Goal: Information Seeking & Learning: Learn about a topic

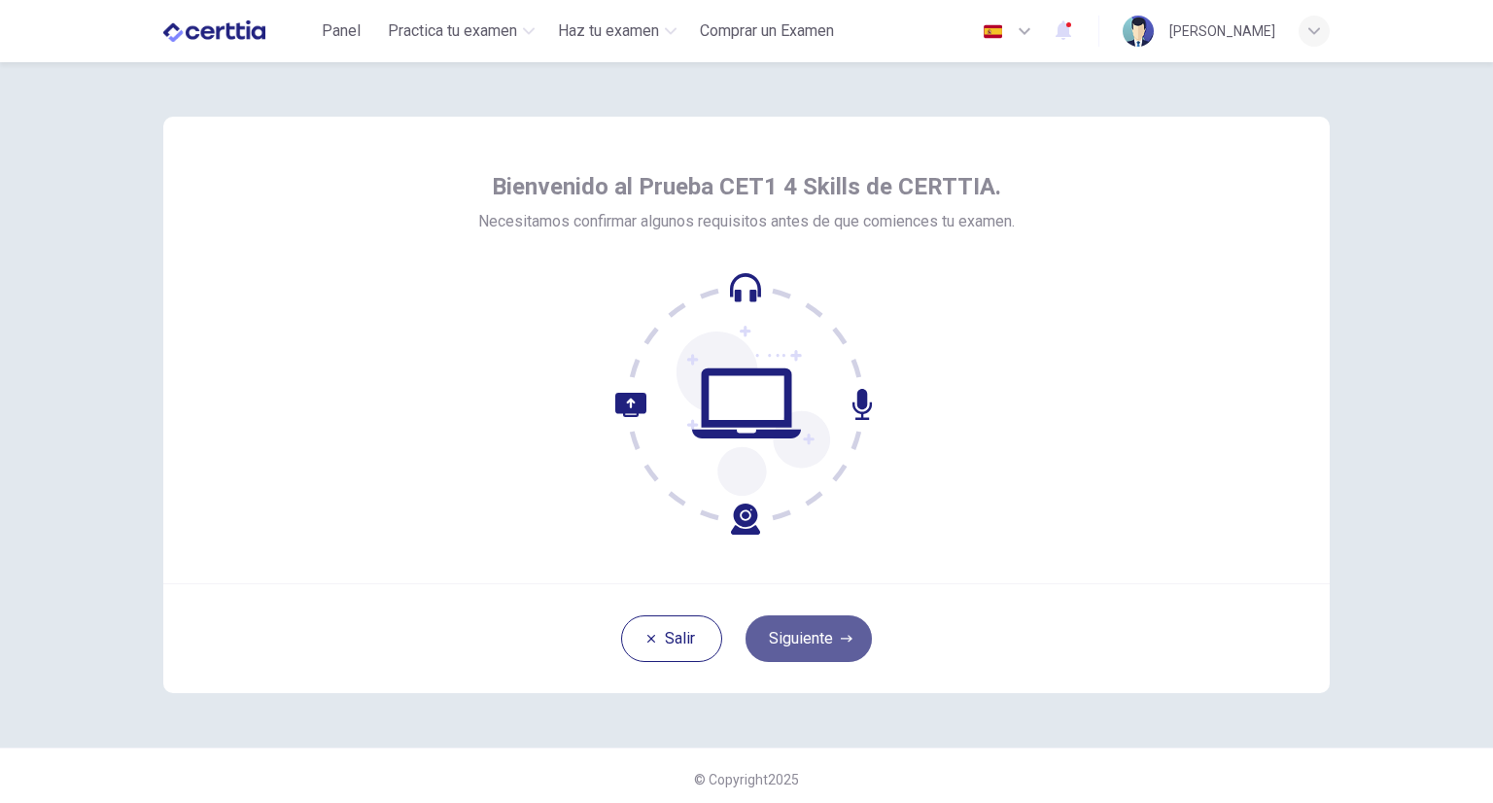
click at [821, 647] on button "Siguiente" at bounding box center [809, 638] width 126 height 47
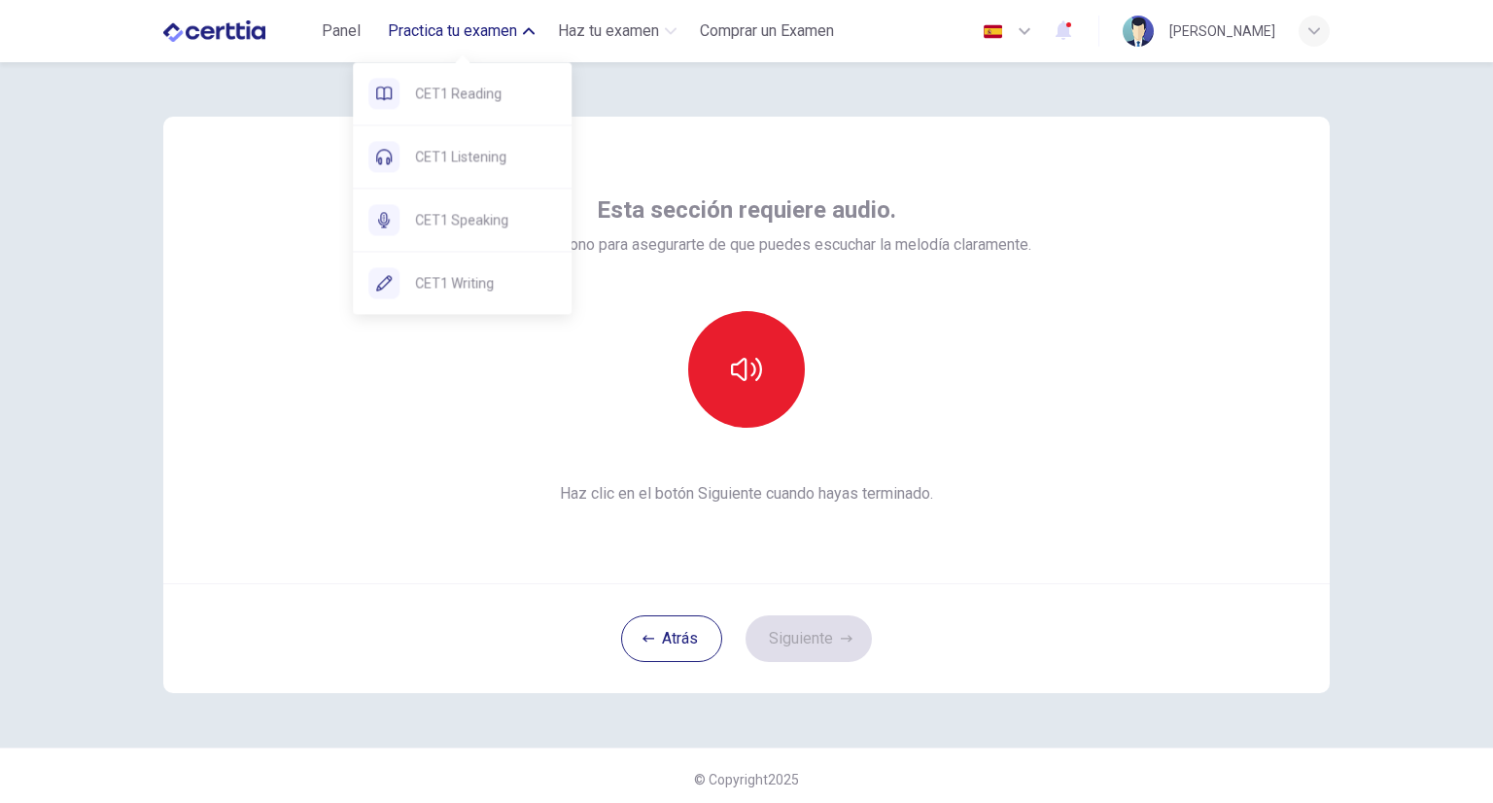
click at [487, 34] on span "Practica tu examen" at bounding box center [452, 30] width 129 height 23
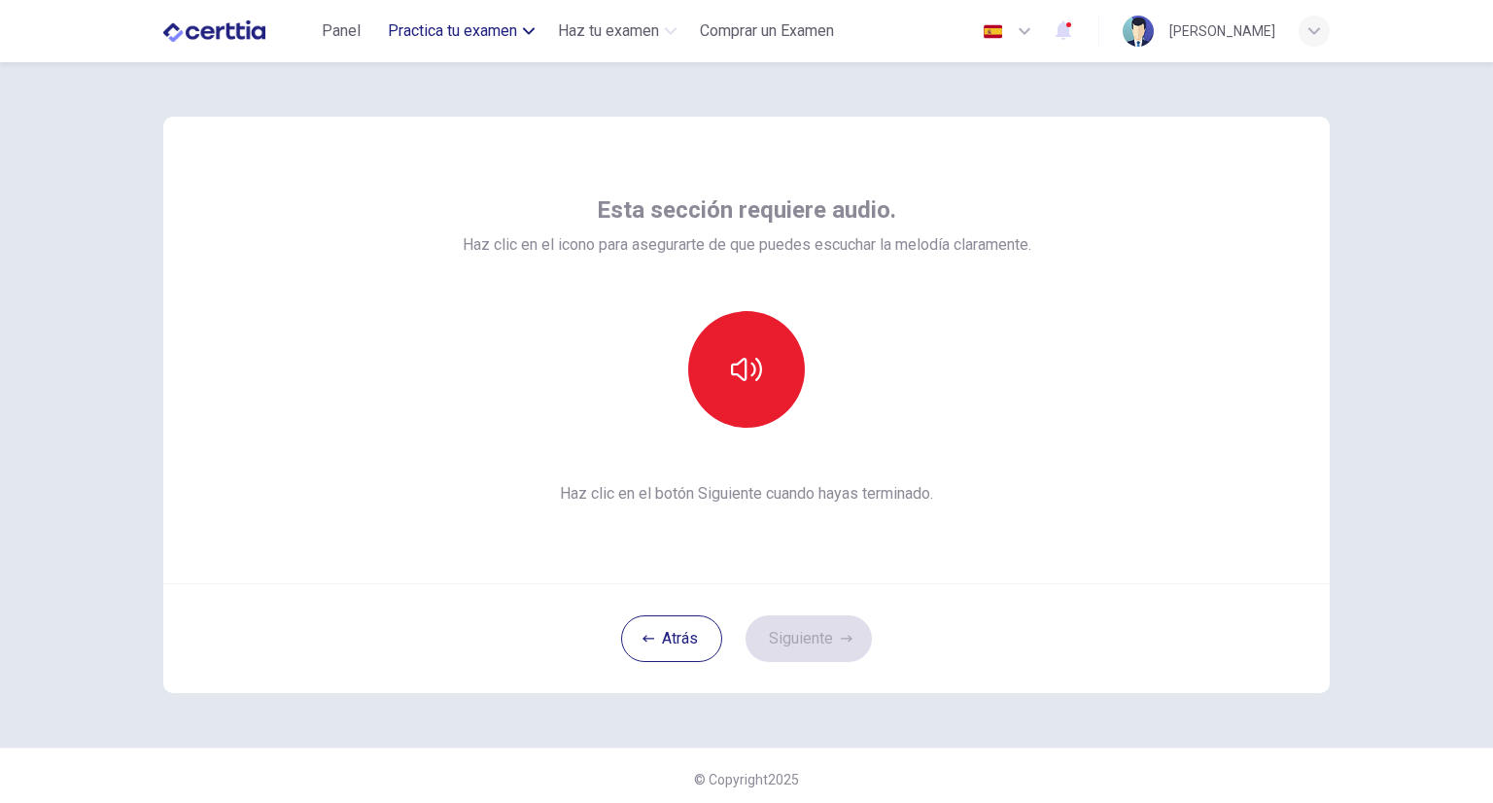
click at [487, 34] on span "Practica tu examen" at bounding box center [452, 30] width 129 height 23
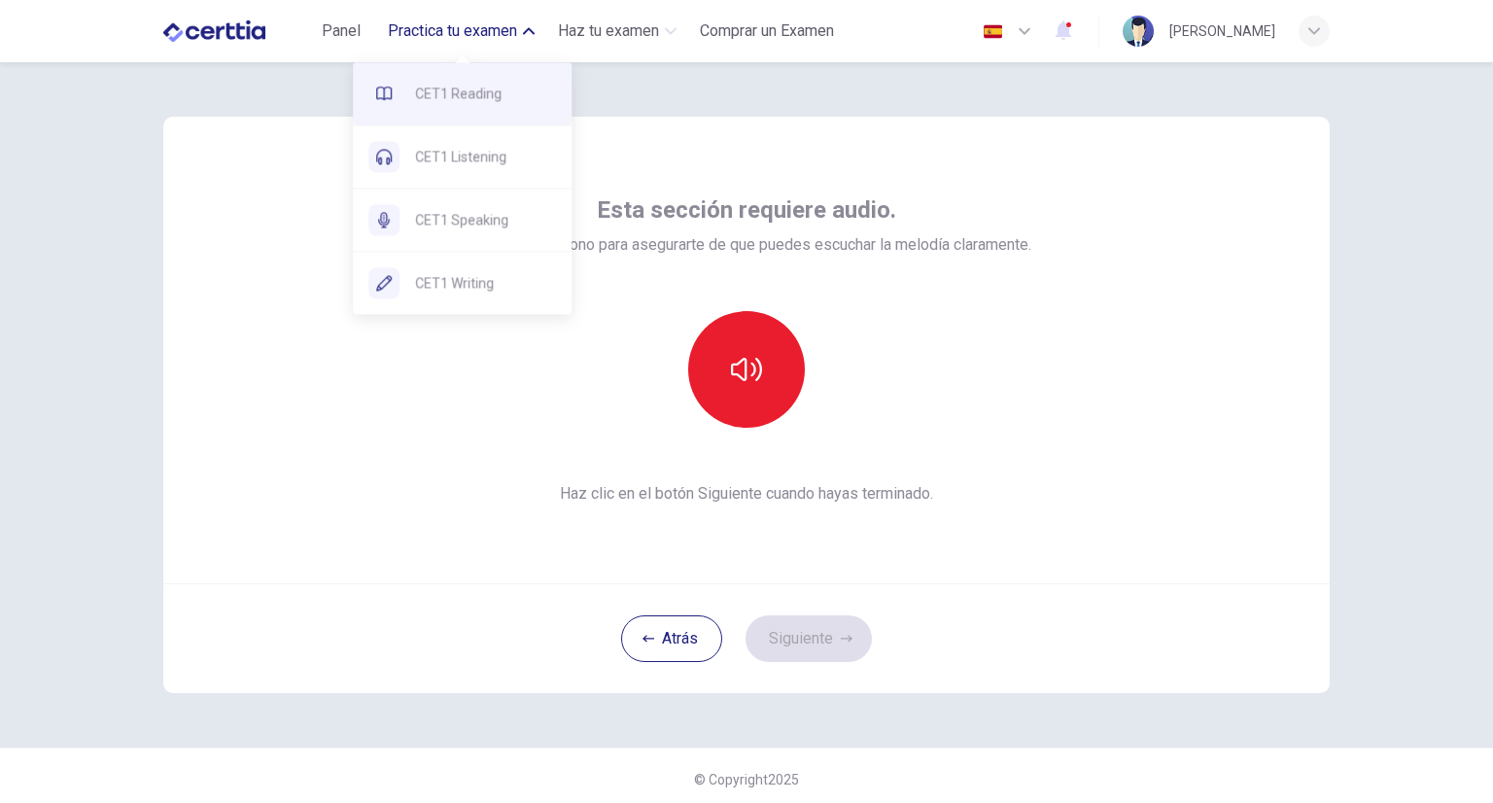
click at [456, 110] on div "CET1 Reading" at bounding box center [462, 93] width 219 height 62
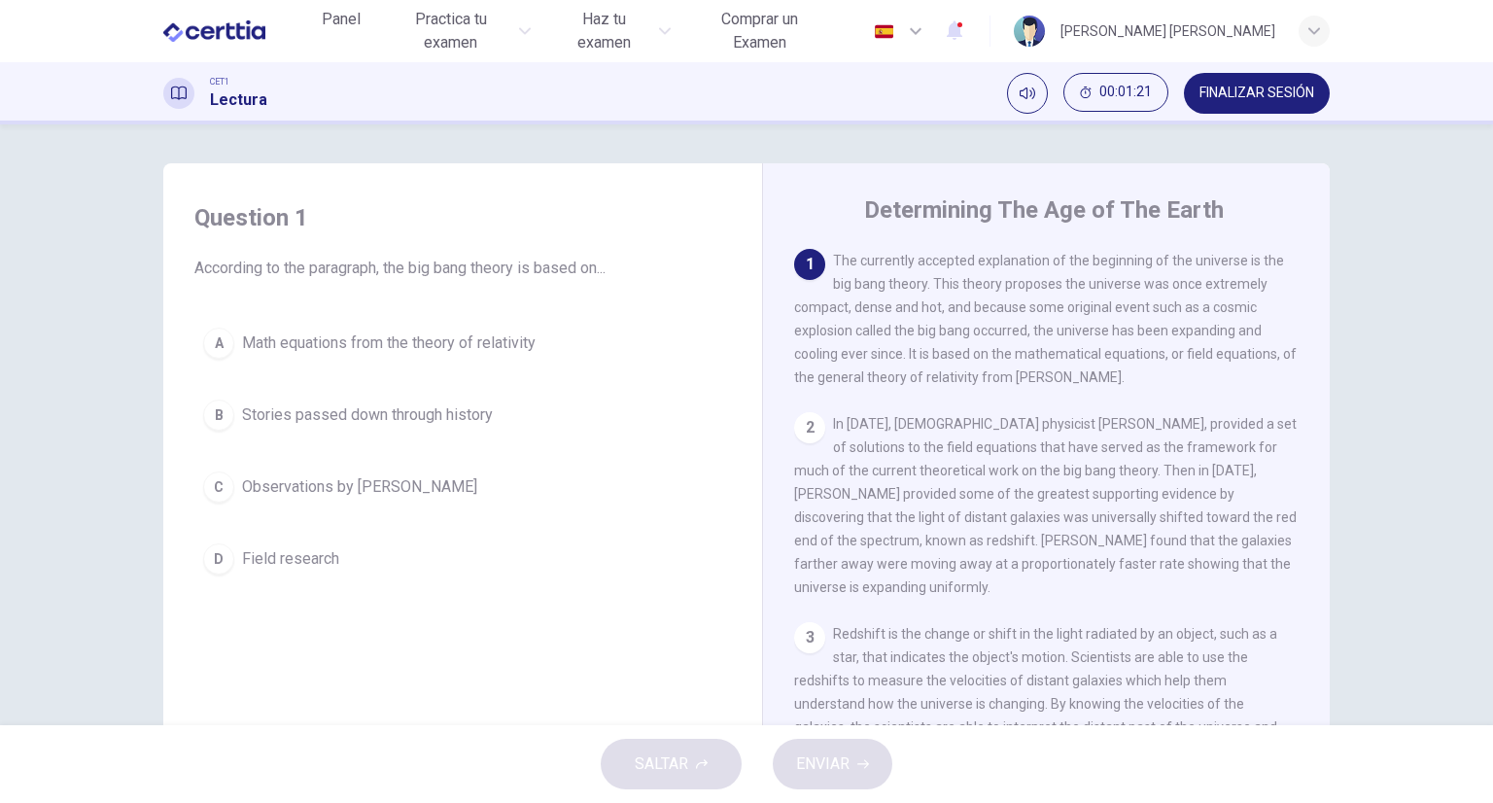
click at [222, 343] on div "A" at bounding box center [218, 343] width 31 height 31
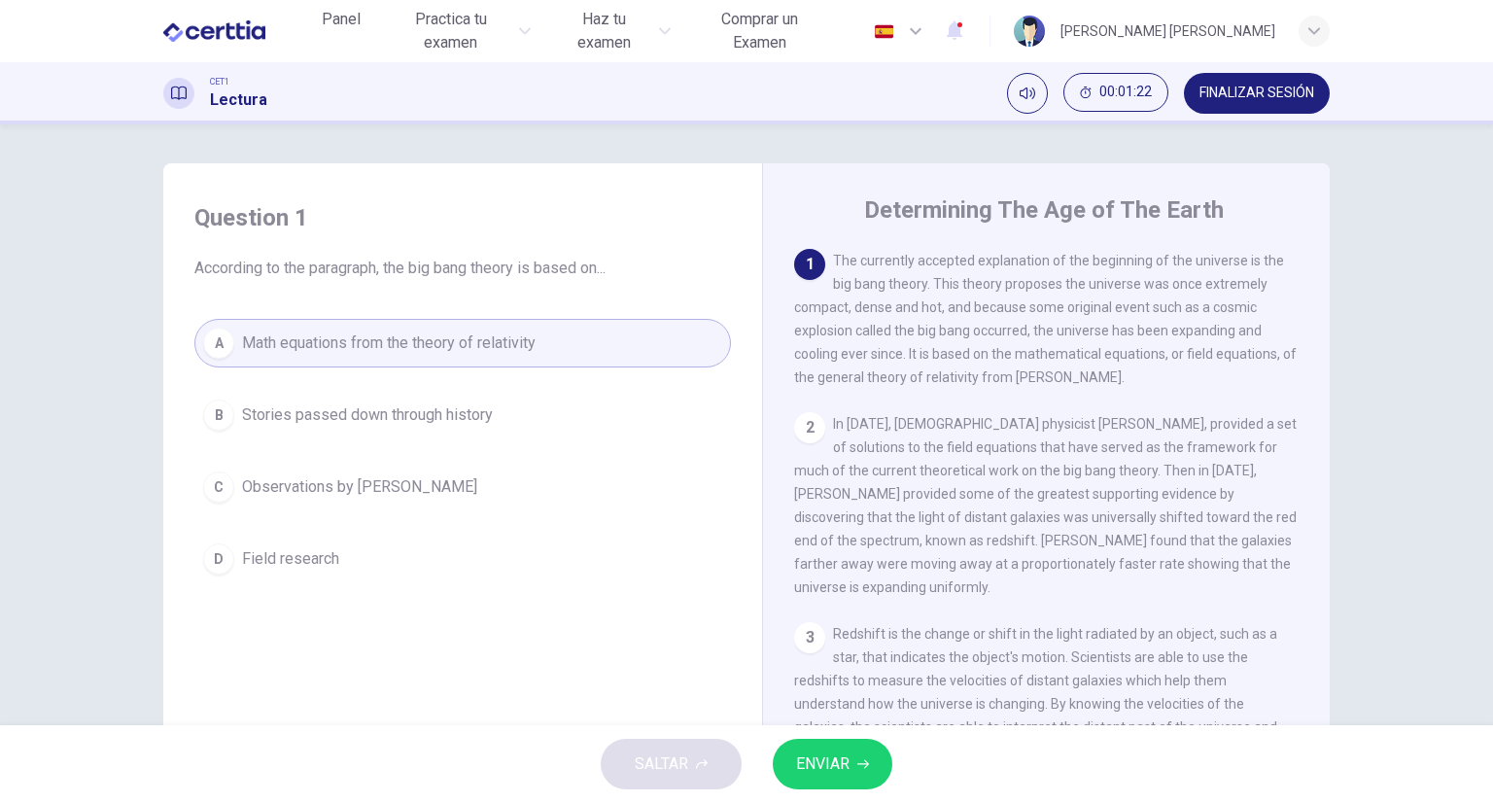
click at [828, 768] on span "ENVIAR" at bounding box center [822, 764] width 53 height 27
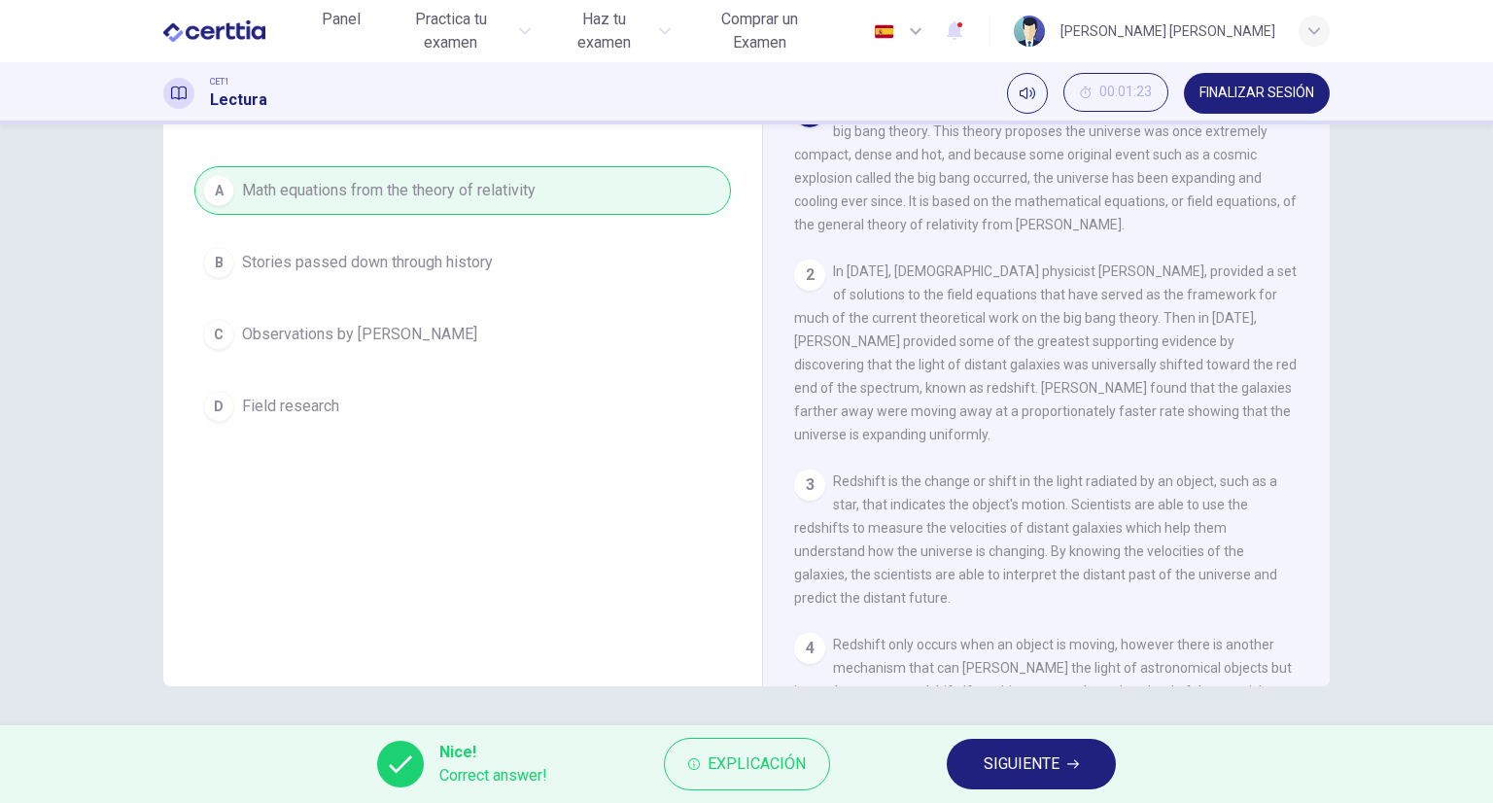
scroll to position [152, 0]
click at [960, 752] on button "SIGUIENTE" at bounding box center [1031, 764] width 169 height 51
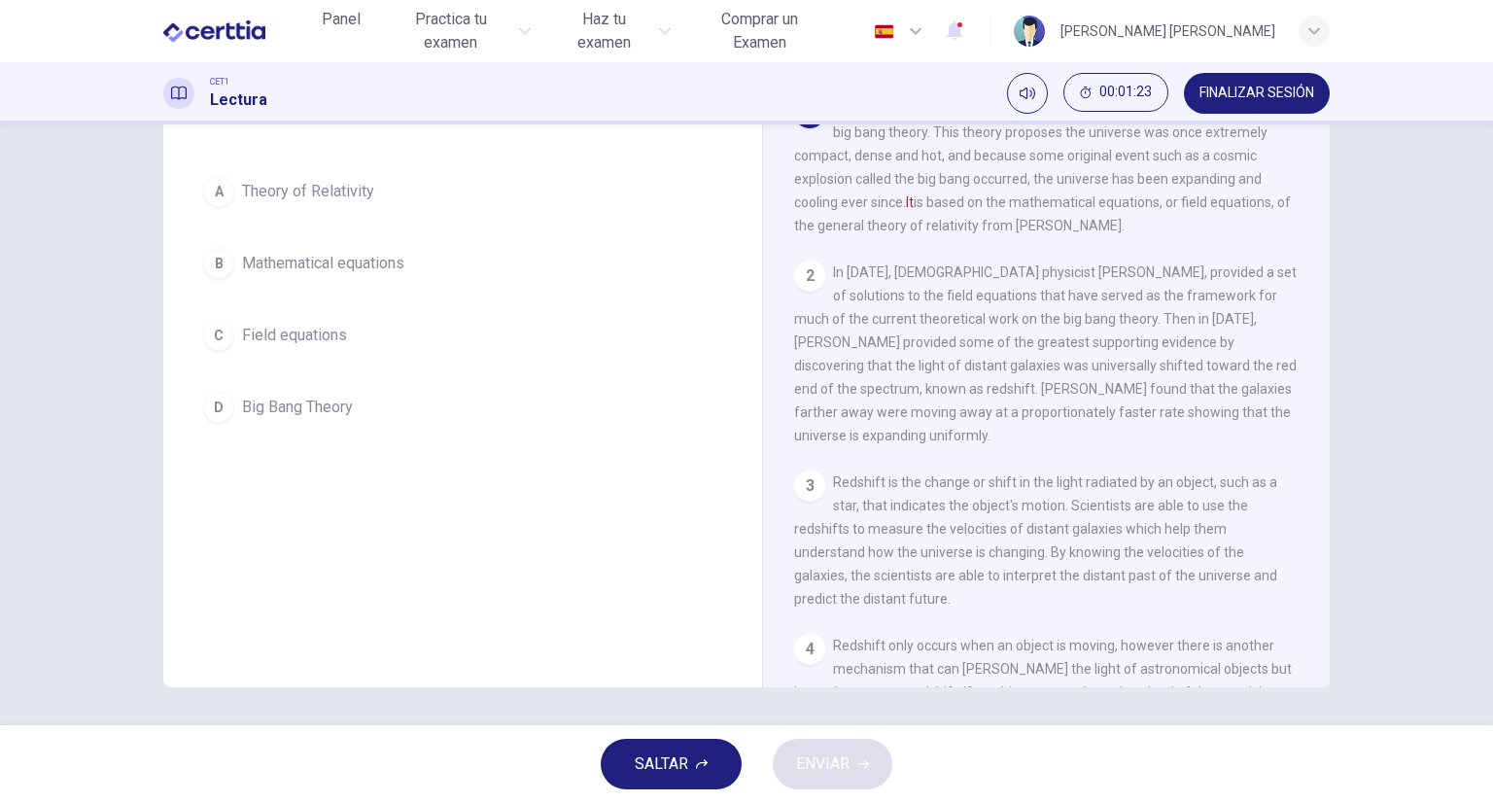
scroll to position [39, 0]
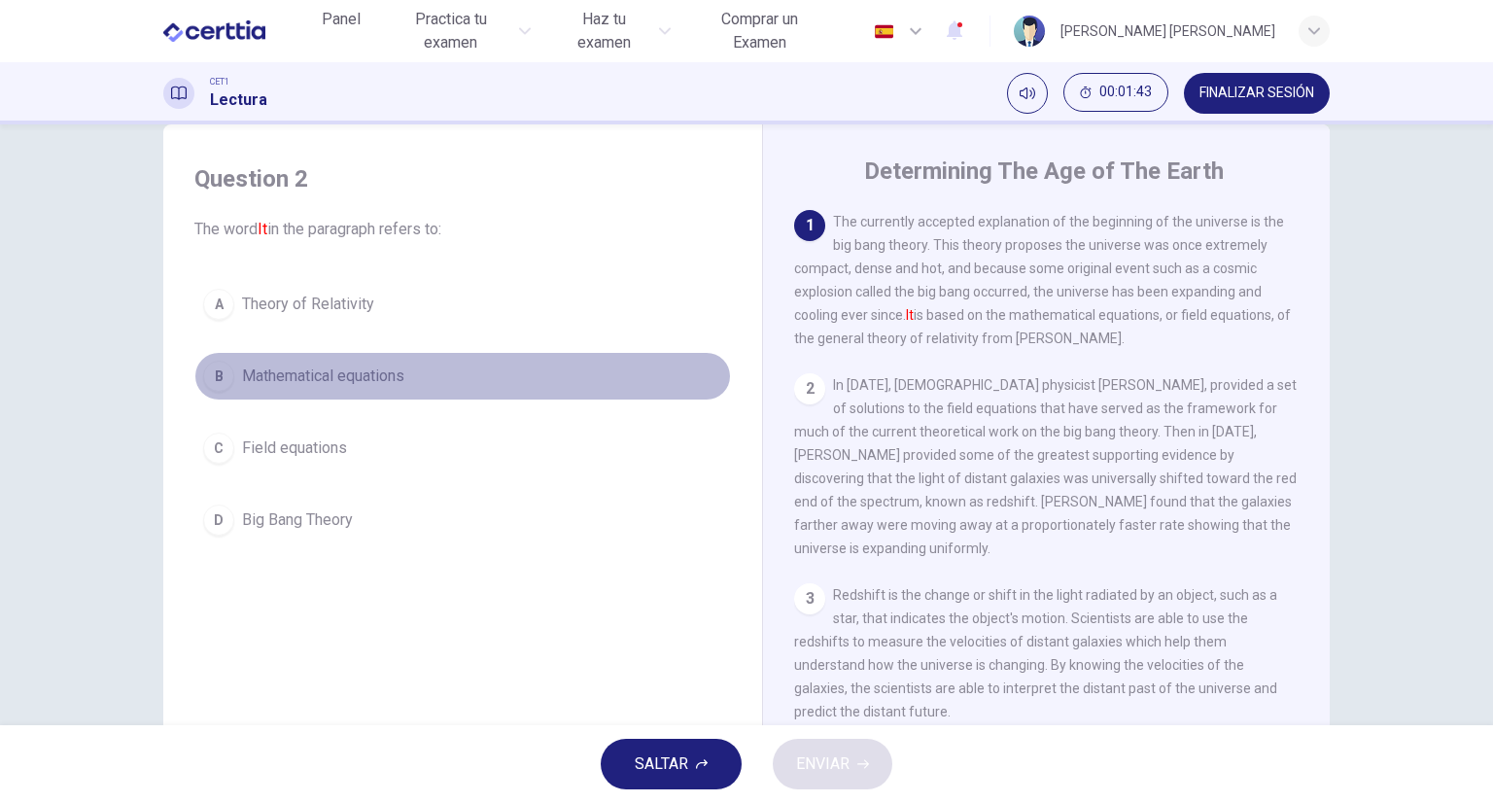
click at [231, 375] on button "B Mathematical equations" at bounding box center [462, 376] width 537 height 49
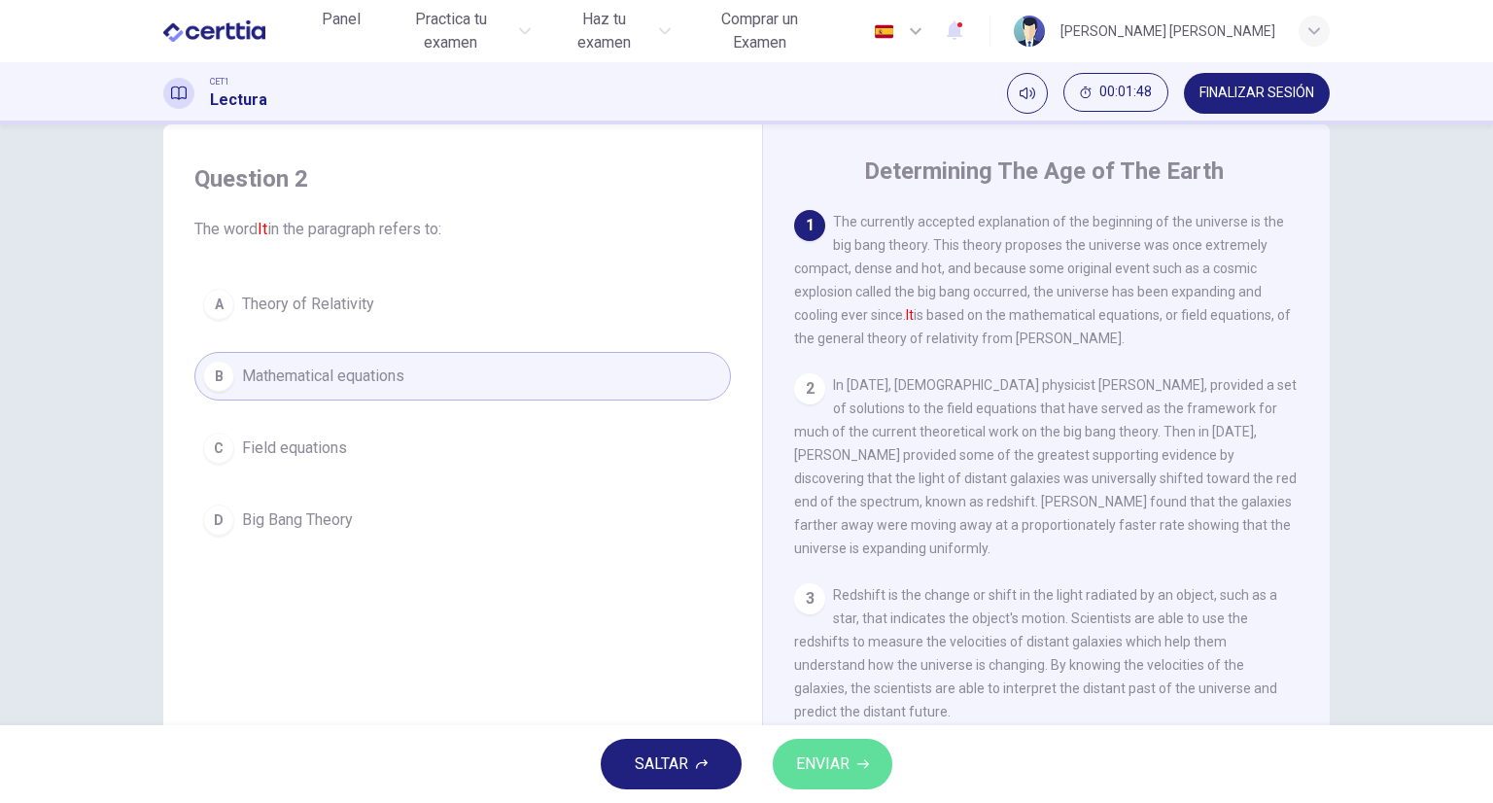
click at [843, 763] on span "ENVIAR" at bounding box center [822, 764] width 53 height 27
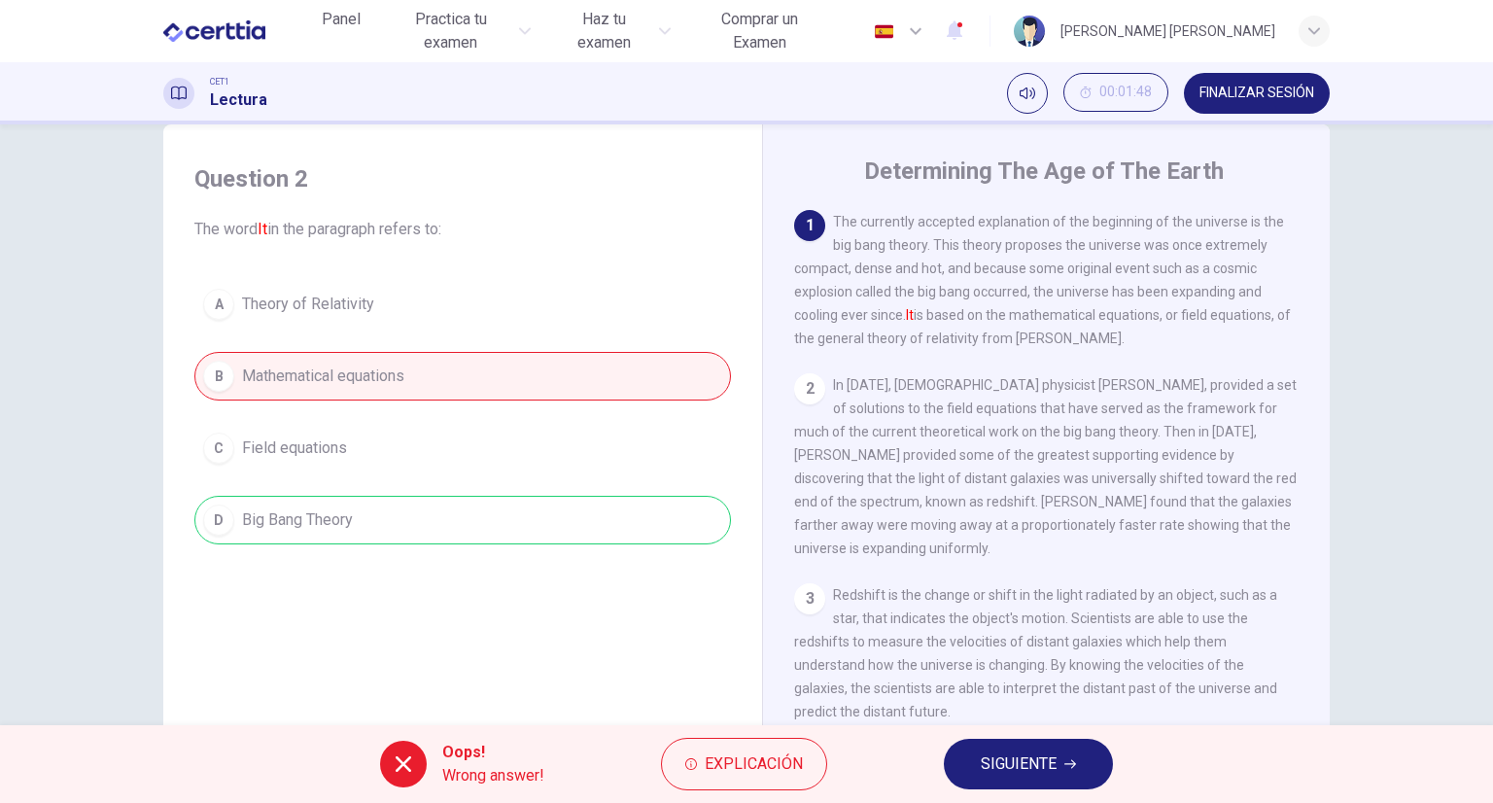
click at [961, 771] on button "SIGUIENTE" at bounding box center [1028, 764] width 169 height 51
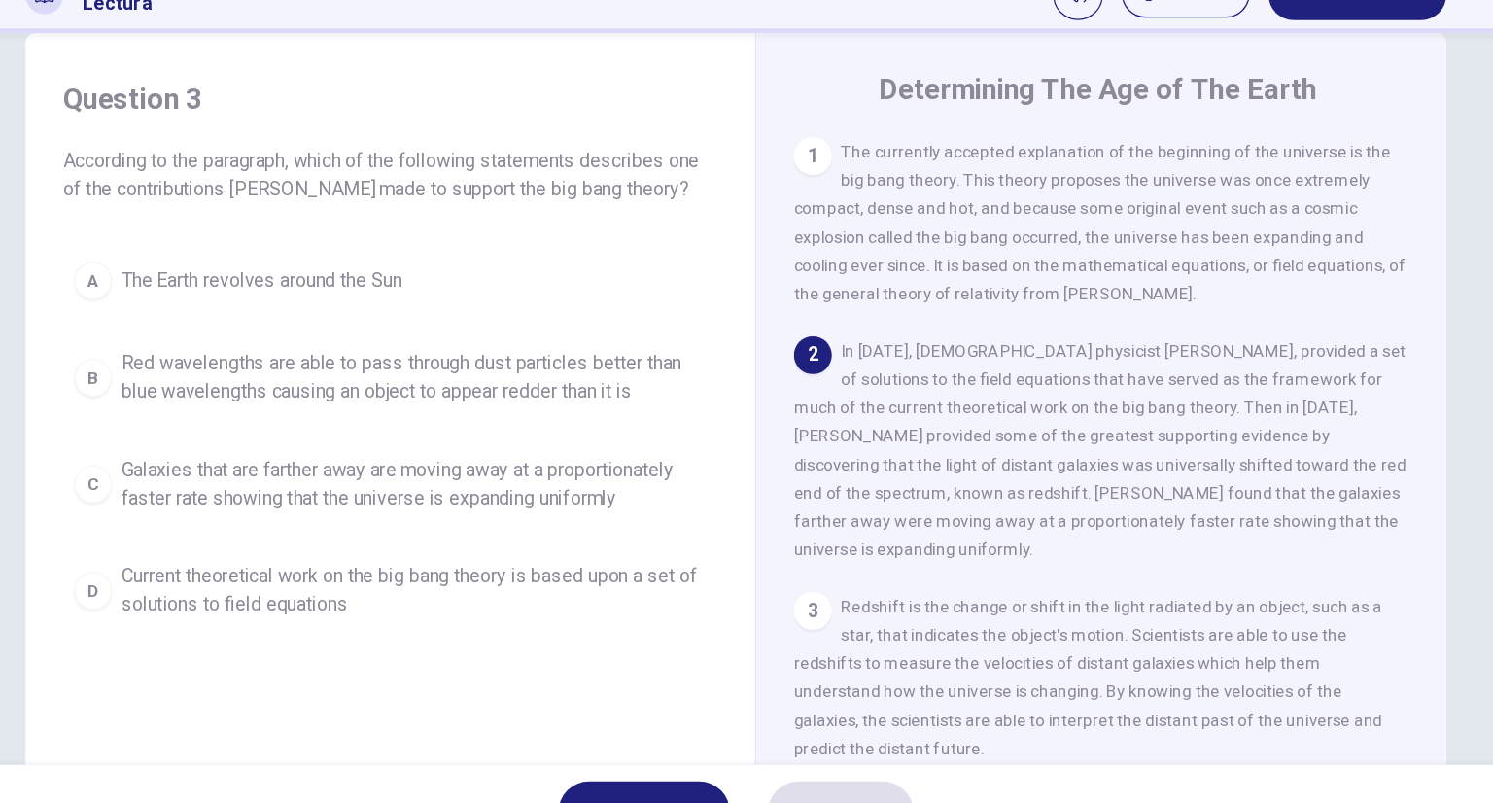
click at [216, 494] on div "C" at bounding box center [218, 494] width 31 height 31
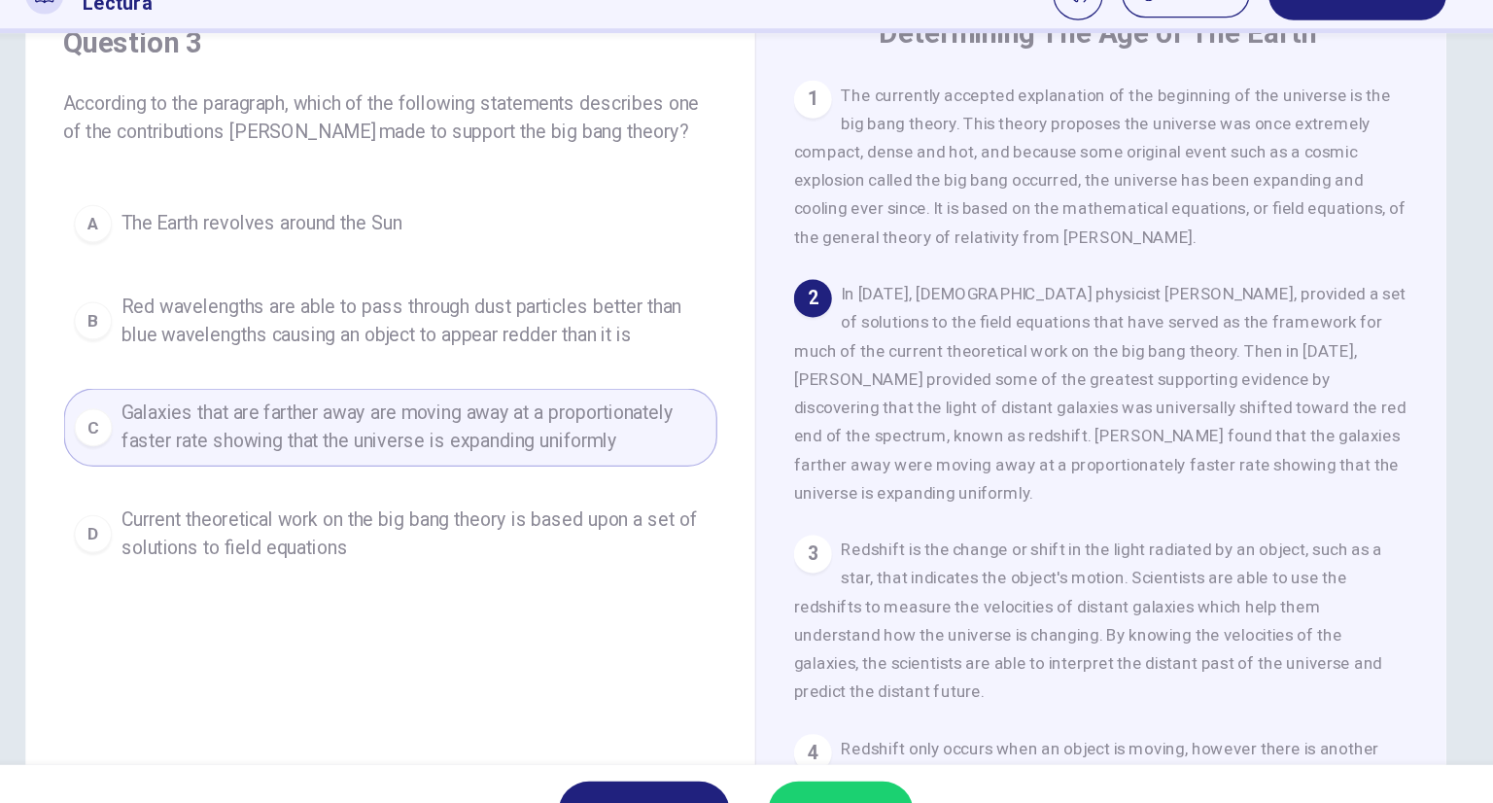
scroll to position [87, 0]
click at [825, 746] on button "ENVIAR" at bounding box center [833, 764] width 120 height 51
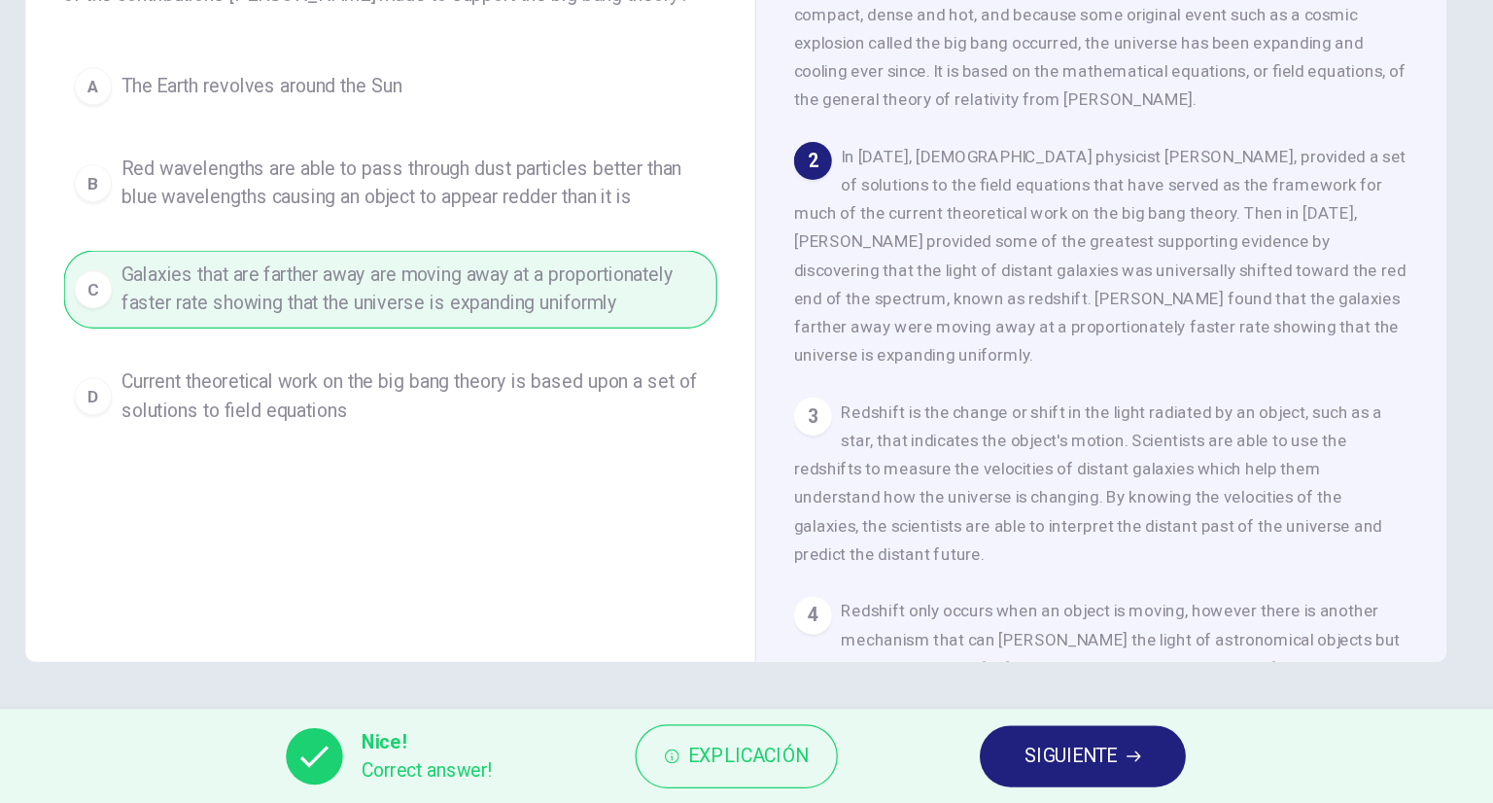
scroll to position [0, 0]
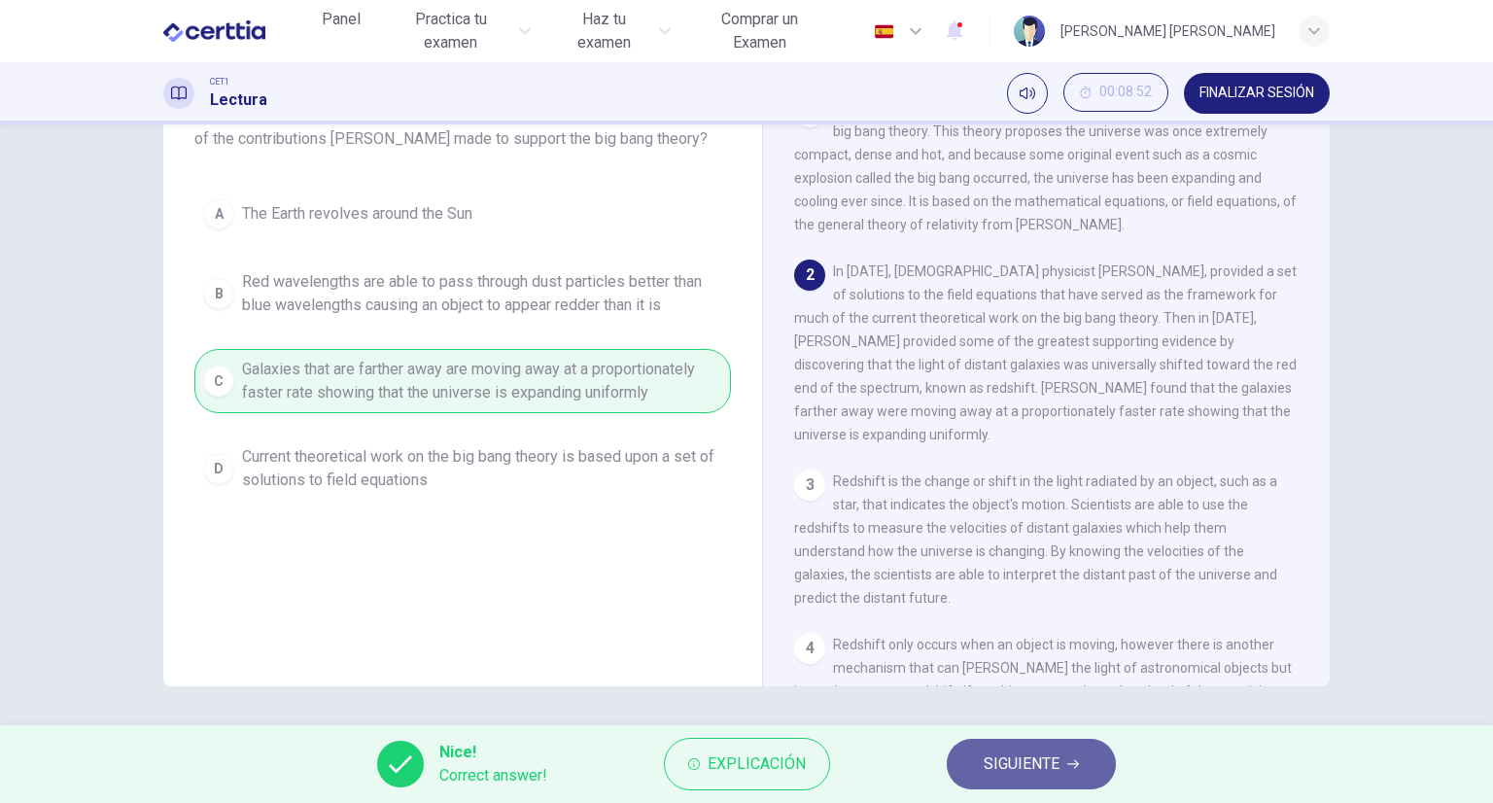
click at [1036, 756] on span "SIGUIENTE" at bounding box center [1022, 764] width 76 height 27
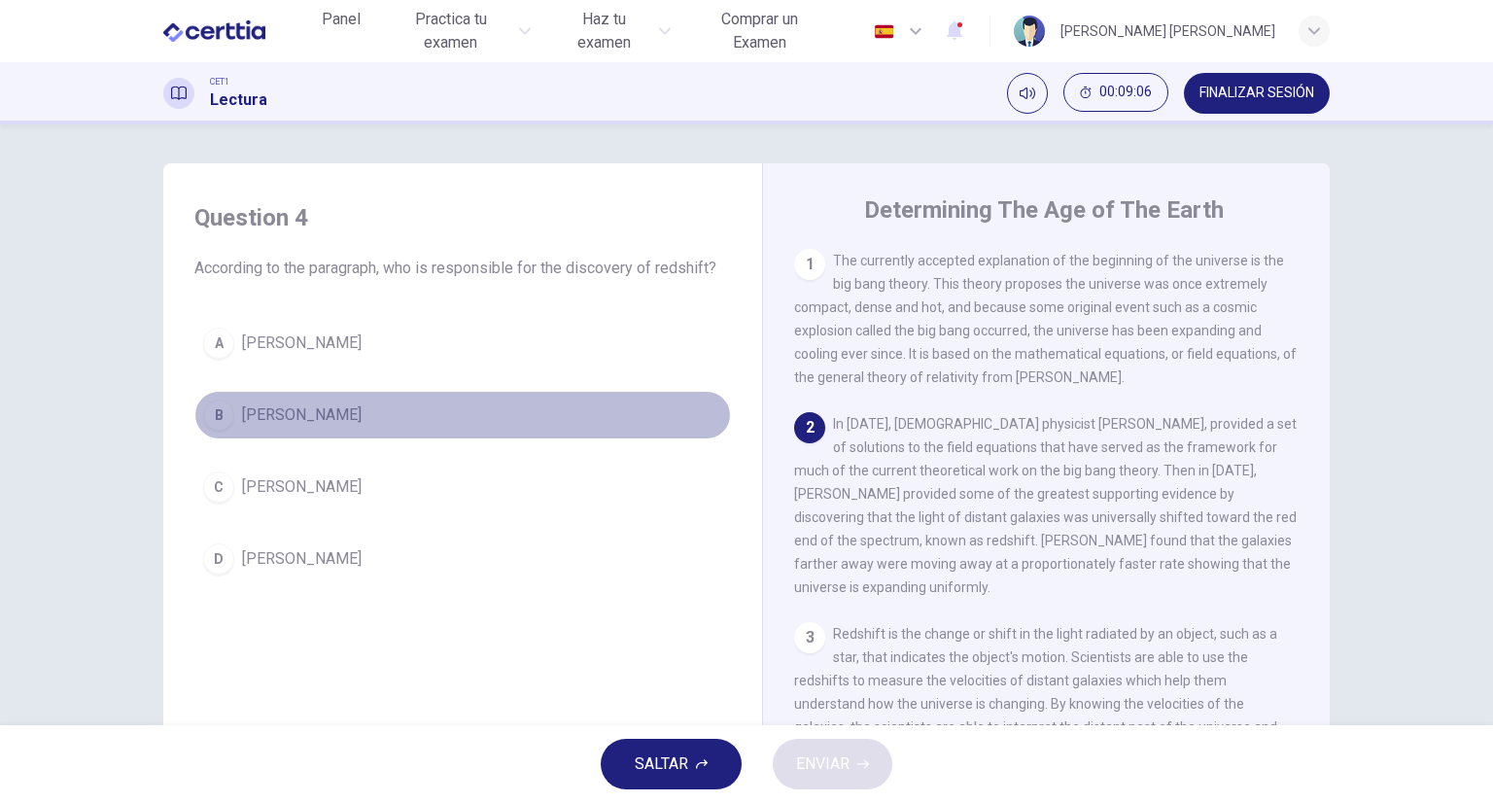
click at [212, 422] on div "B" at bounding box center [218, 415] width 31 height 31
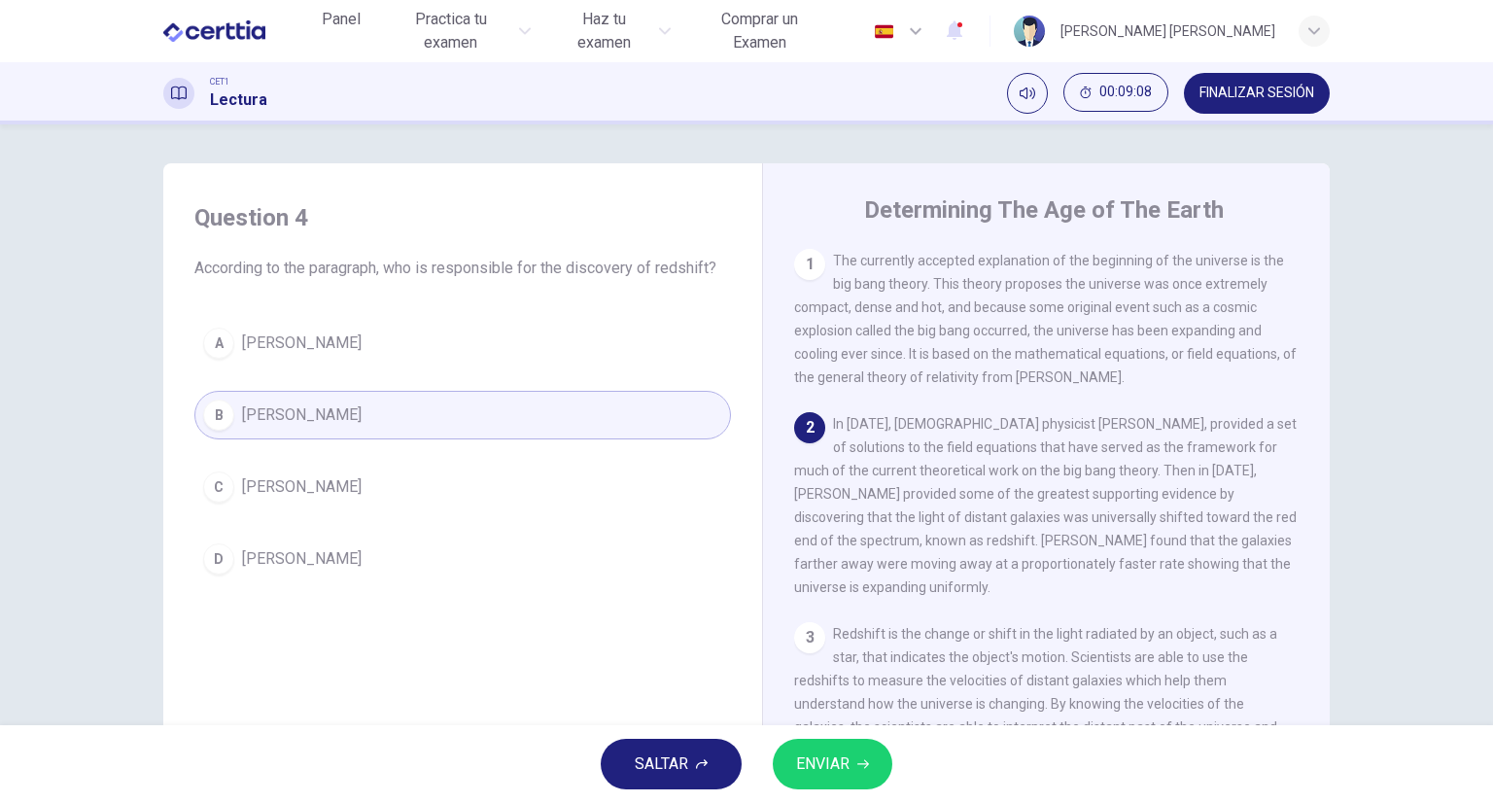
click at [805, 779] on button "ENVIAR" at bounding box center [833, 764] width 120 height 51
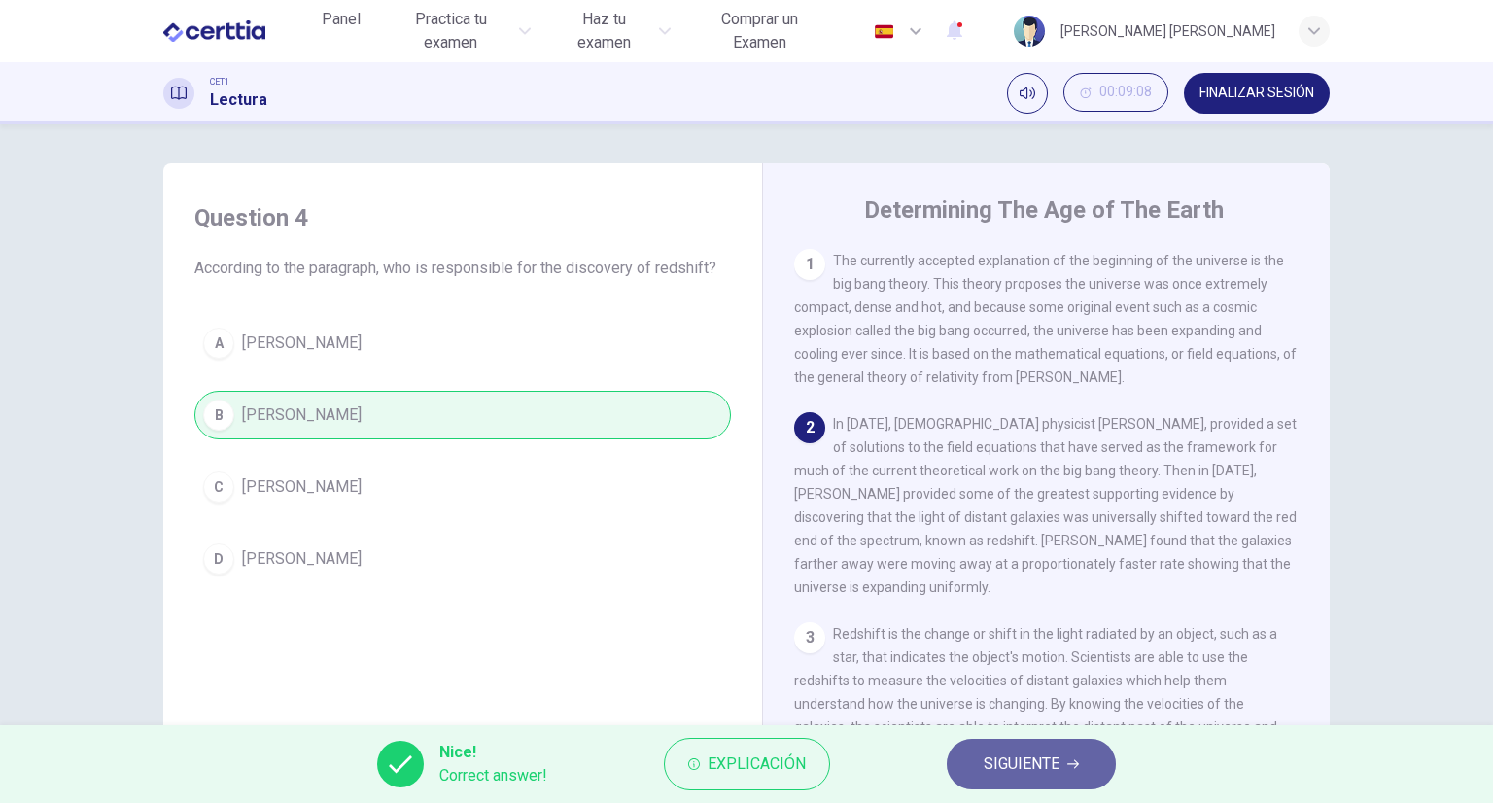
click at [987, 764] on span "SIGUIENTE" at bounding box center [1022, 764] width 76 height 27
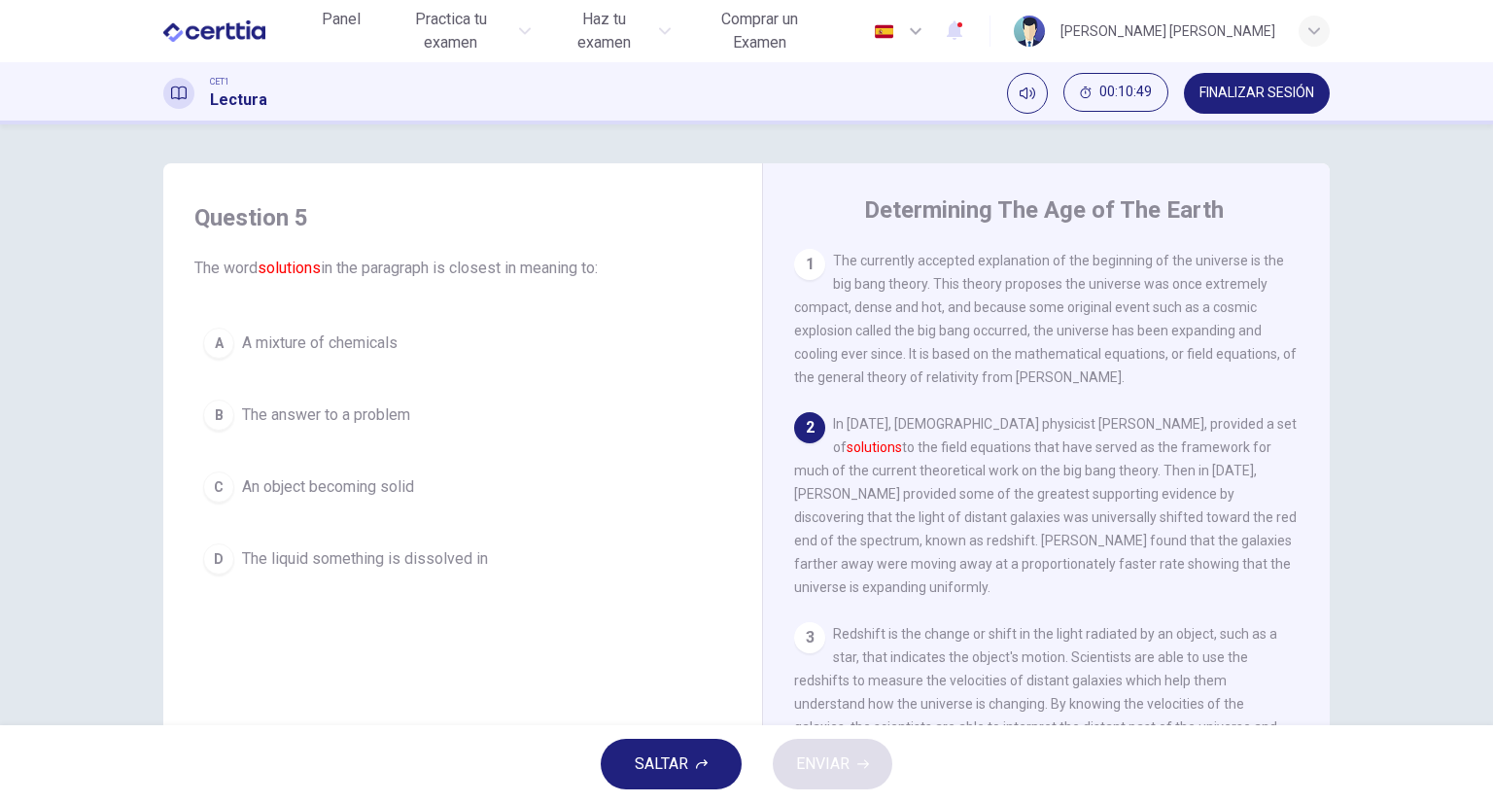
click at [214, 413] on div "B" at bounding box center [218, 415] width 31 height 31
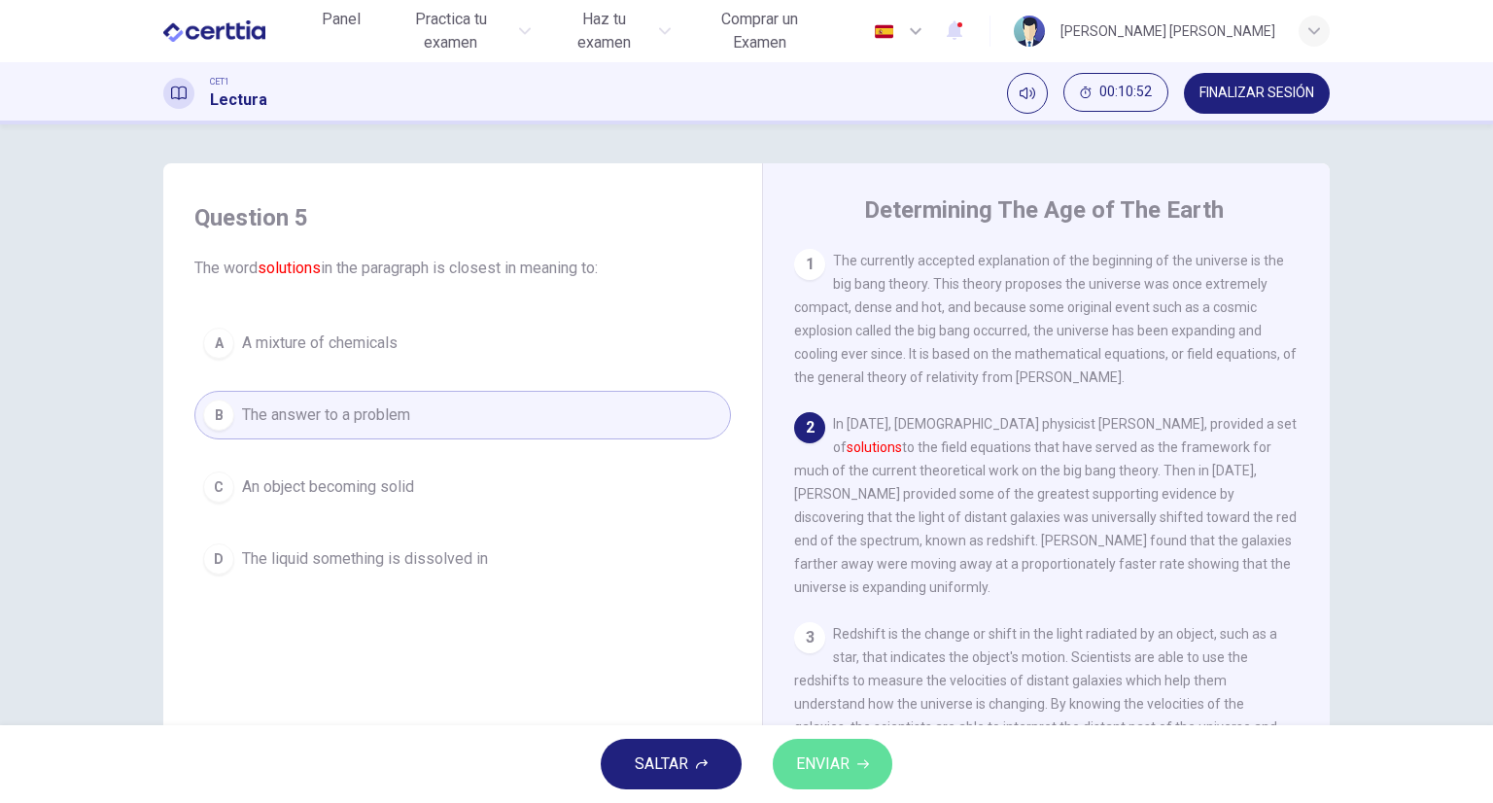
click at [821, 748] on button "ENVIAR" at bounding box center [833, 764] width 120 height 51
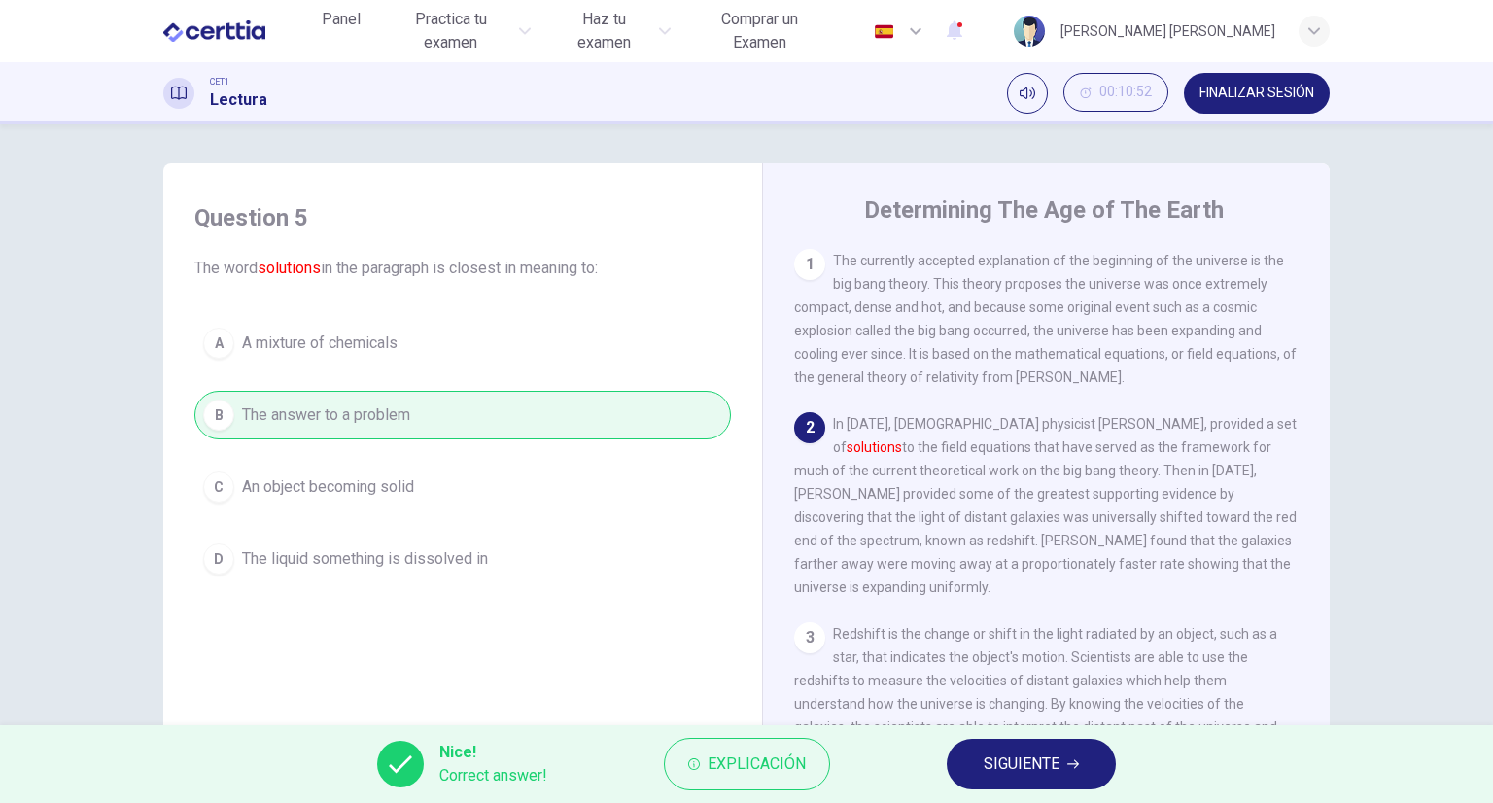
click at [1038, 768] on span "SIGUIENTE" at bounding box center [1022, 764] width 76 height 27
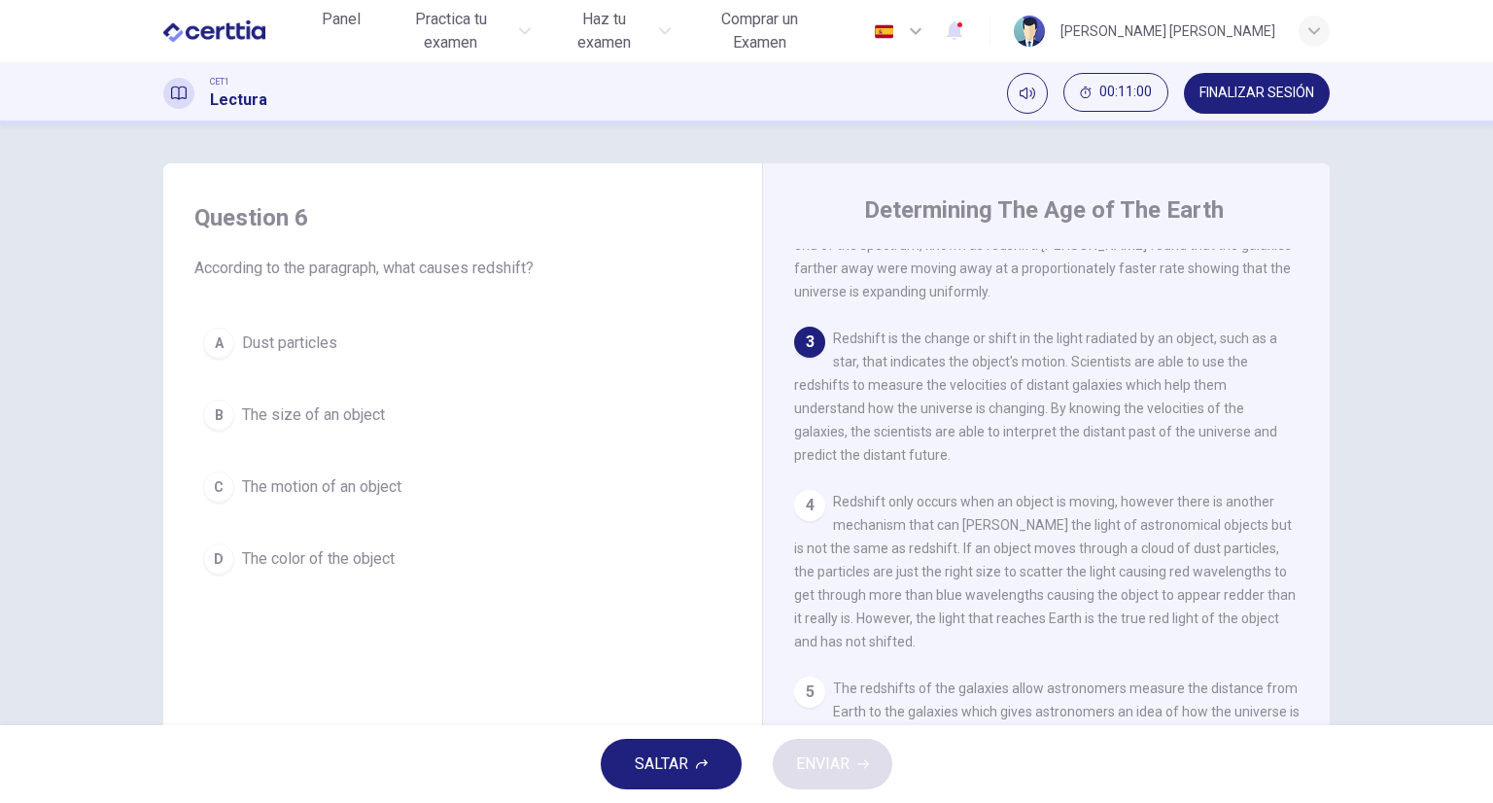
scroll to position [299, 0]
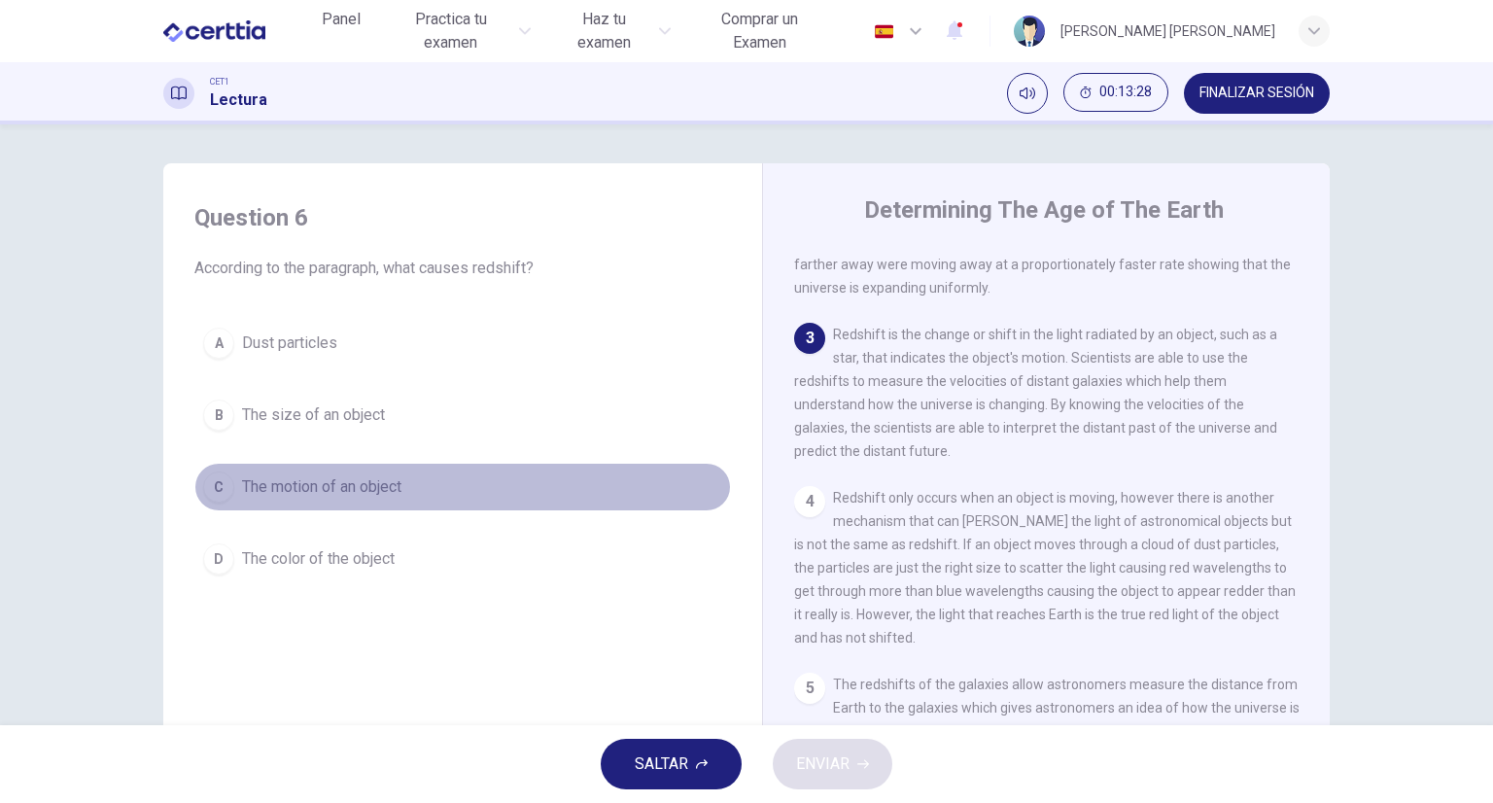
click at [215, 483] on div "C" at bounding box center [218, 487] width 31 height 31
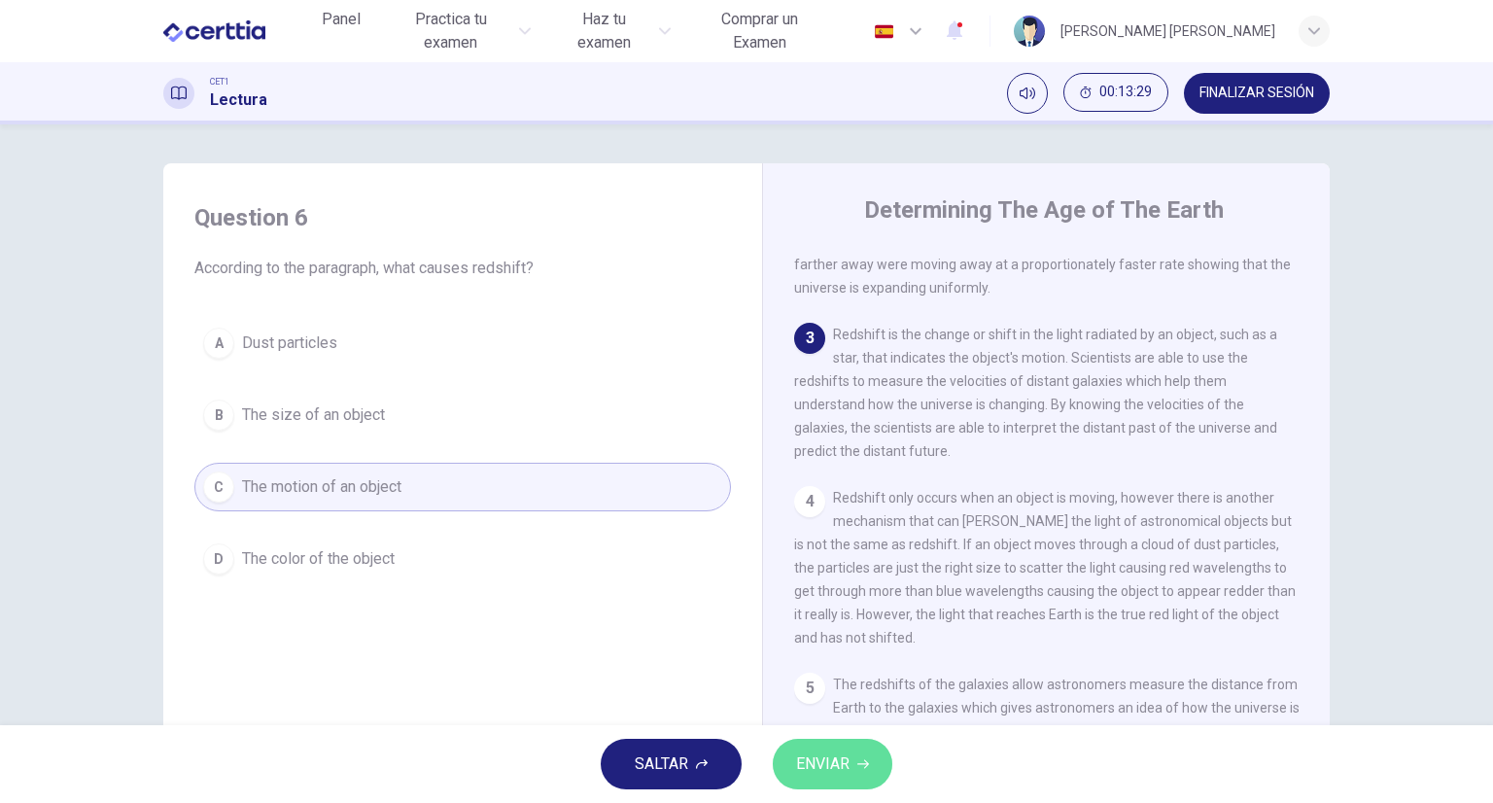
click at [829, 780] on button "ENVIAR" at bounding box center [833, 764] width 120 height 51
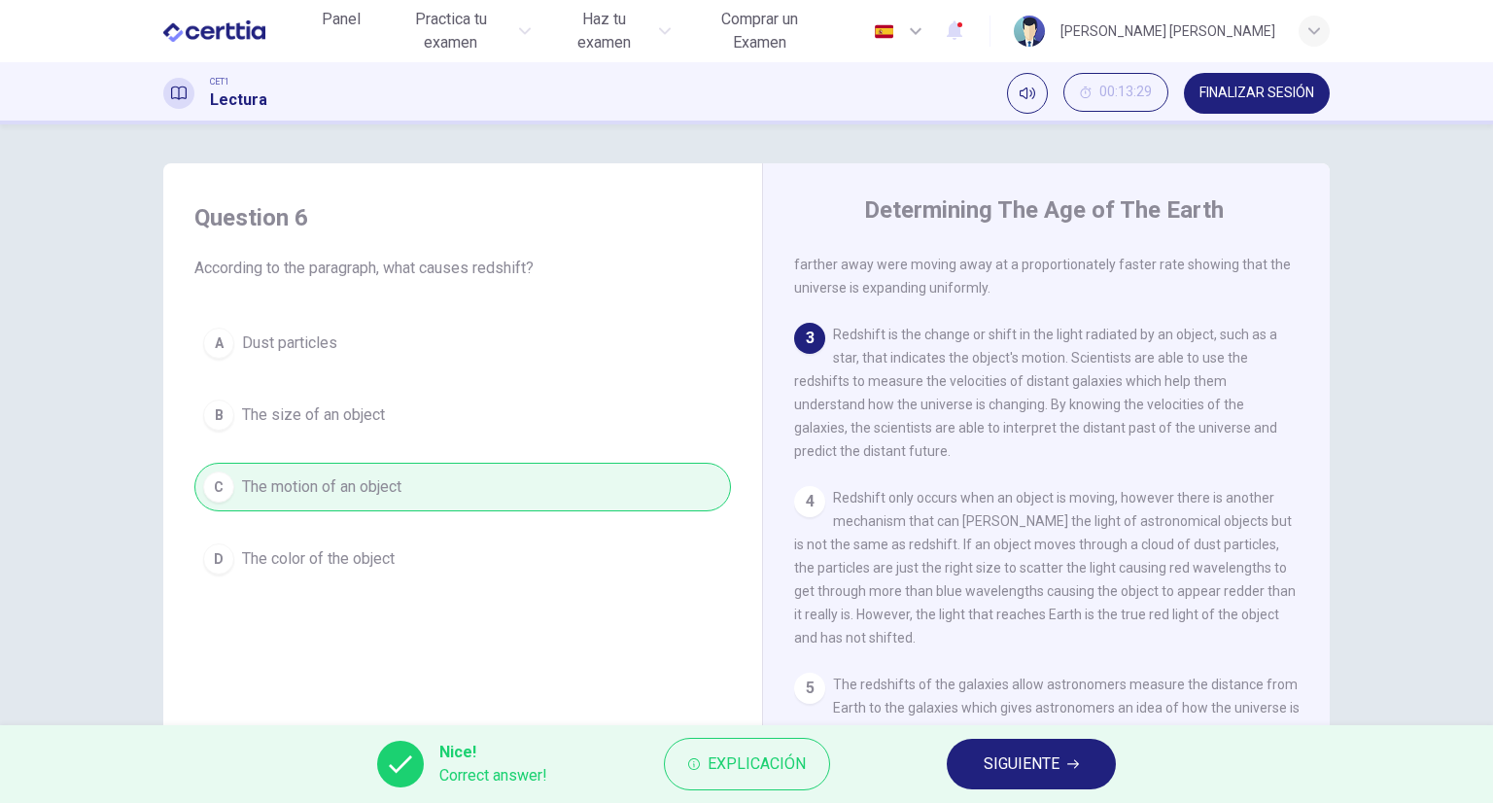
click at [1070, 762] on icon "button" at bounding box center [1073, 764] width 12 height 12
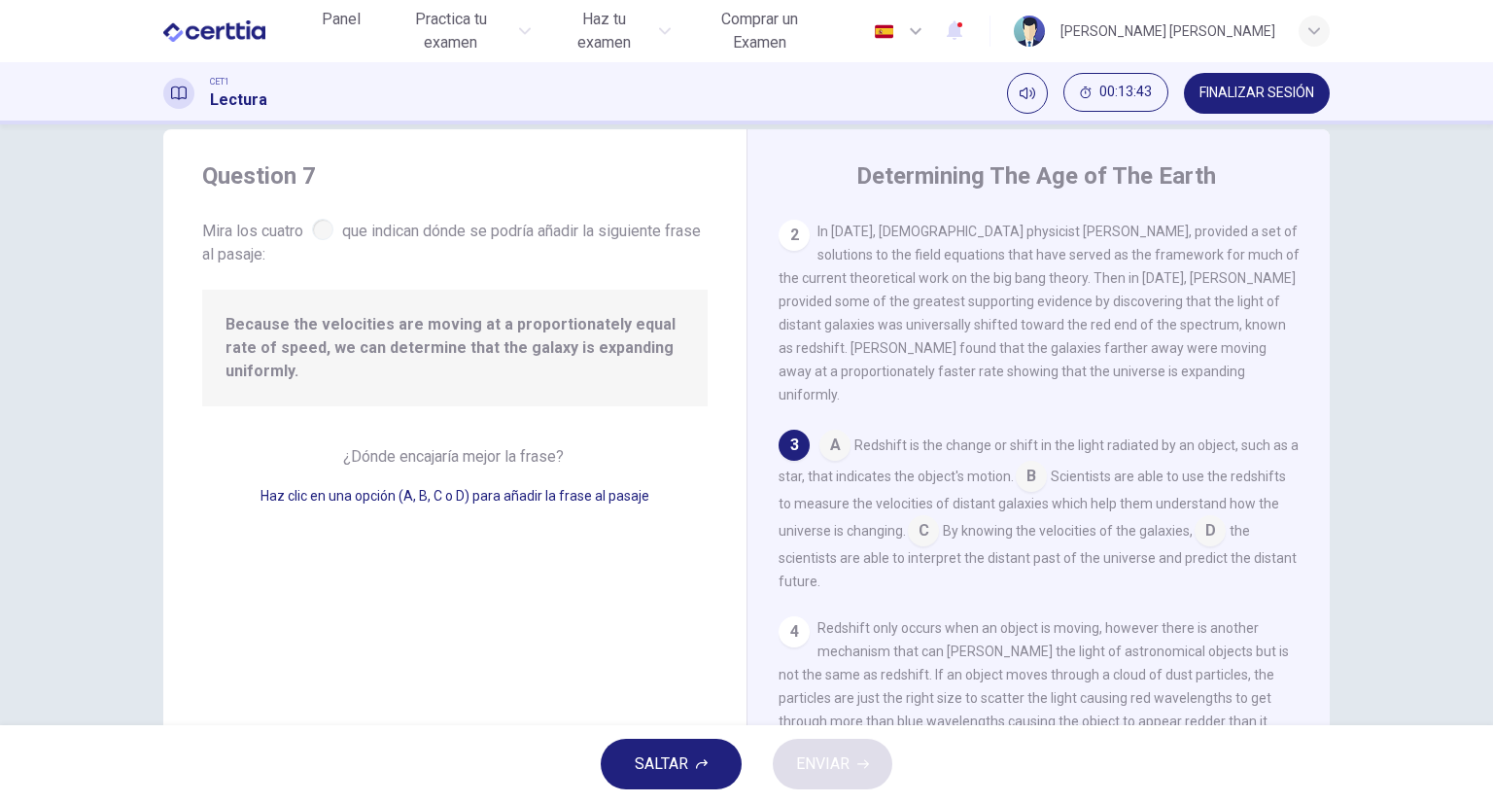
scroll to position [35, 0]
click at [1038, 470] on input at bounding box center [1031, 477] width 31 height 31
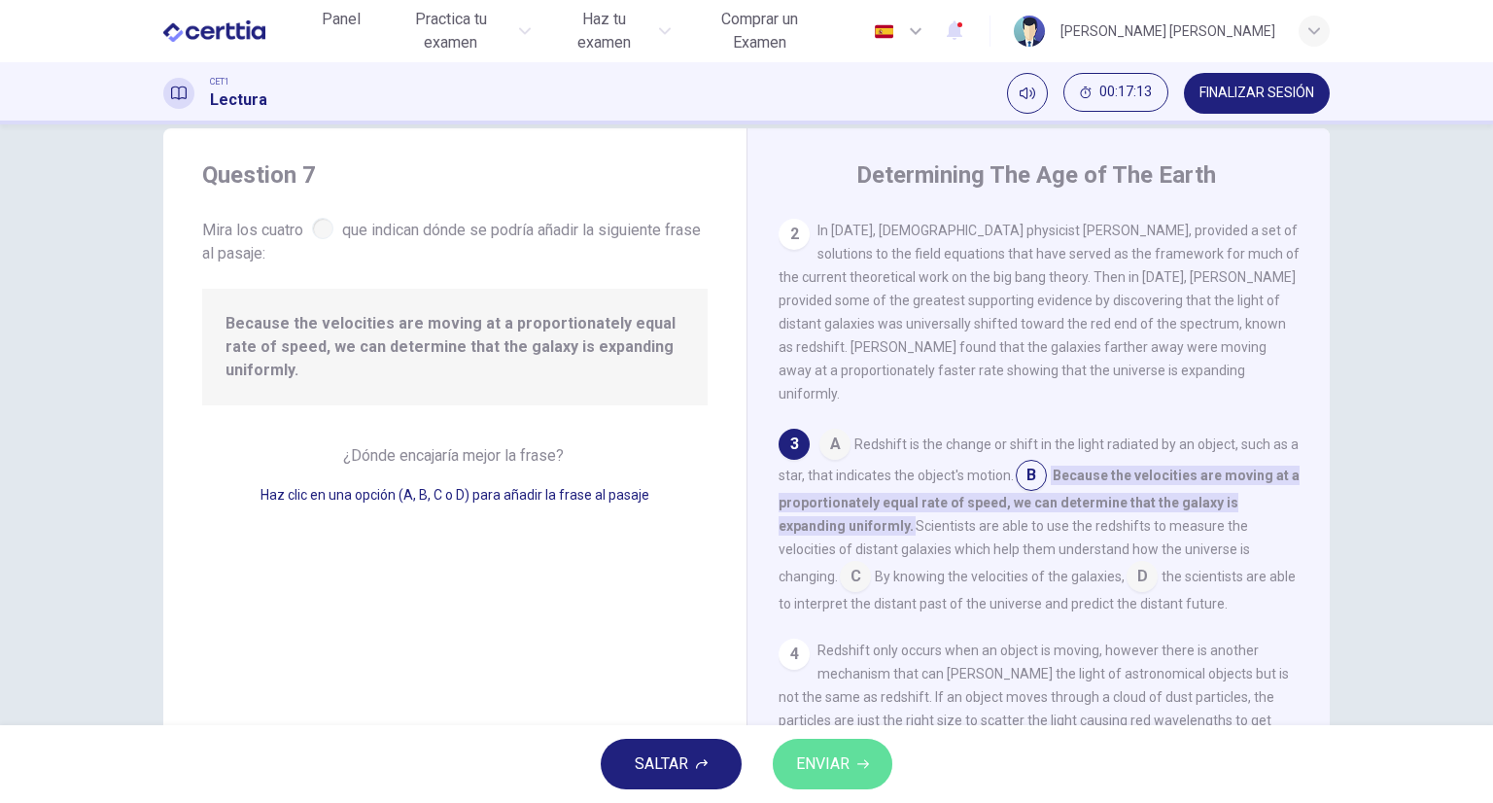
click at [831, 762] on span "ENVIAR" at bounding box center [822, 764] width 53 height 27
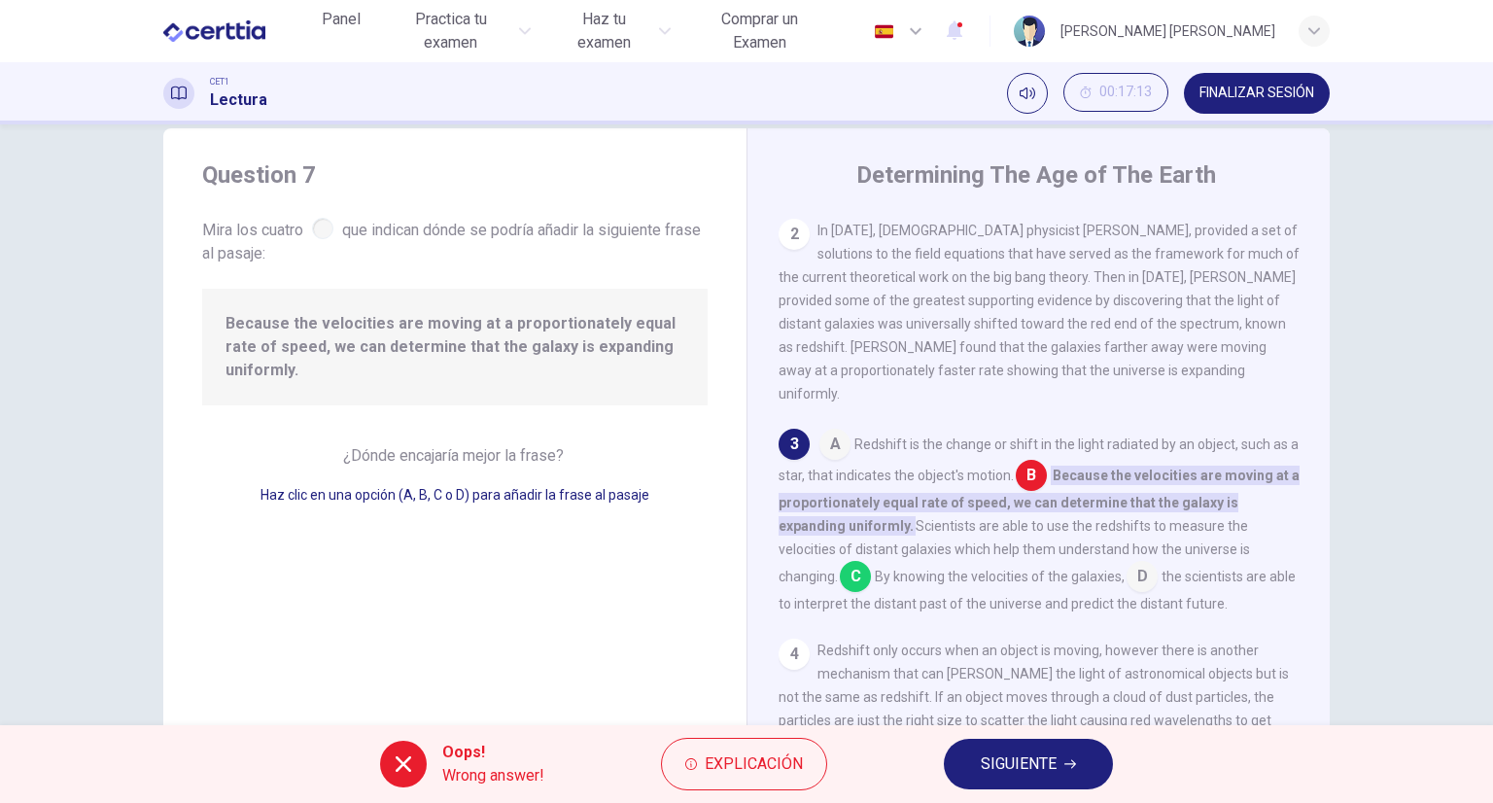
click at [956, 760] on button "SIGUIENTE" at bounding box center [1028, 764] width 169 height 51
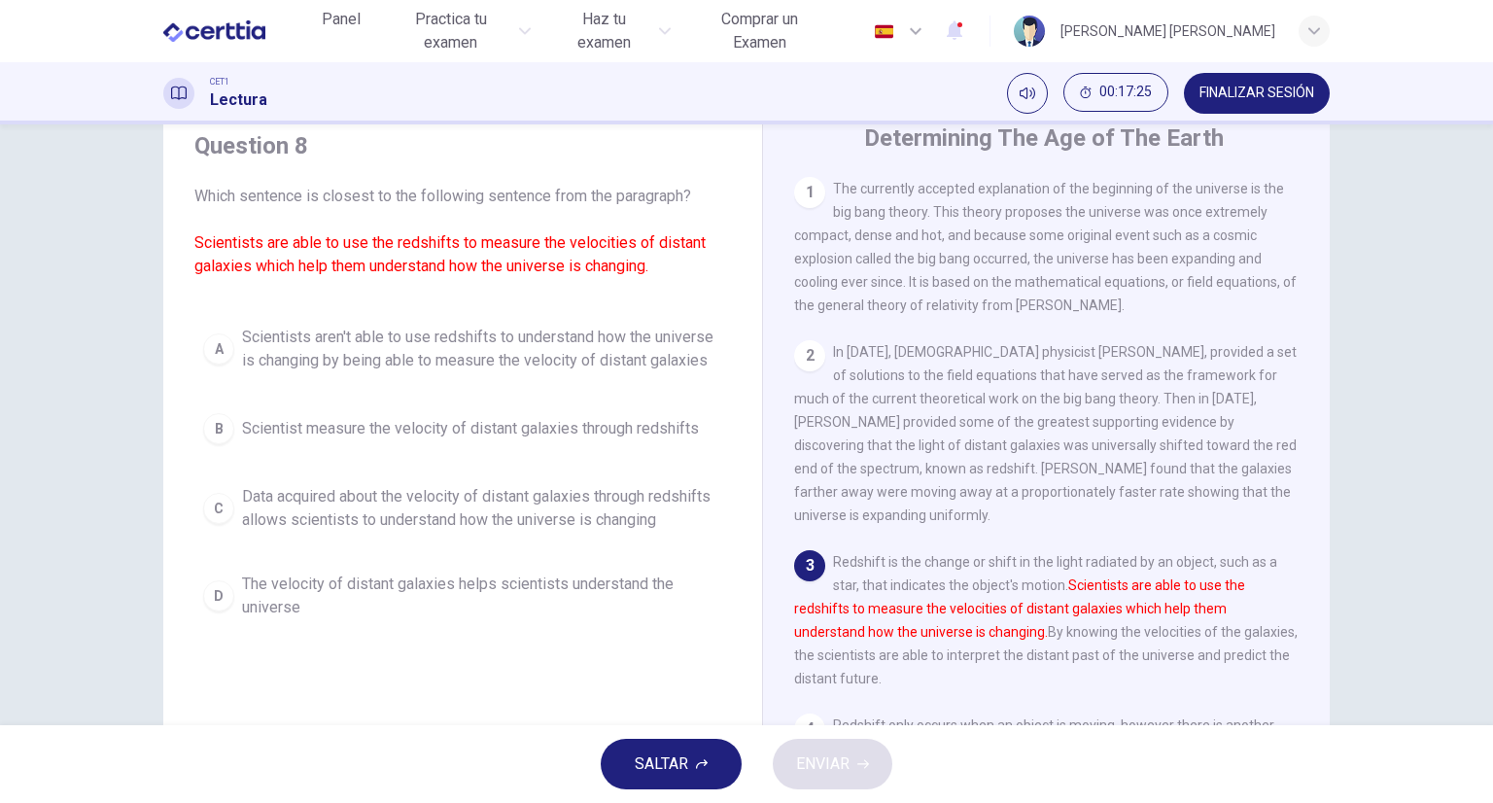
scroll to position [123, 0]
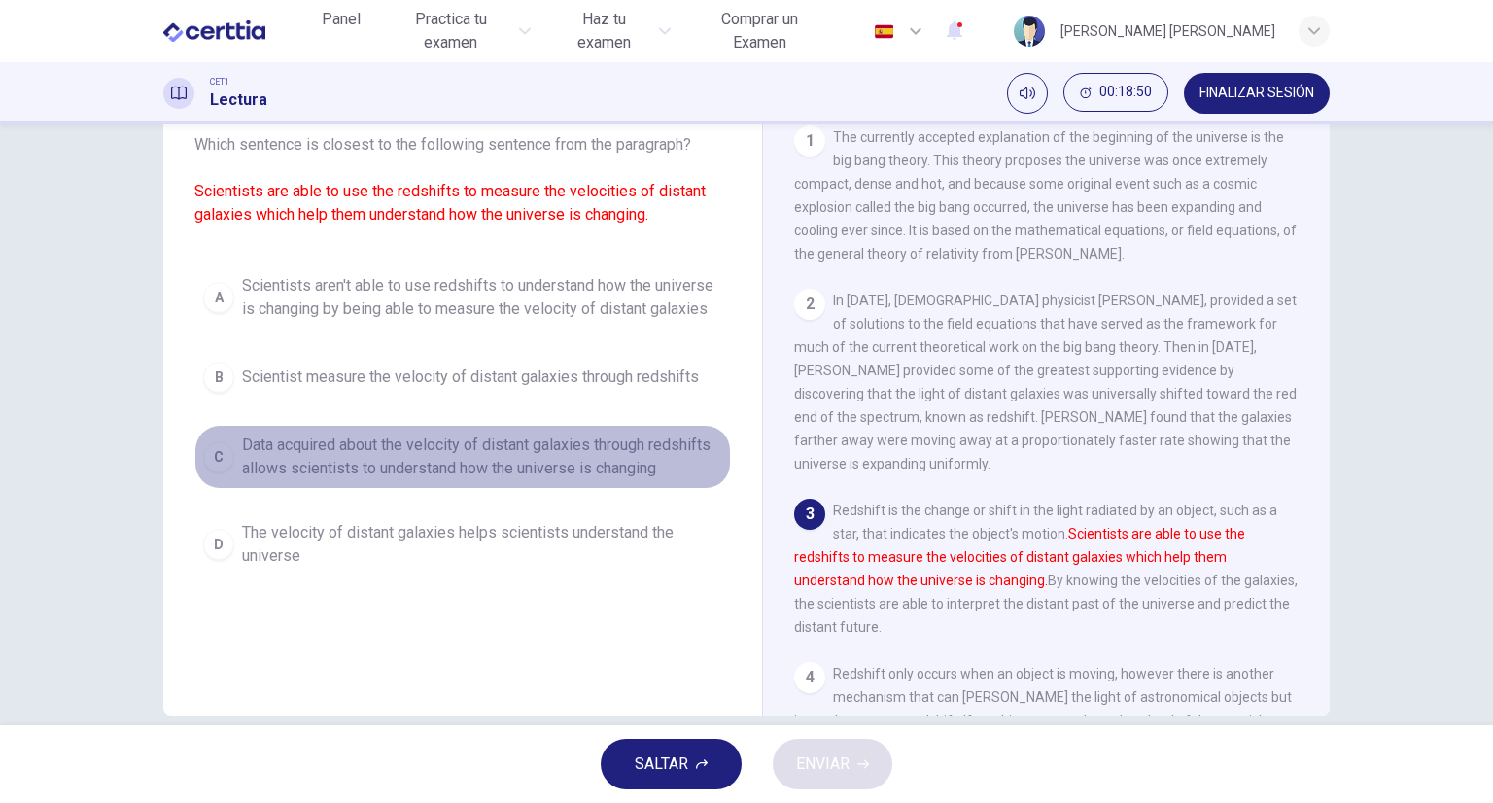
click at [217, 450] on div "C" at bounding box center [218, 456] width 31 height 31
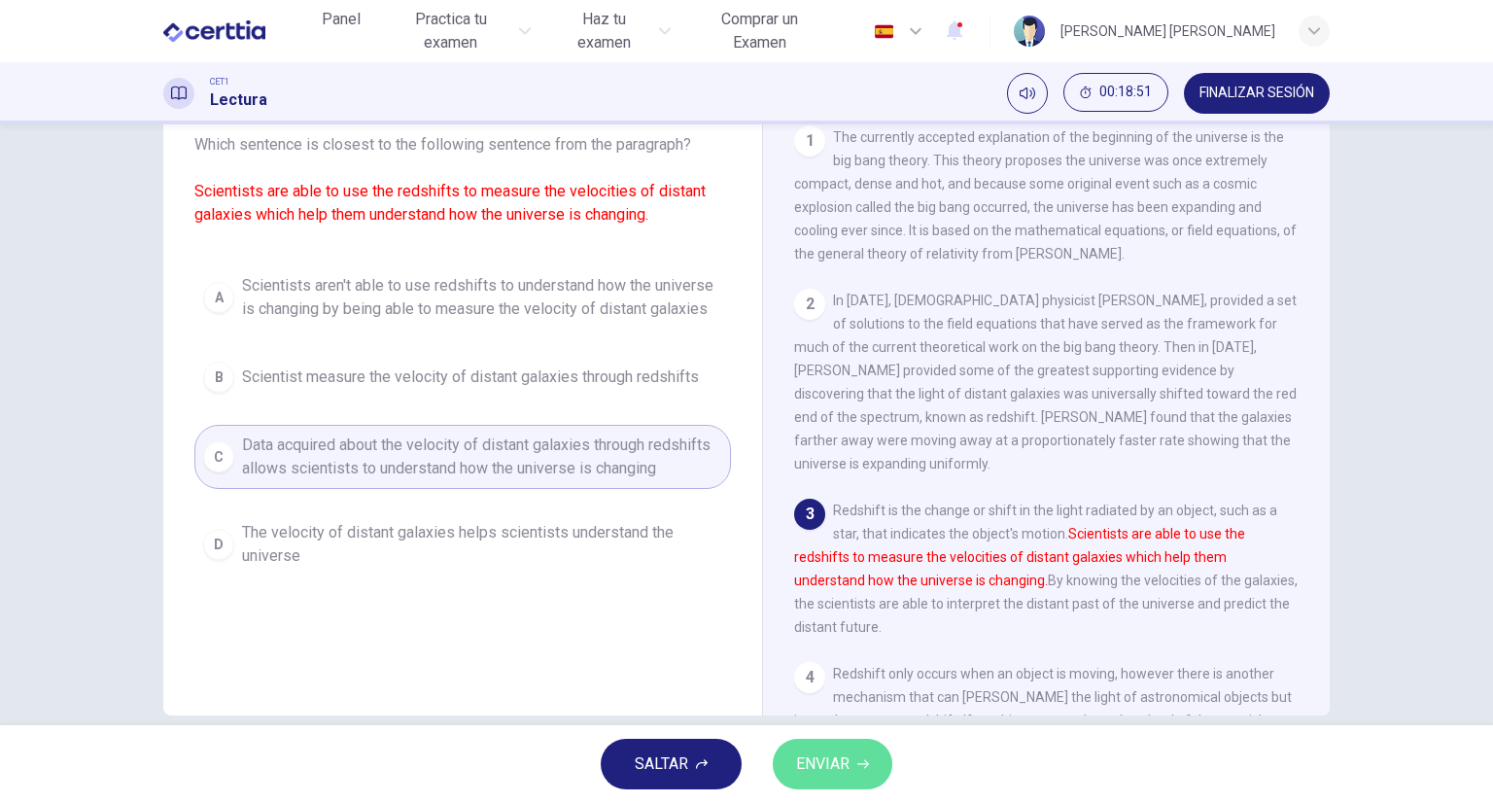
click at [798, 755] on span "ENVIAR" at bounding box center [822, 764] width 53 height 27
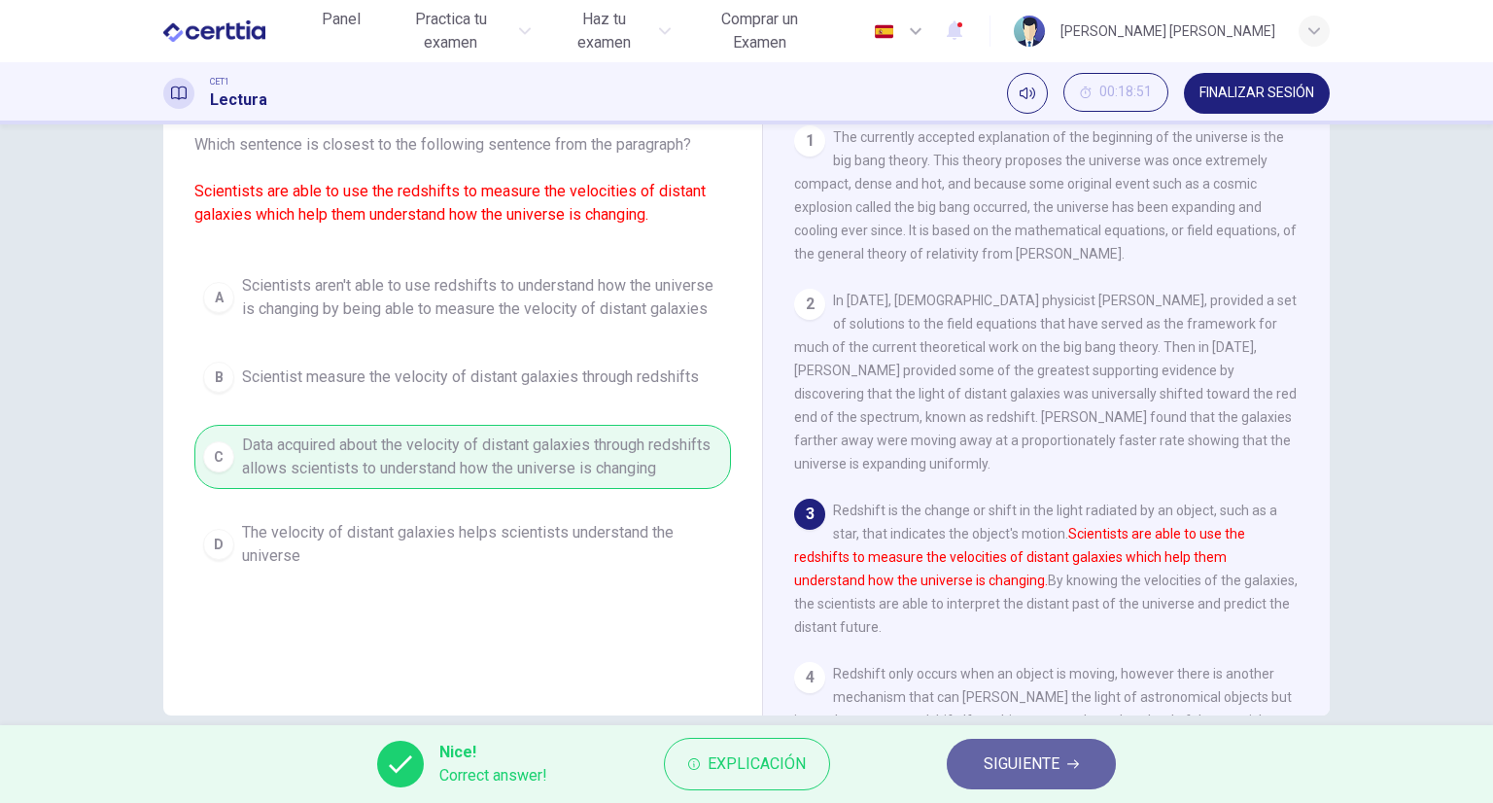
click at [996, 775] on span "SIGUIENTE" at bounding box center [1022, 764] width 76 height 27
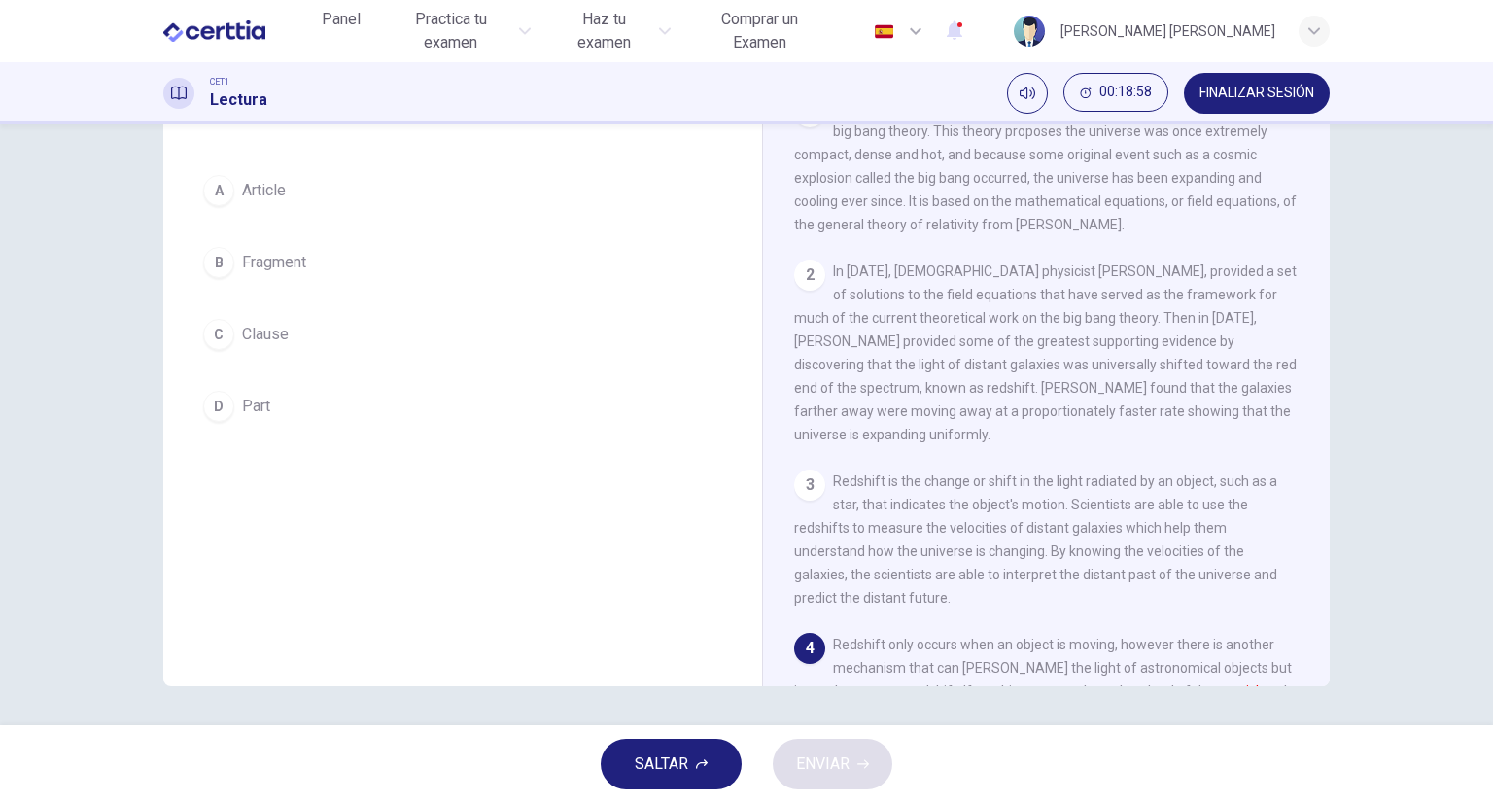
scroll to position [134, 0]
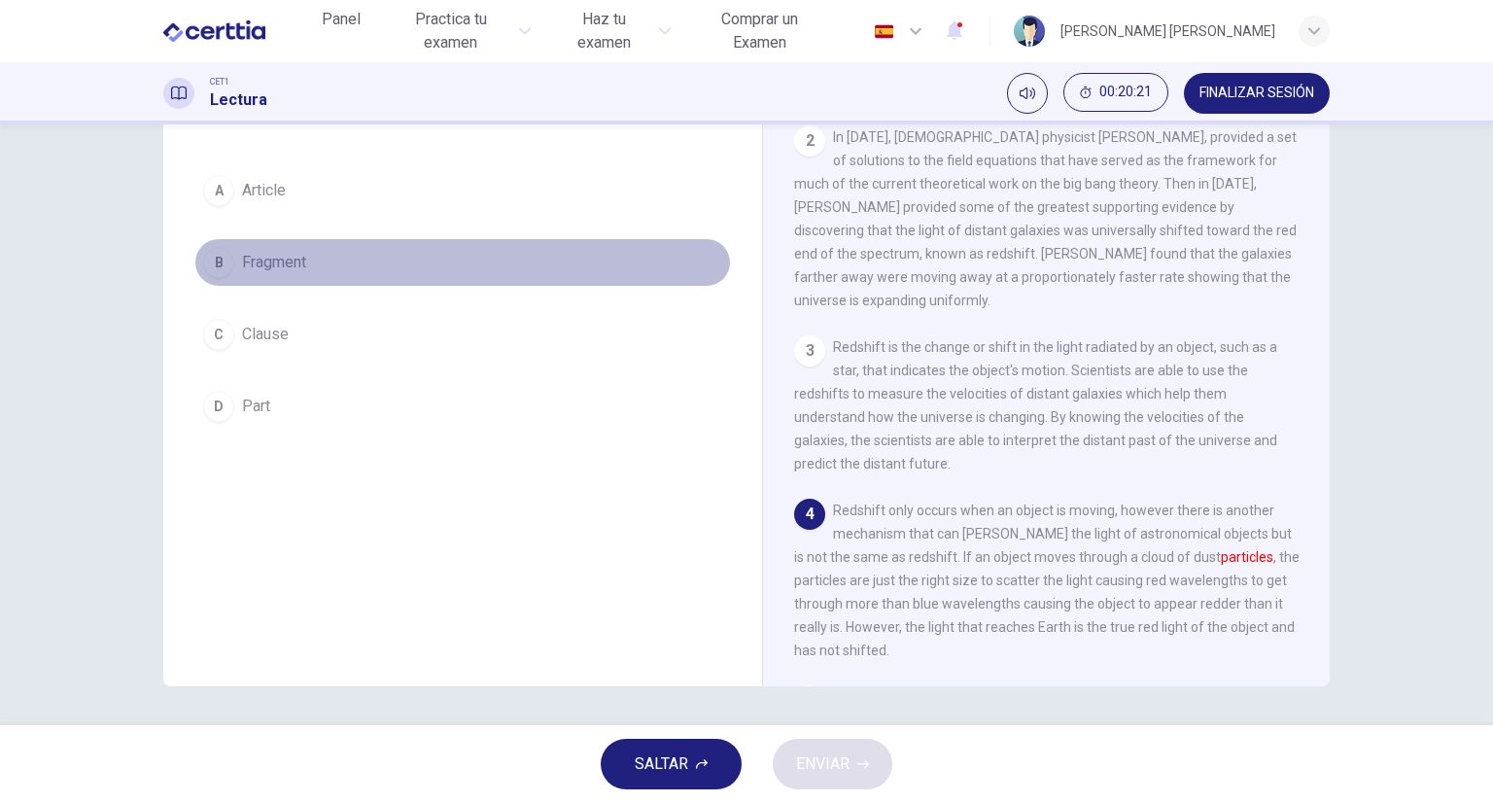
click at [208, 259] on div "B" at bounding box center [218, 262] width 31 height 31
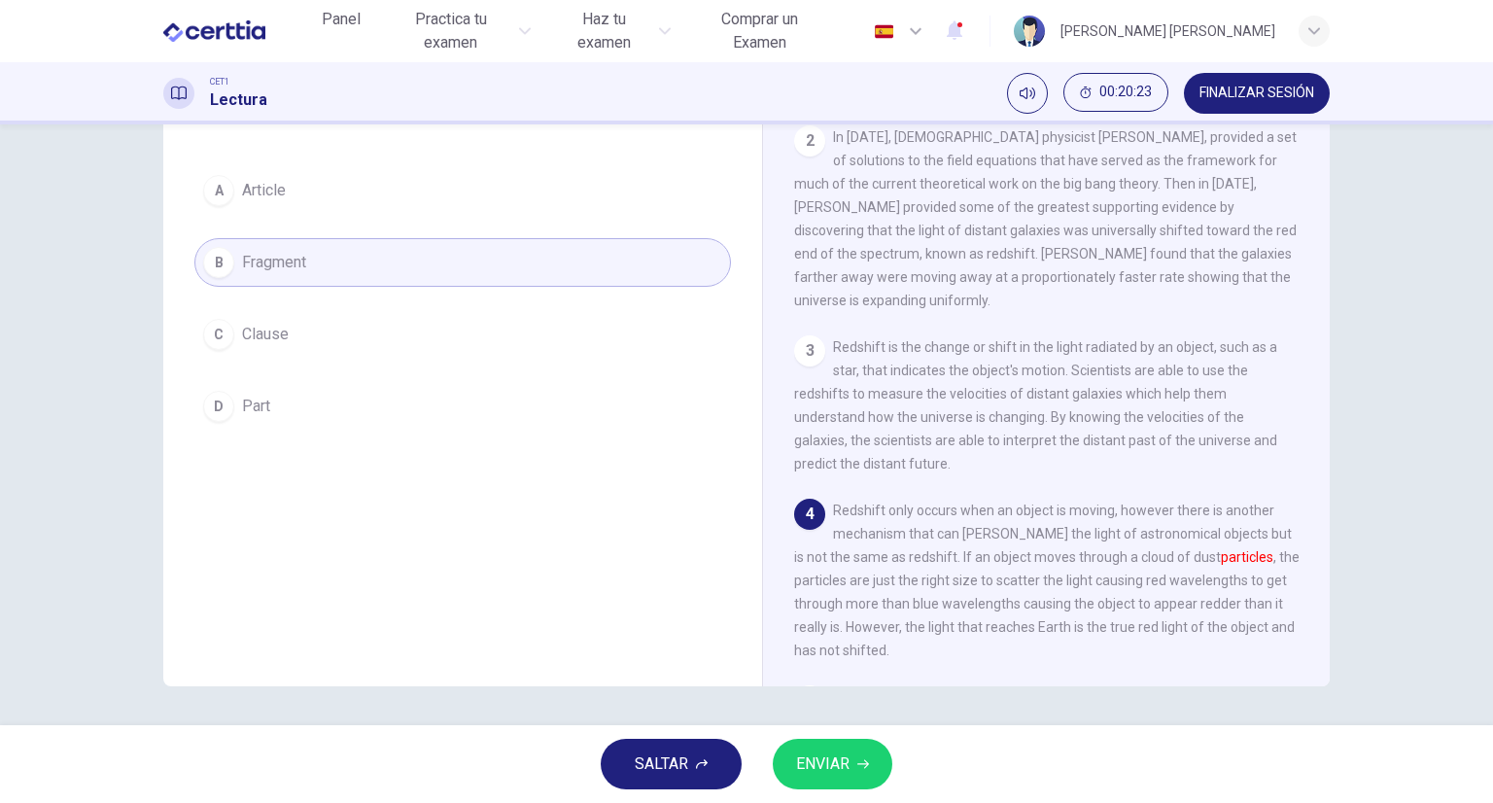
click at [827, 767] on span "ENVIAR" at bounding box center [822, 764] width 53 height 27
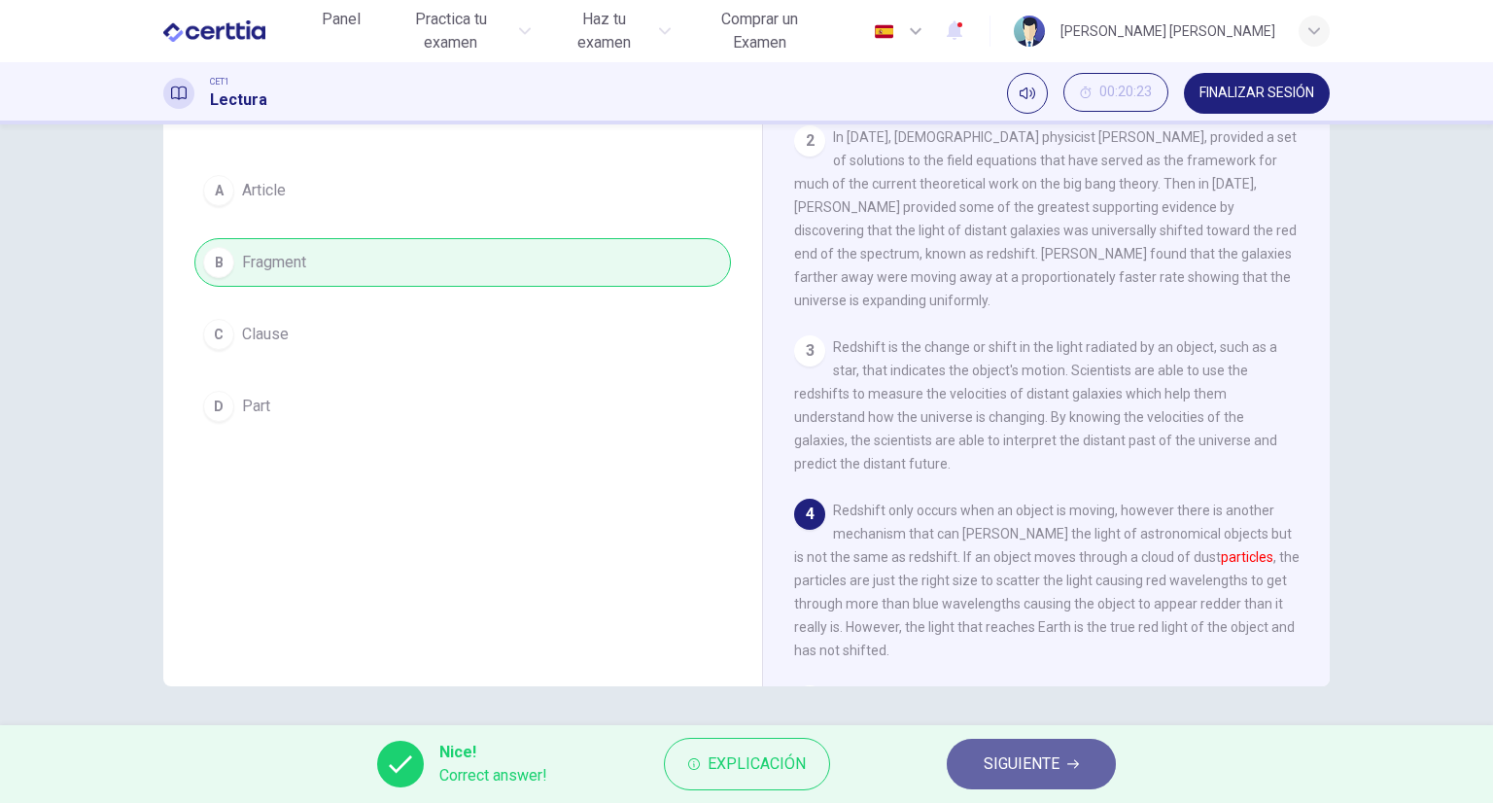
click at [996, 772] on span "SIGUIENTE" at bounding box center [1022, 764] width 76 height 27
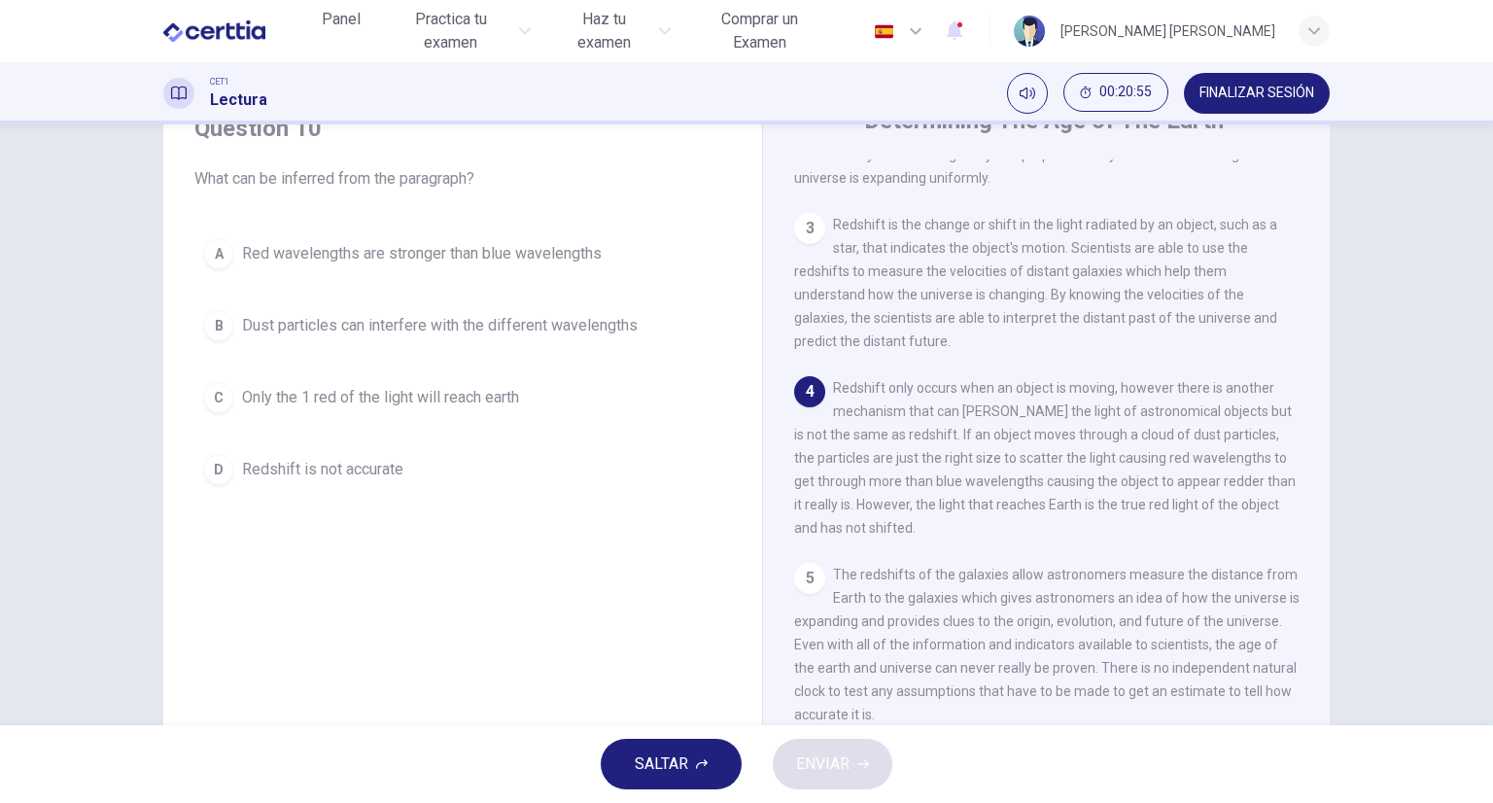
scroll to position [89, 0]
click at [215, 325] on div "B" at bounding box center [218, 325] width 31 height 31
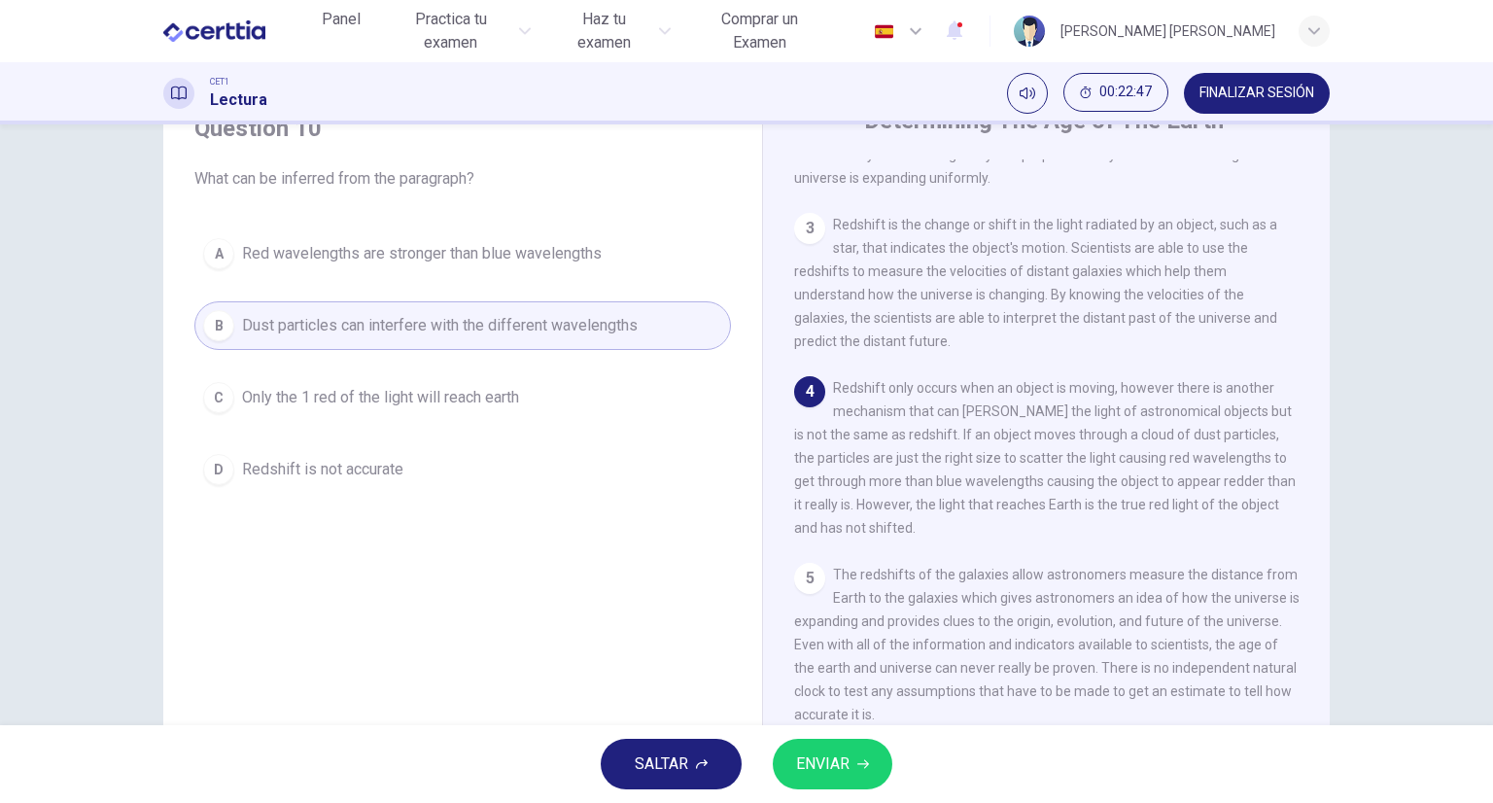
click at [813, 760] on span "ENVIAR" at bounding box center [822, 764] width 53 height 27
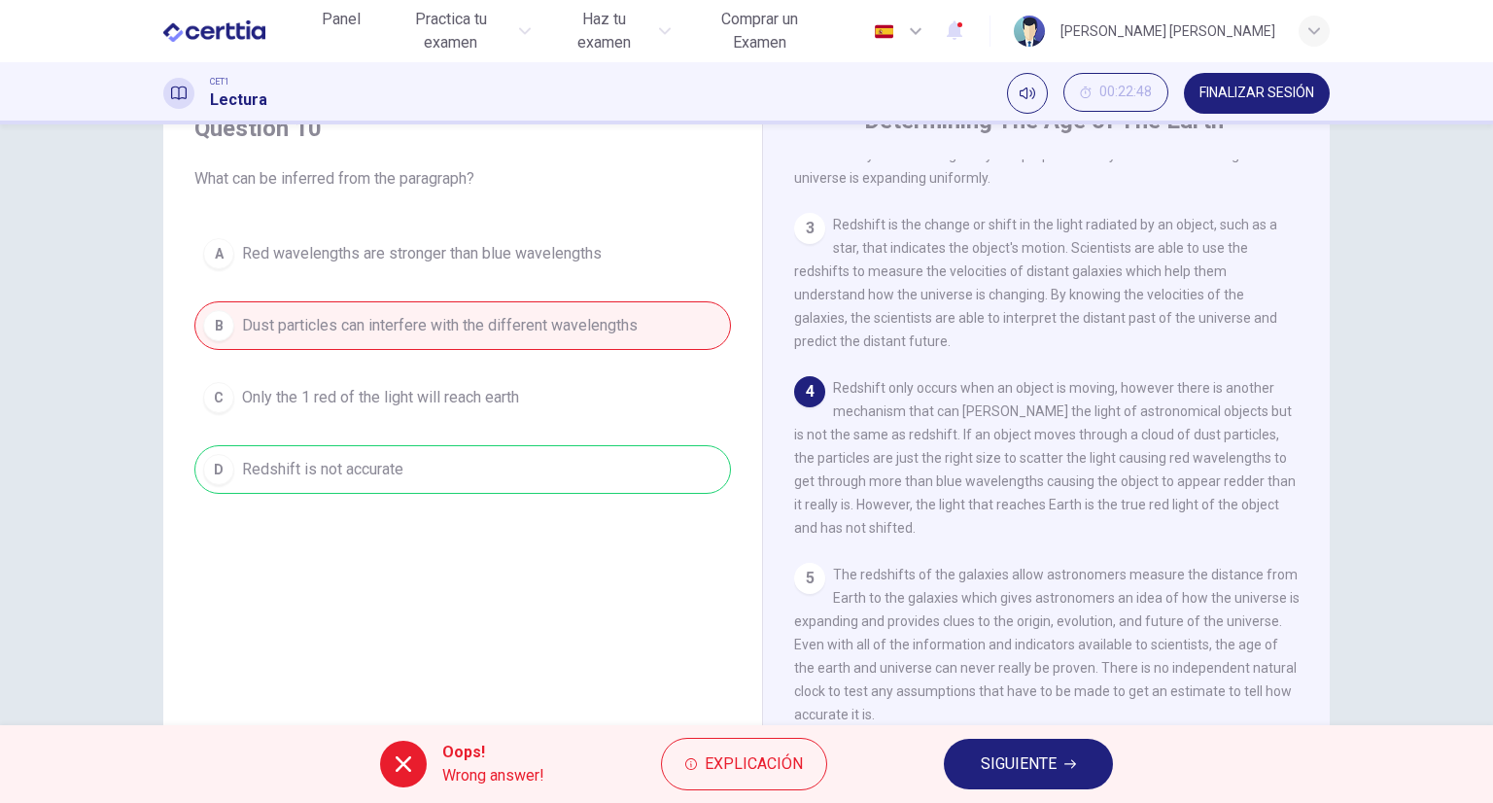
click at [1020, 772] on span "SIGUIENTE" at bounding box center [1019, 764] width 76 height 27
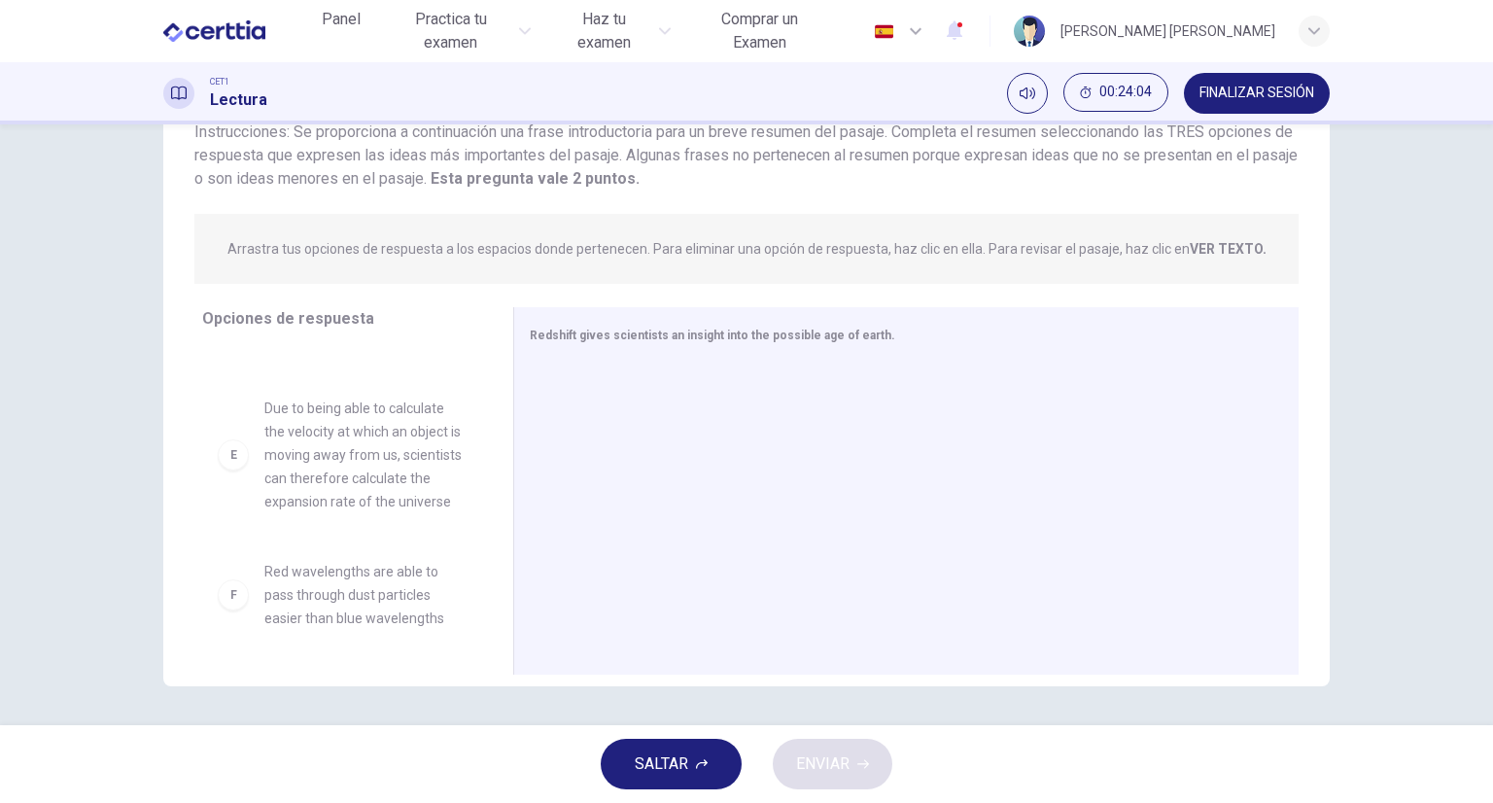
scroll to position [478, 0]
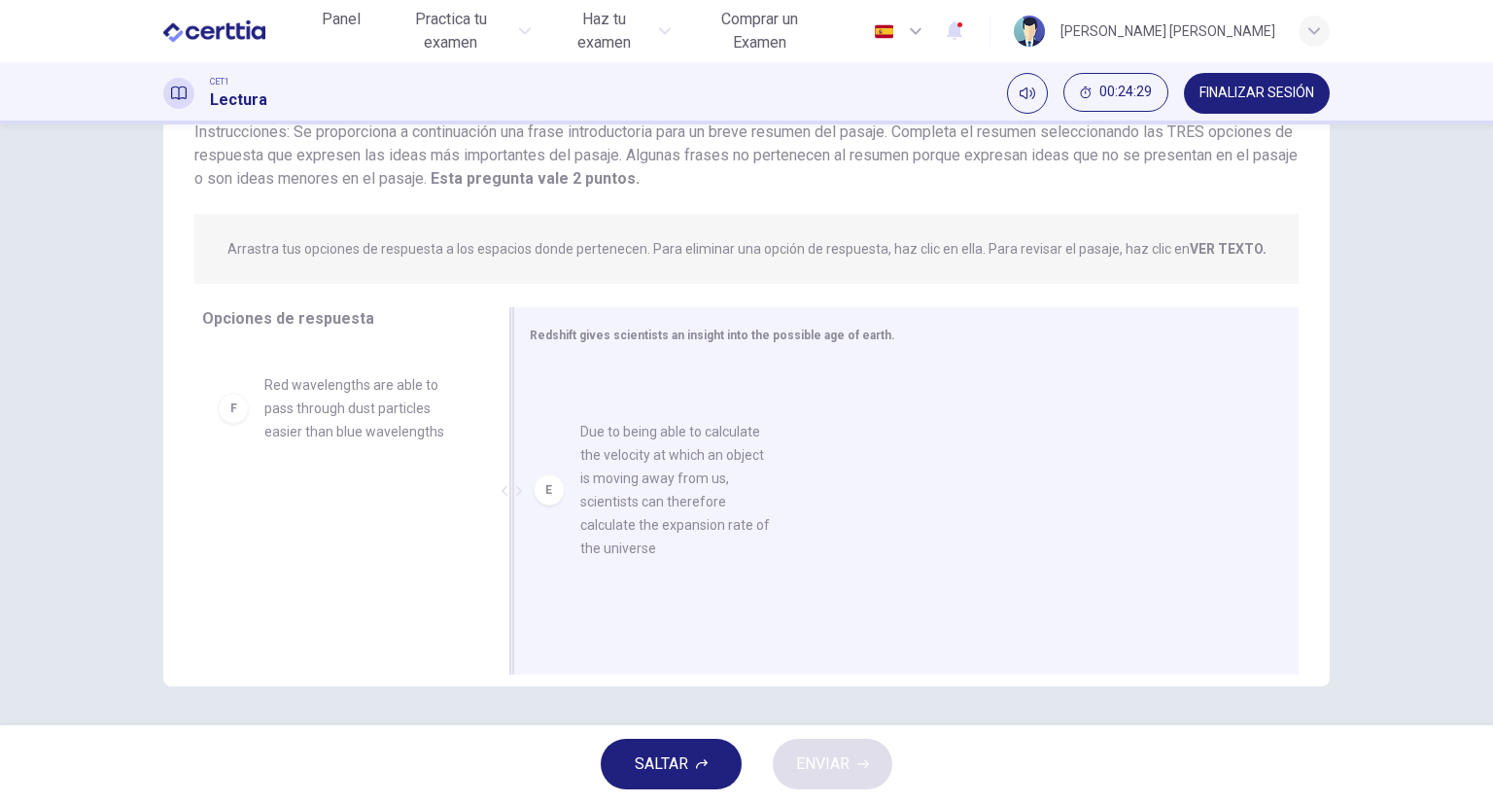
drag, startPoint x: 308, startPoint y: 494, endPoint x: 647, endPoint y: 542, distance: 341.7
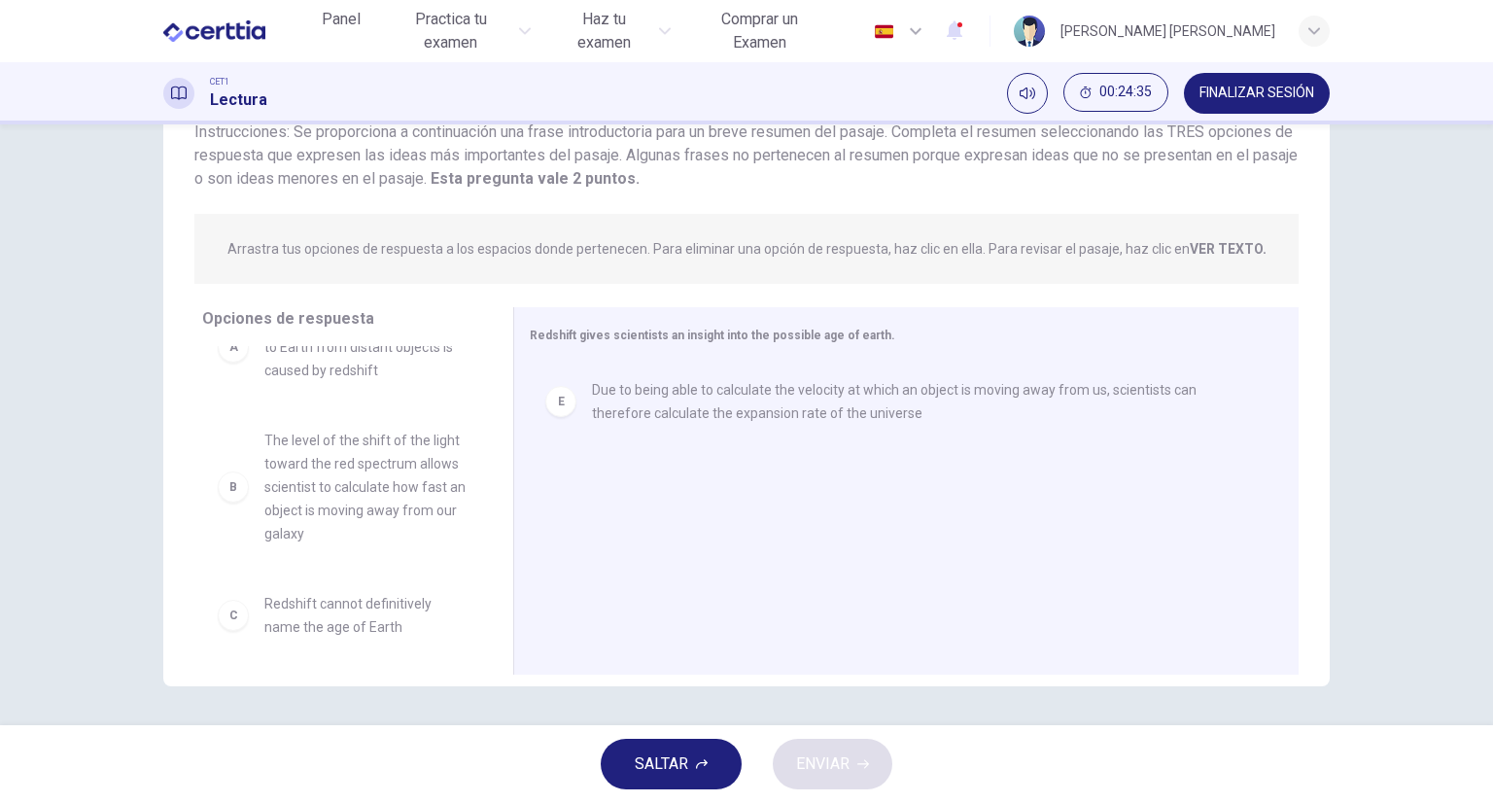
scroll to position [51, 0]
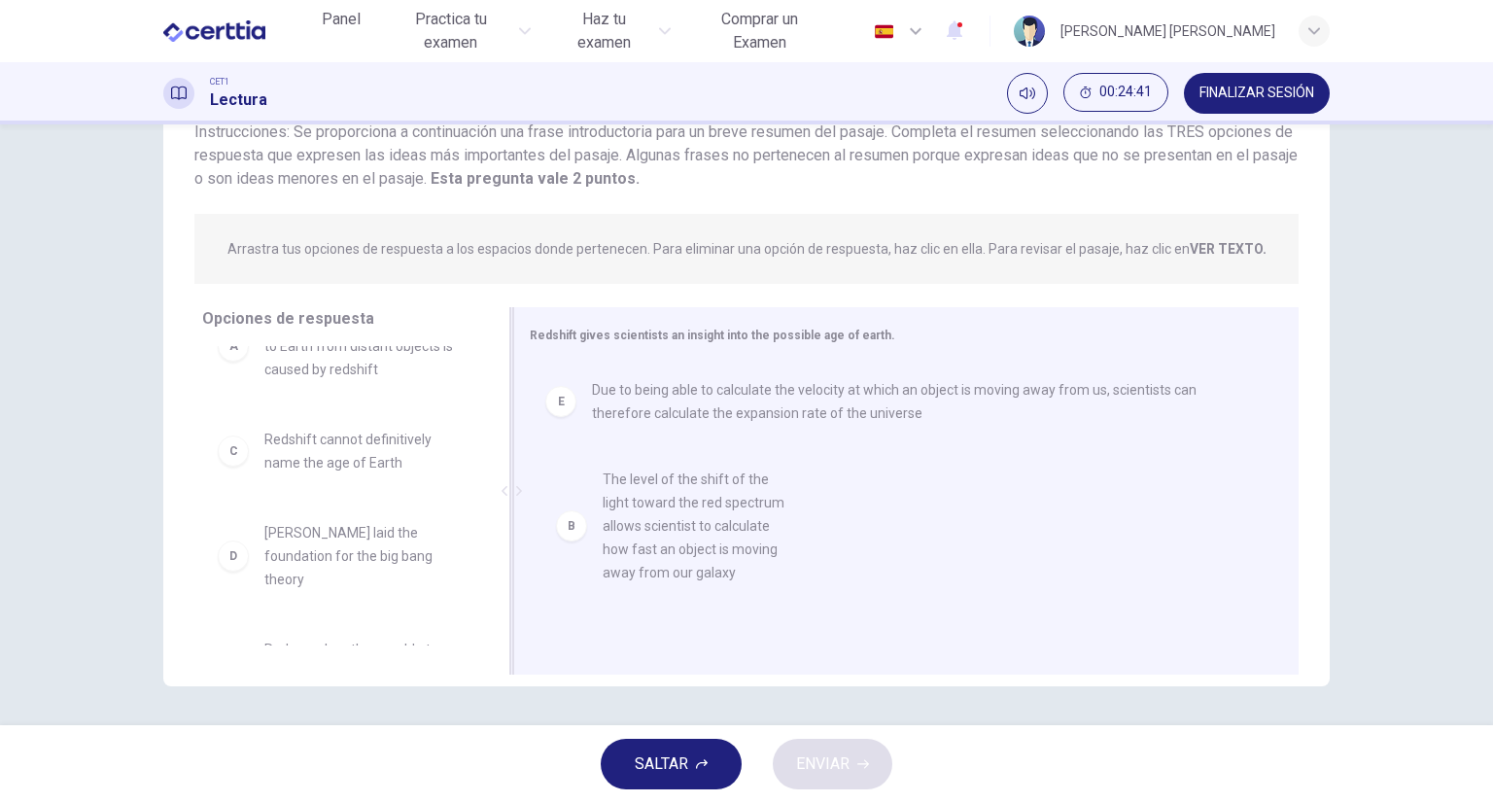
drag, startPoint x: 319, startPoint y: 468, endPoint x: 672, endPoint y: 499, distance: 354.3
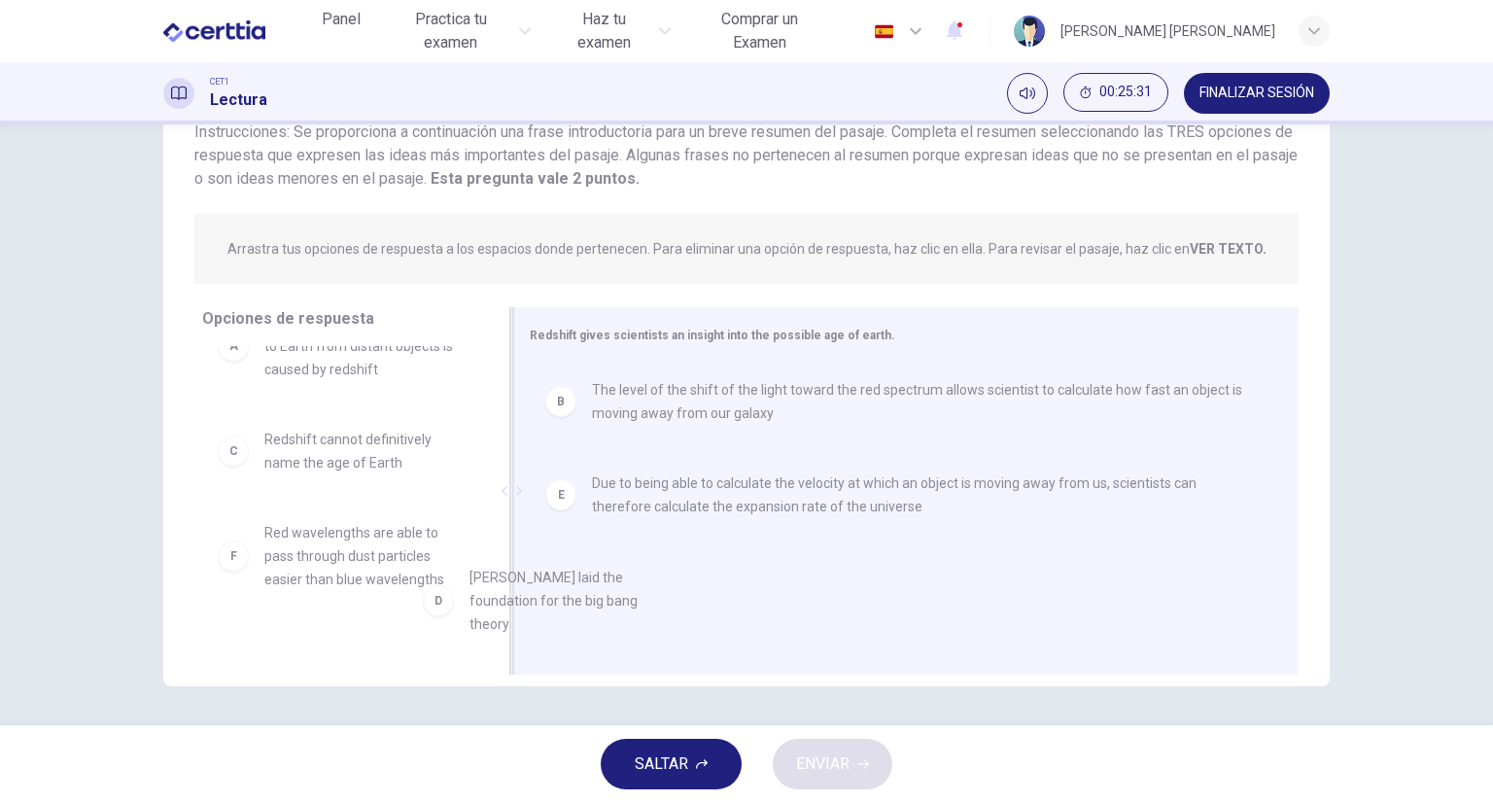
scroll to position [56, 0]
drag, startPoint x: 285, startPoint y: 561, endPoint x: 635, endPoint y: 613, distance: 353.9
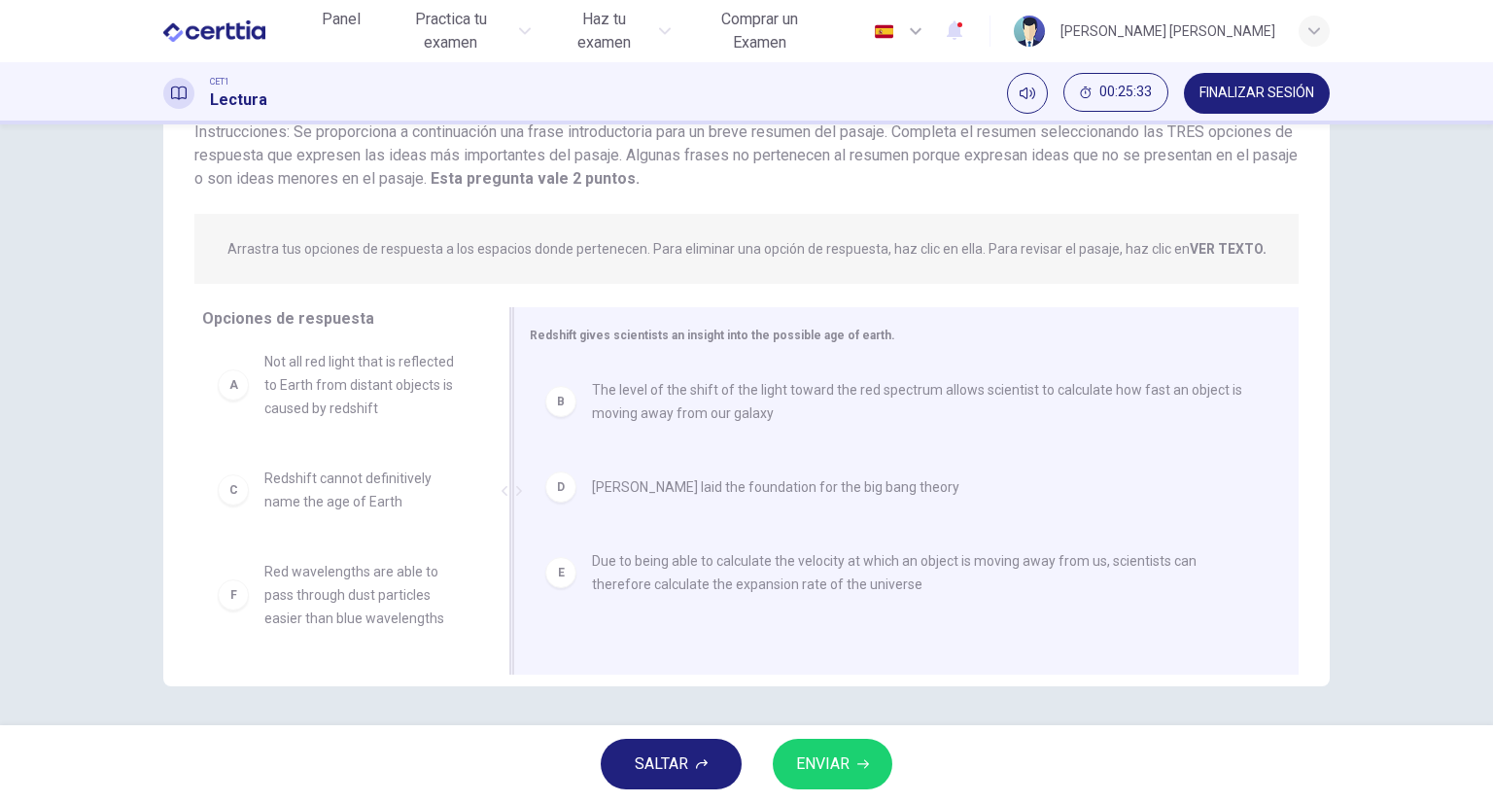
scroll to position [12, 0]
click at [796, 762] on span "ENVIAR" at bounding box center [822, 764] width 53 height 27
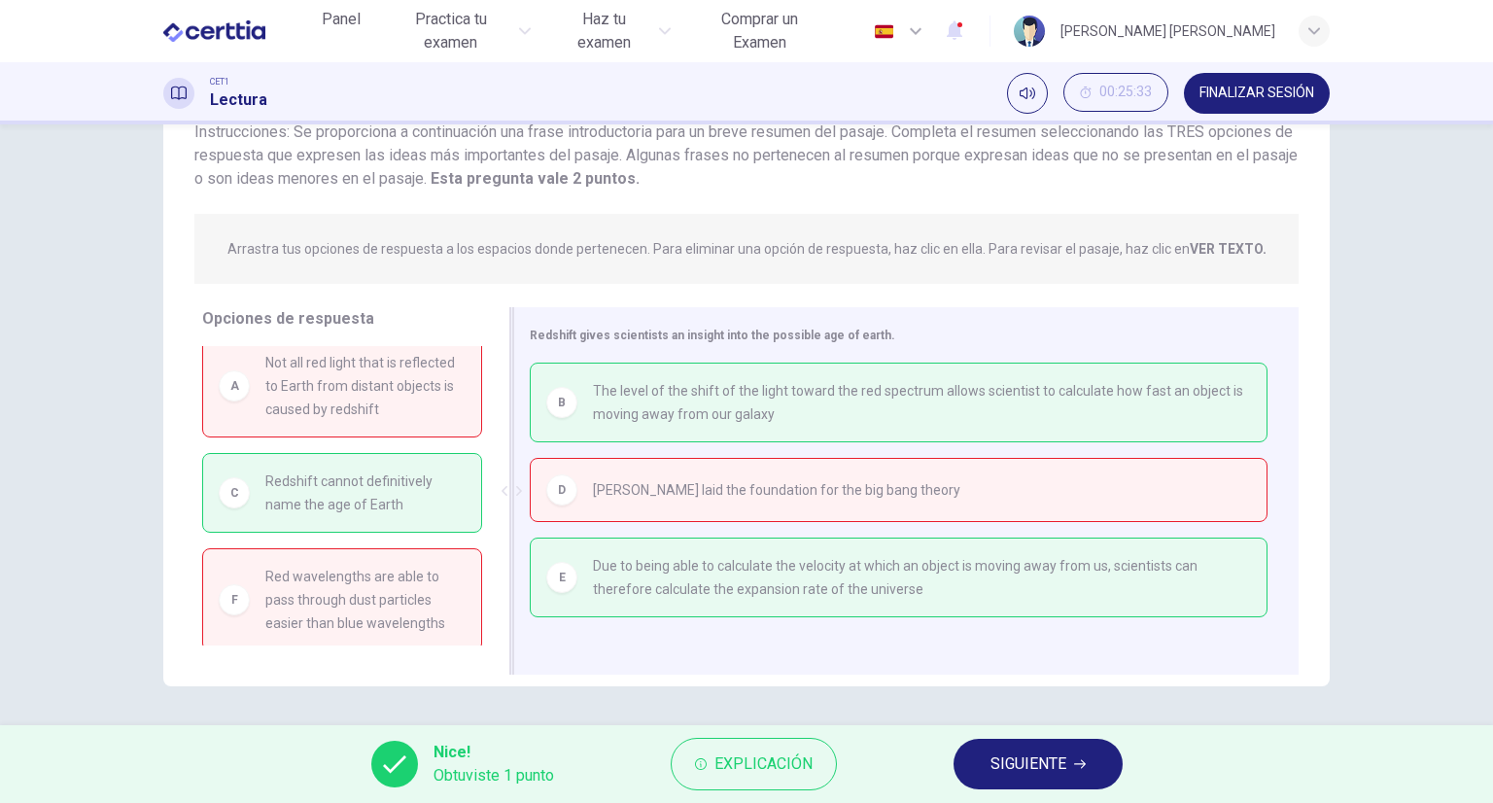
drag, startPoint x: 344, startPoint y: 475, endPoint x: 593, endPoint y: 487, distance: 249.2
click at [593, 487] on div "Opciones de respuesta A Not all red light that is reflected to Earth from dista…" at bounding box center [746, 495] width 1167 height 377
click at [593, 487] on span "[PERSON_NAME] laid the foundation for the big bang theory" at bounding box center [776, 489] width 367 height 23
click at [962, 755] on button "SIGUIENTE" at bounding box center [1038, 764] width 169 height 51
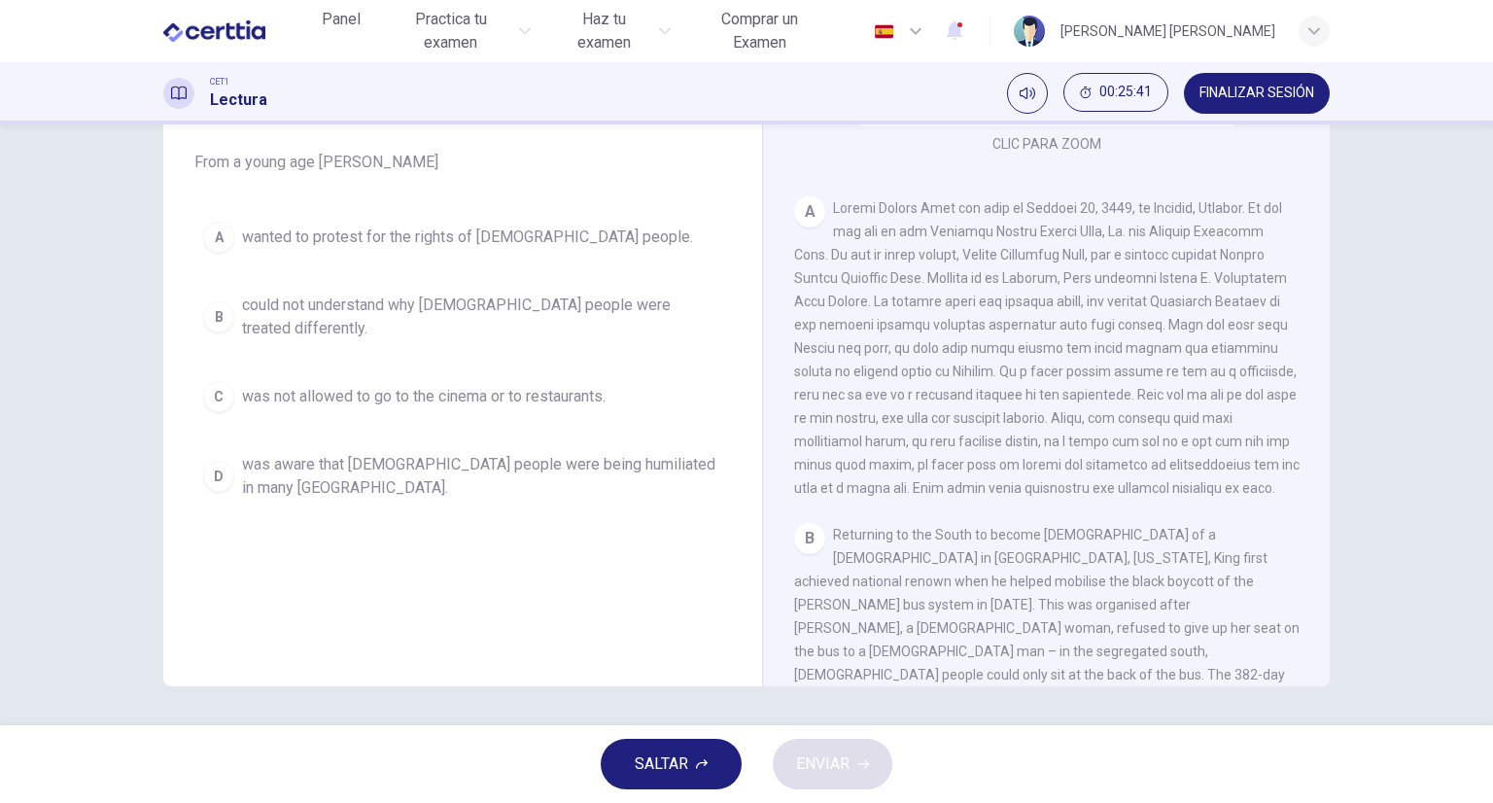
scroll to position [311, 0]
click at [996, 514] on div "CLIC PARA ZOOM Clic para zoom A B Returning to the South to become [DEMOGRAPHIC…" at bounding box center [1059, 391] width 531 height 590
click at [992, 436] on div "A" at bounding box center [1047, 345] width 506 height 303
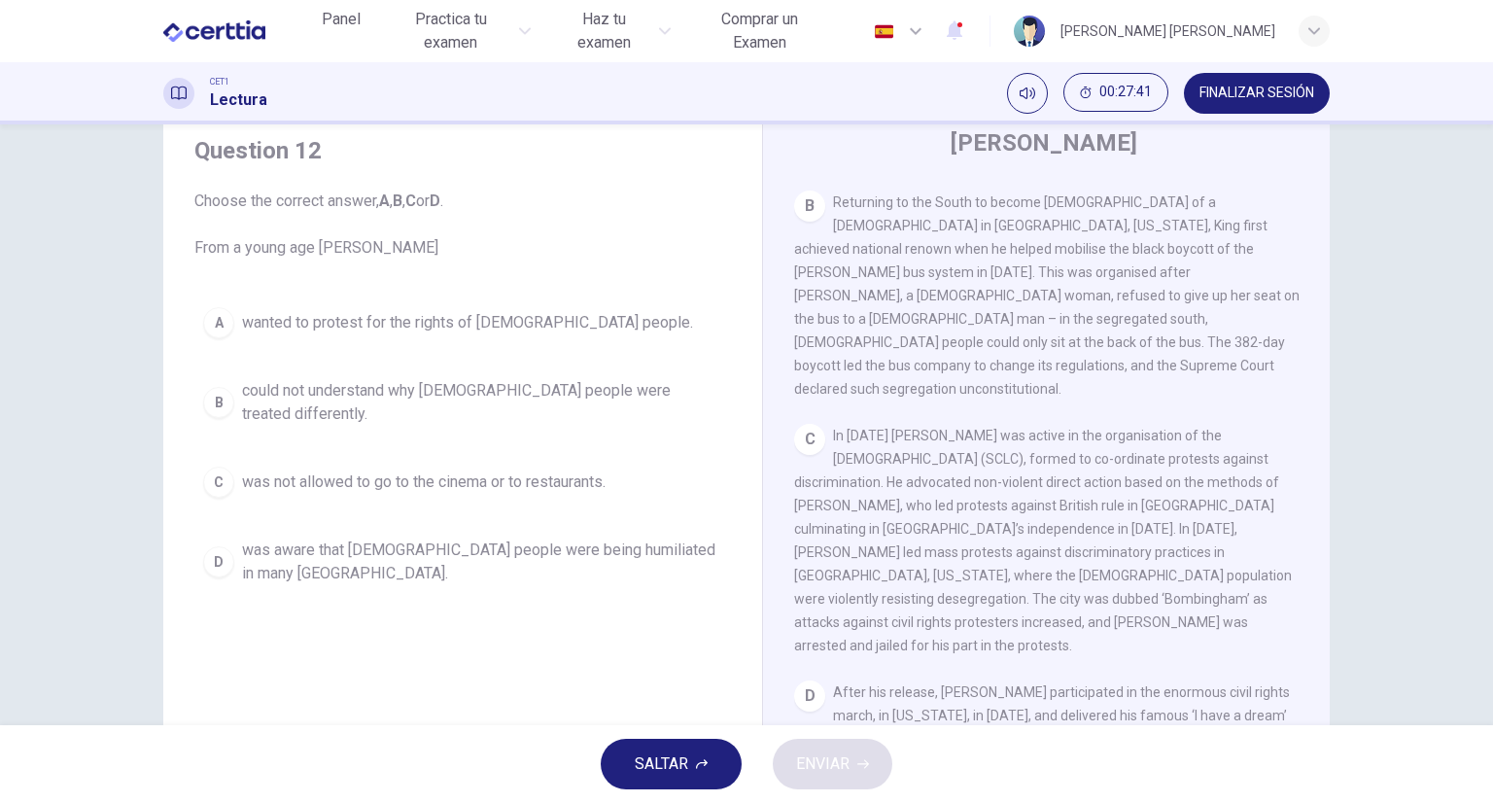
scroll to position [729, 0]
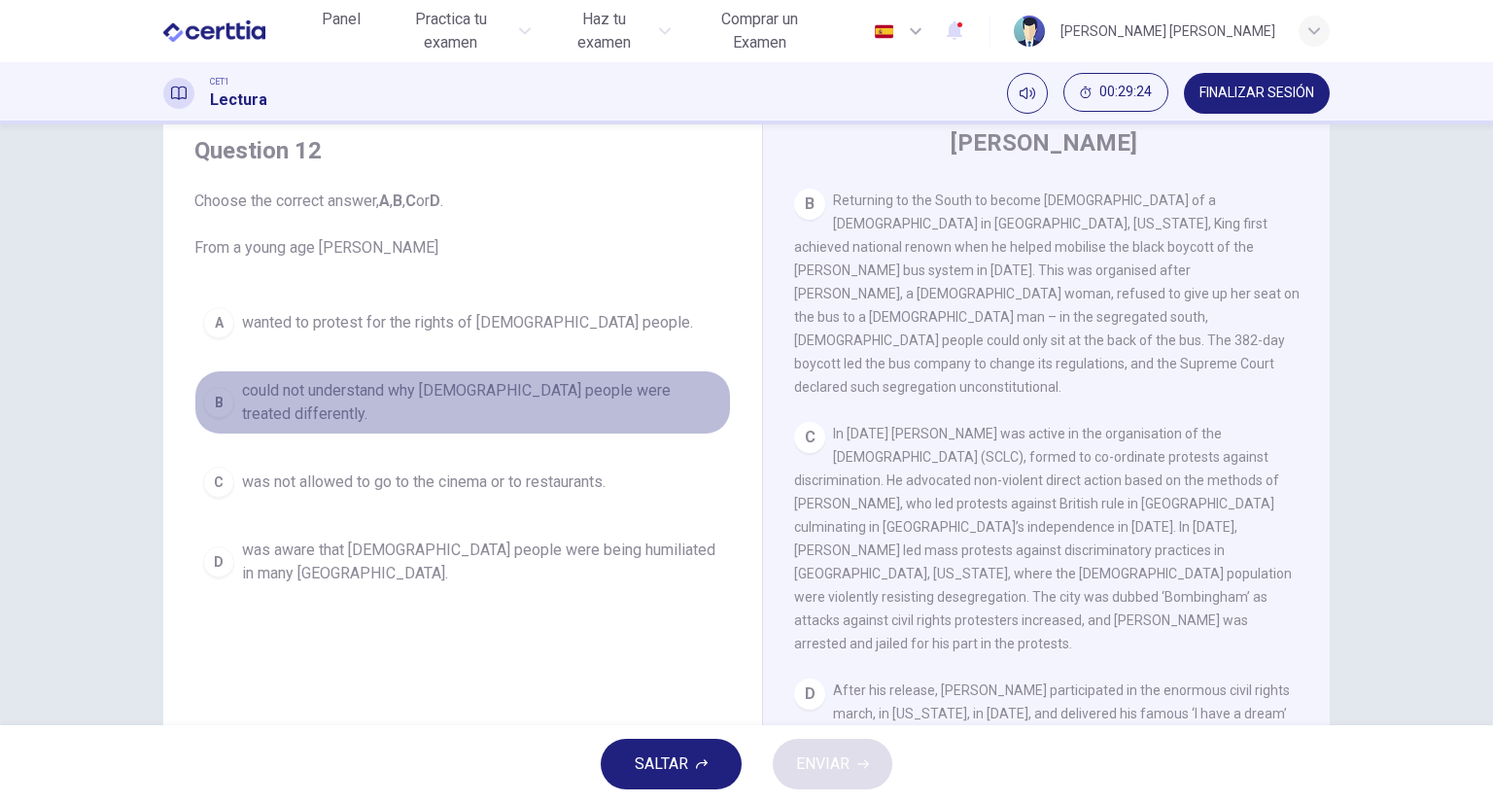
click at [227, 391] on div "B" at bounding box center [218, 402] width 31 height 31
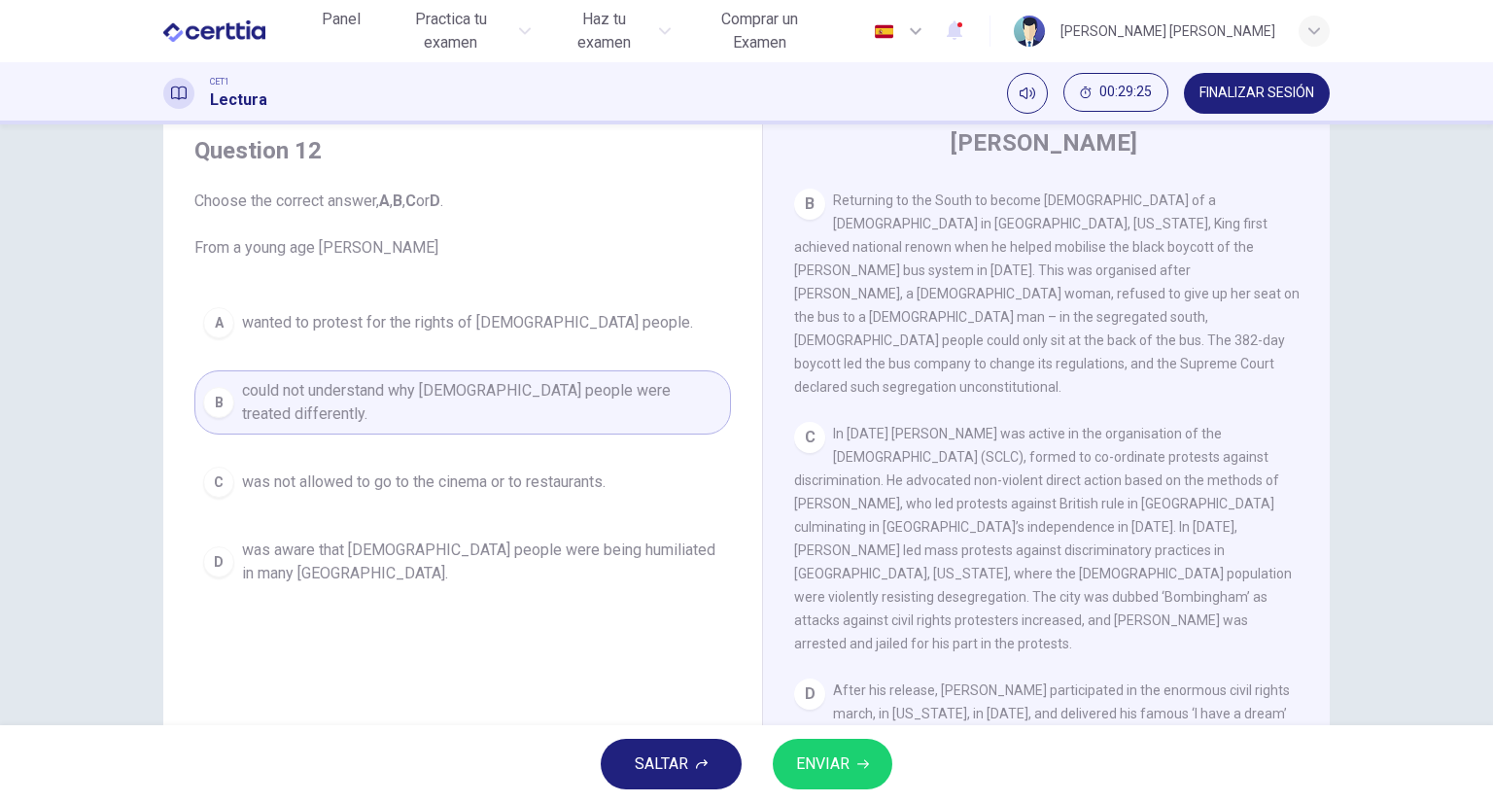
click at [815, 766] on span "ENVIAR" at bounding box center [822, 764] width 53 height 27
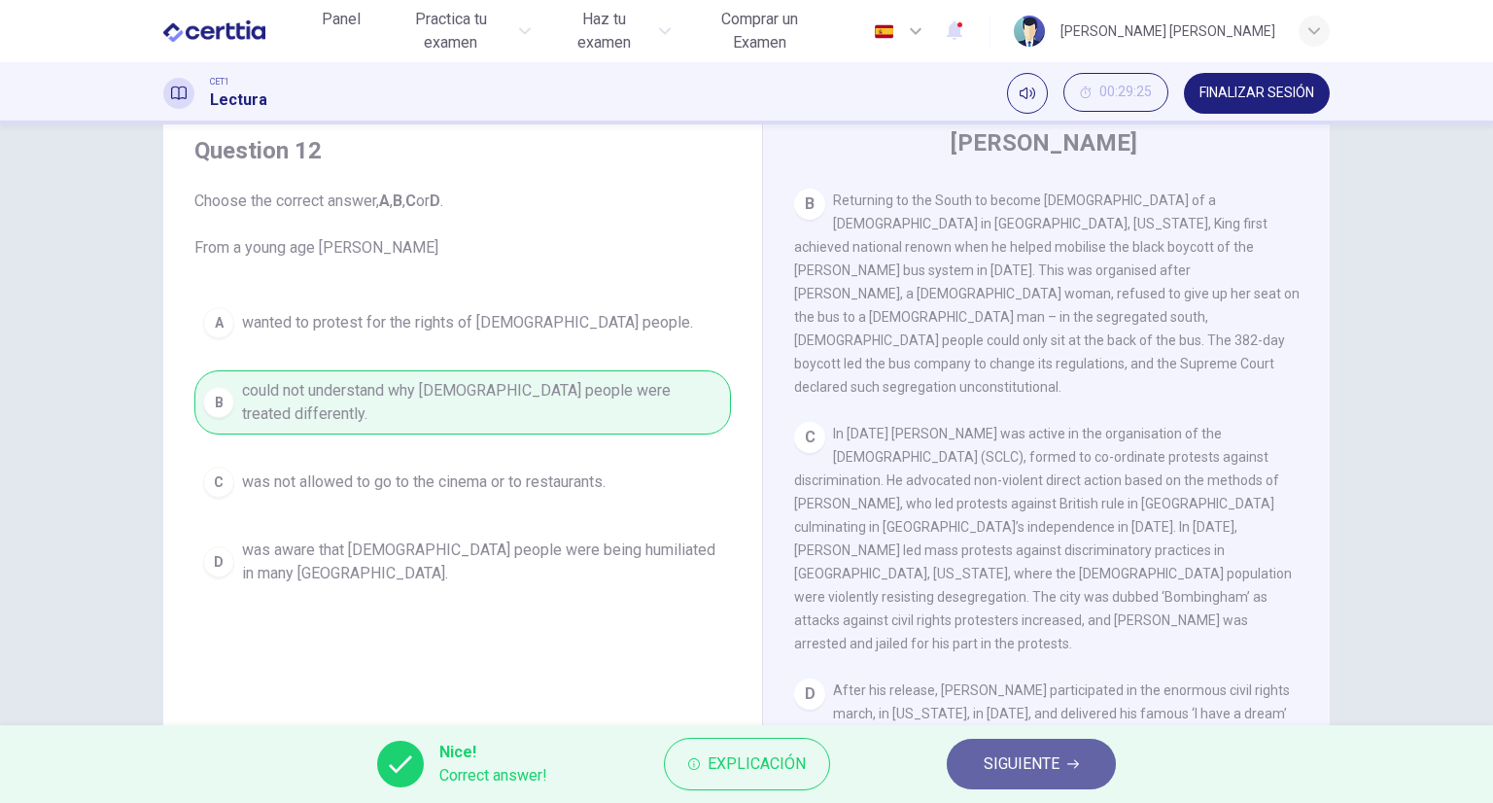
click at [1000, 767] on span "SIGUIENTE" at bounding box center [1022, 764] width 76 height 27
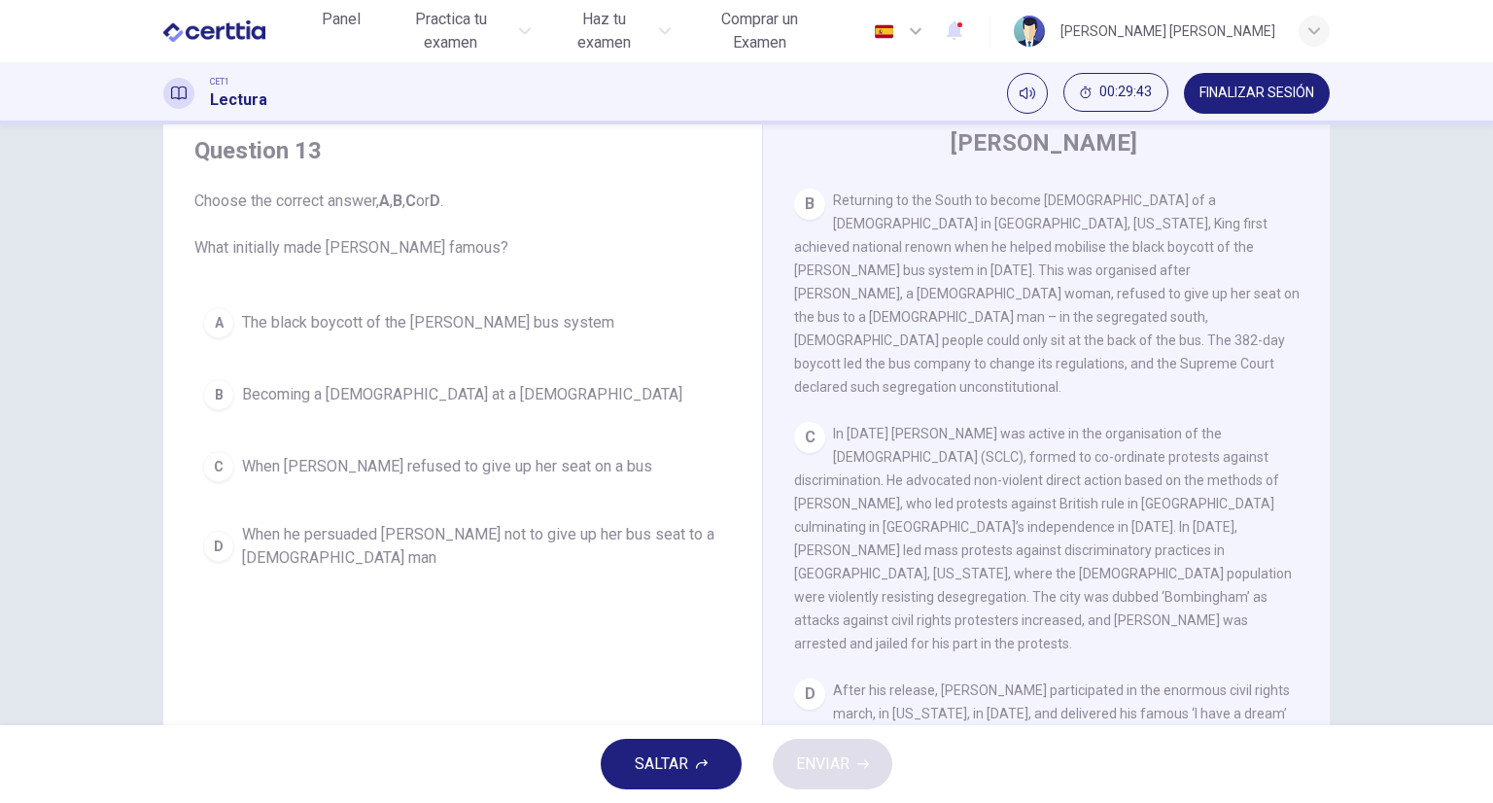
click at [227, 328] on div "A" at bounding box center [218, 322] width 31 height 31
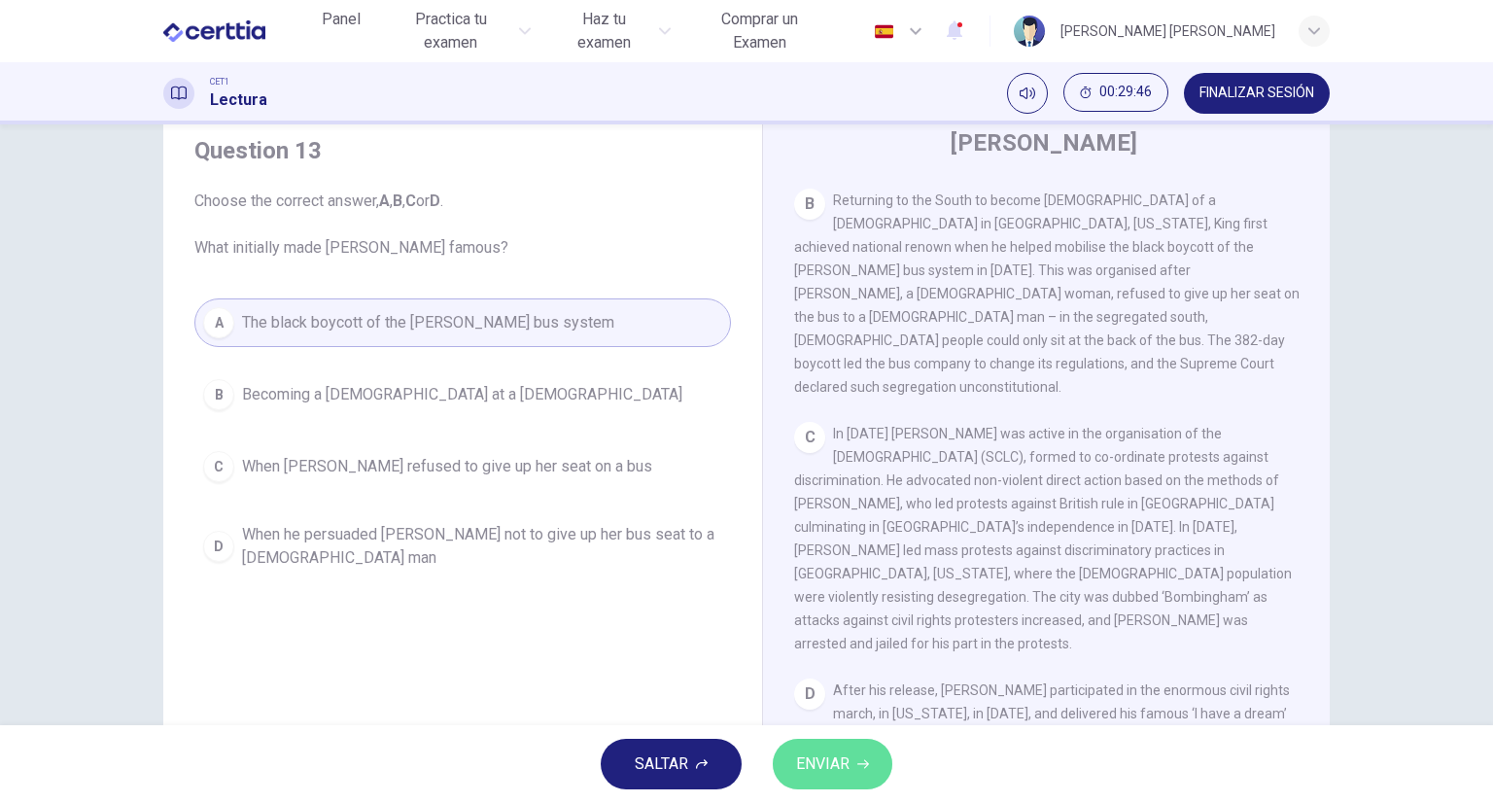
click at [811, 762] on span "ENVIAR" at bounding box center [822, 764] width 53 height 27
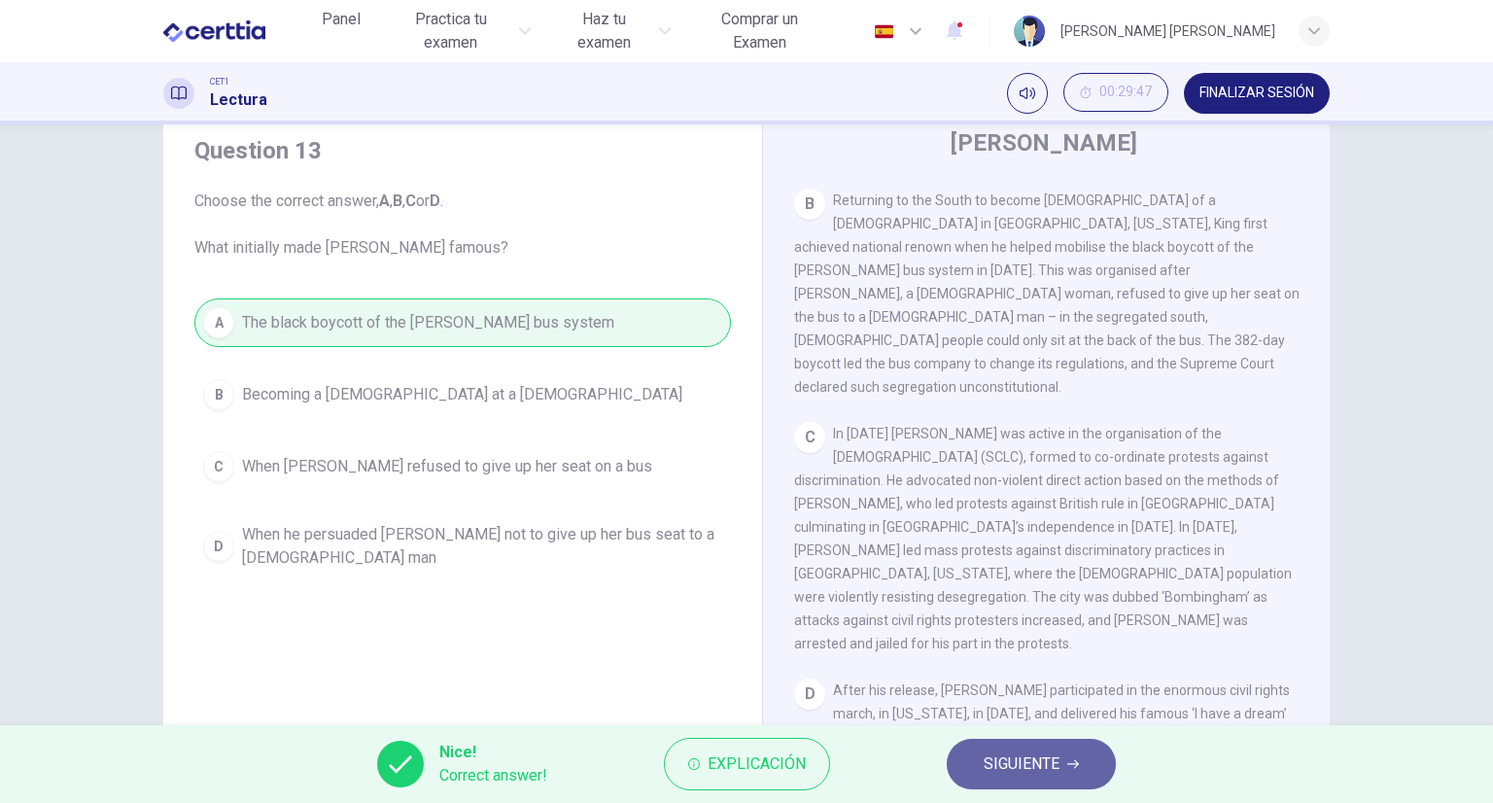
click at [998, 781] on button "SIGUIENTE" at bounding box center [1031, 764] width 169 height 51
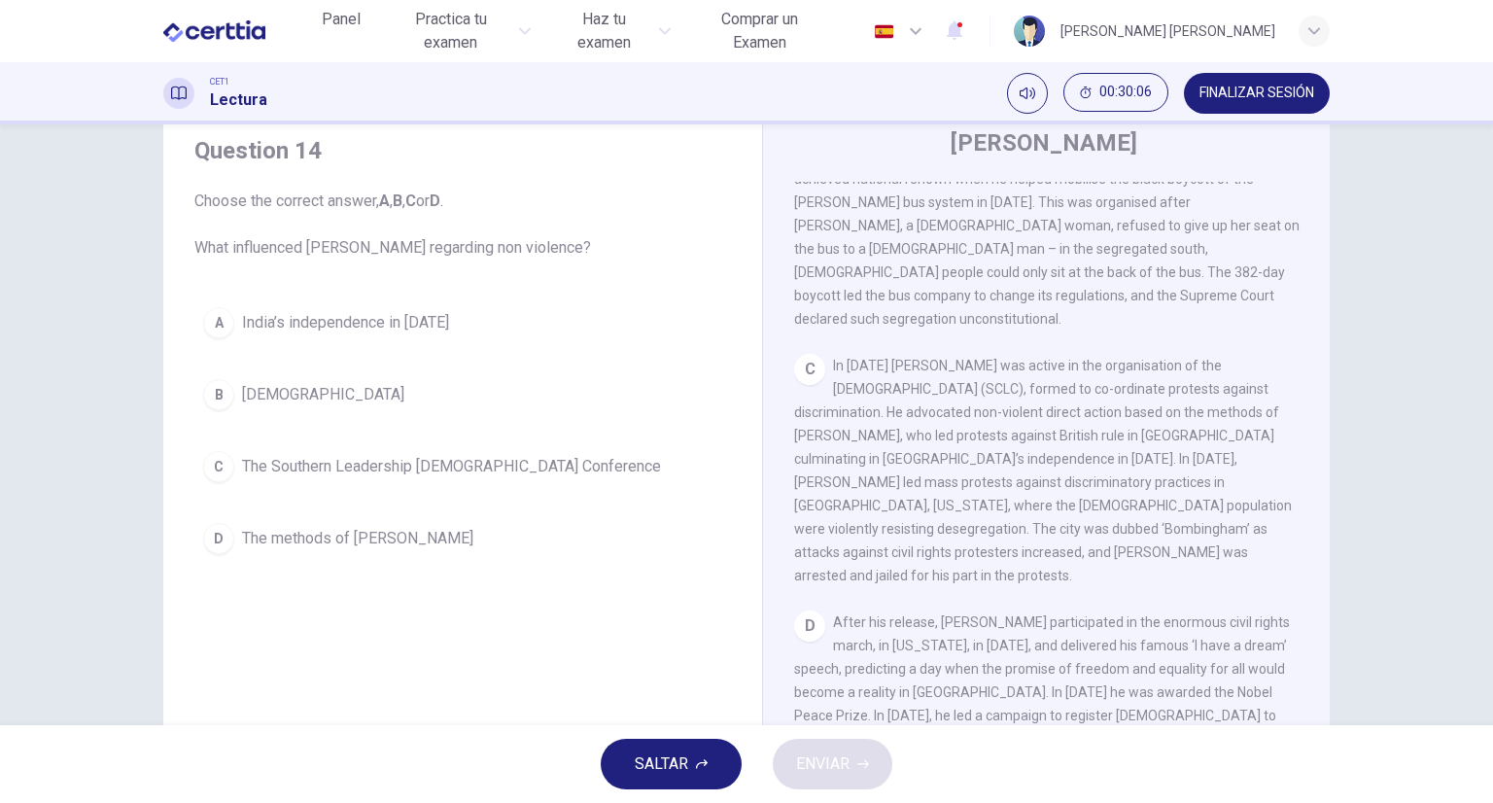
scroll to position [799, 0]
click at [229, 542] on button "D The methods of [PERSON_NAME]" at bounding box center [462, 538] width 537 height 49
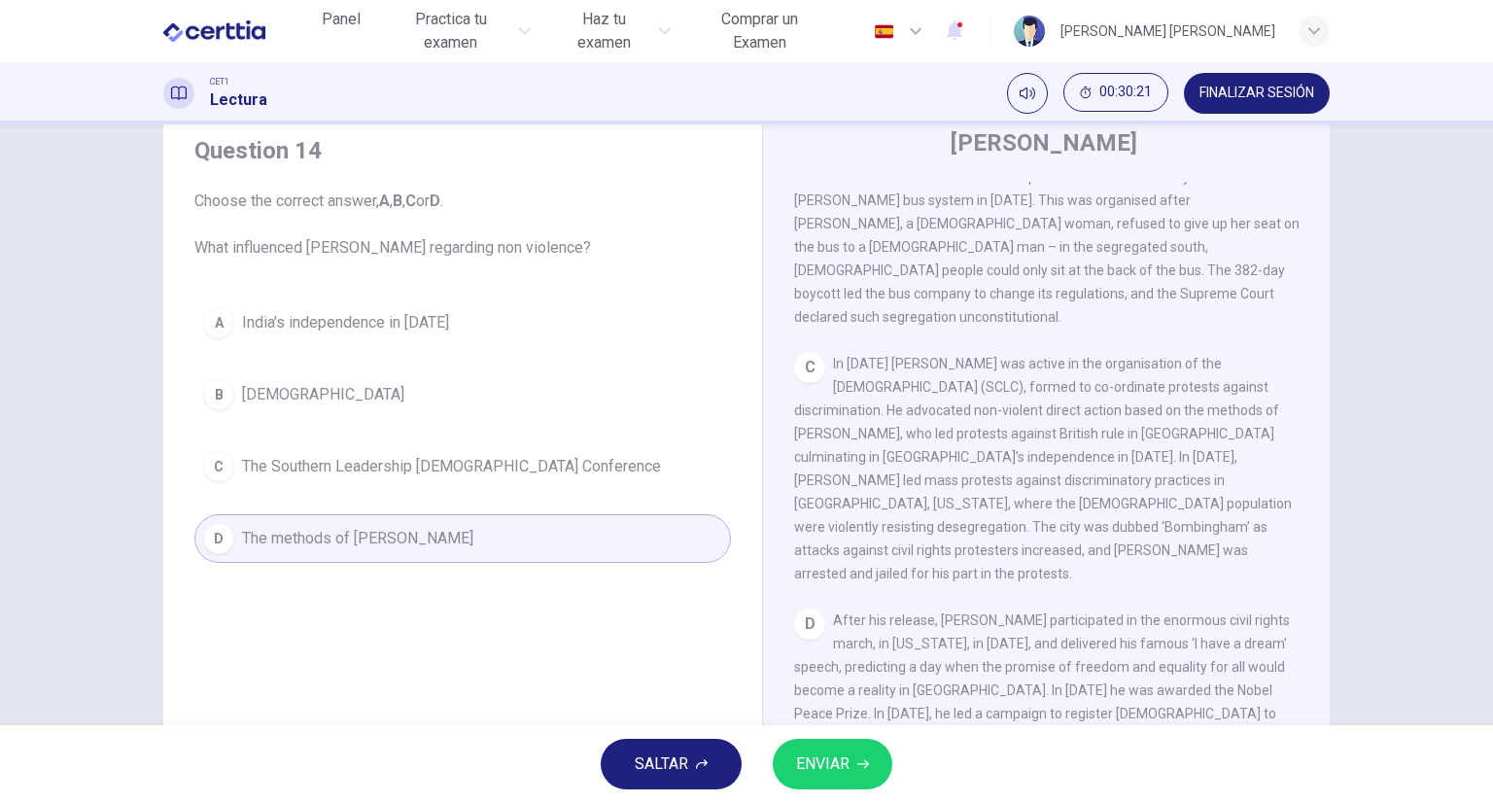
click at [839, 765] on span "ENVIAR" at bounding box center [822, 764] width 53 height 27
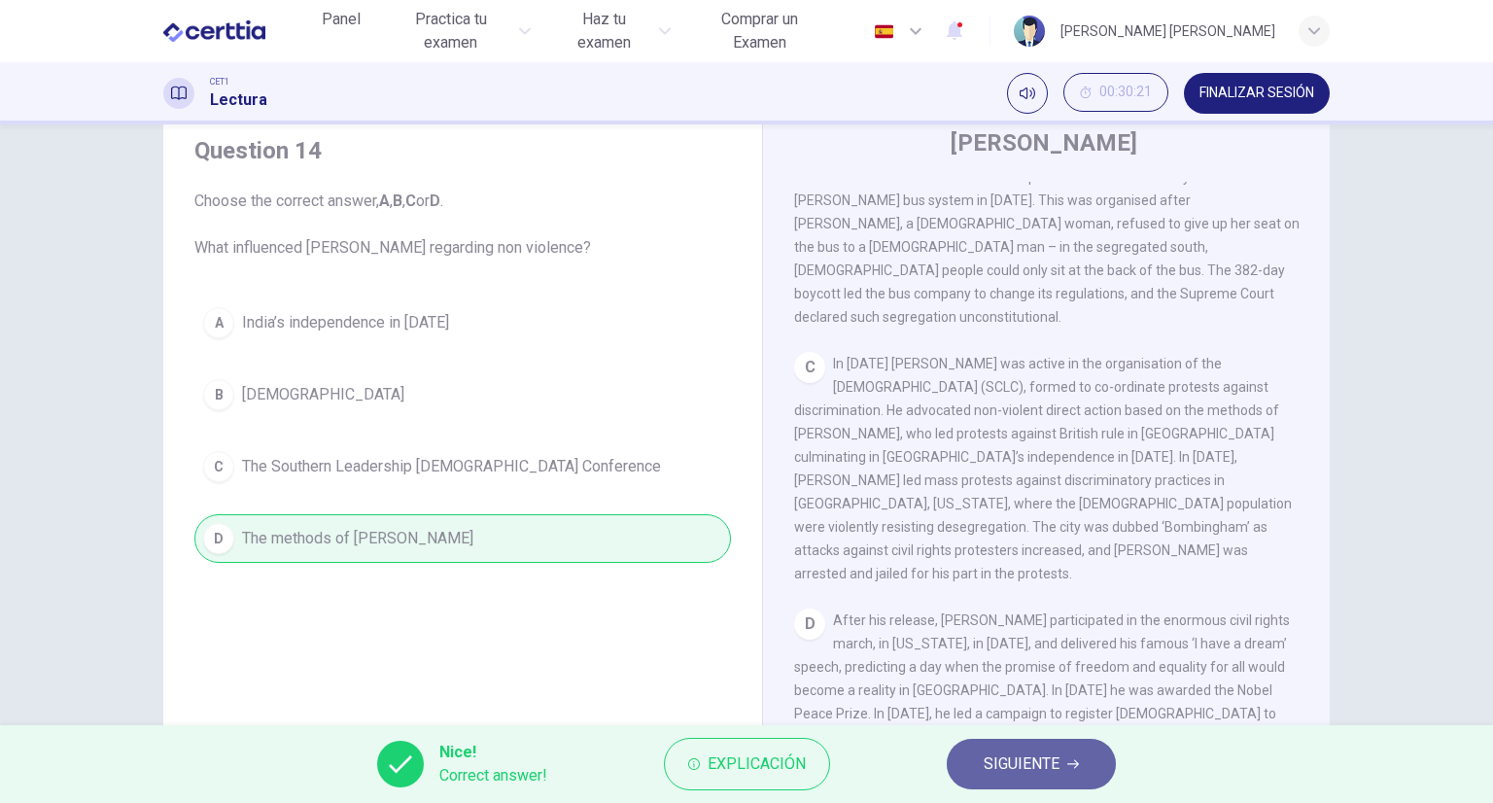
click at [969, 770] on button "SIGUIENTE" at bounding box center [1031, 764] width 169 height 51
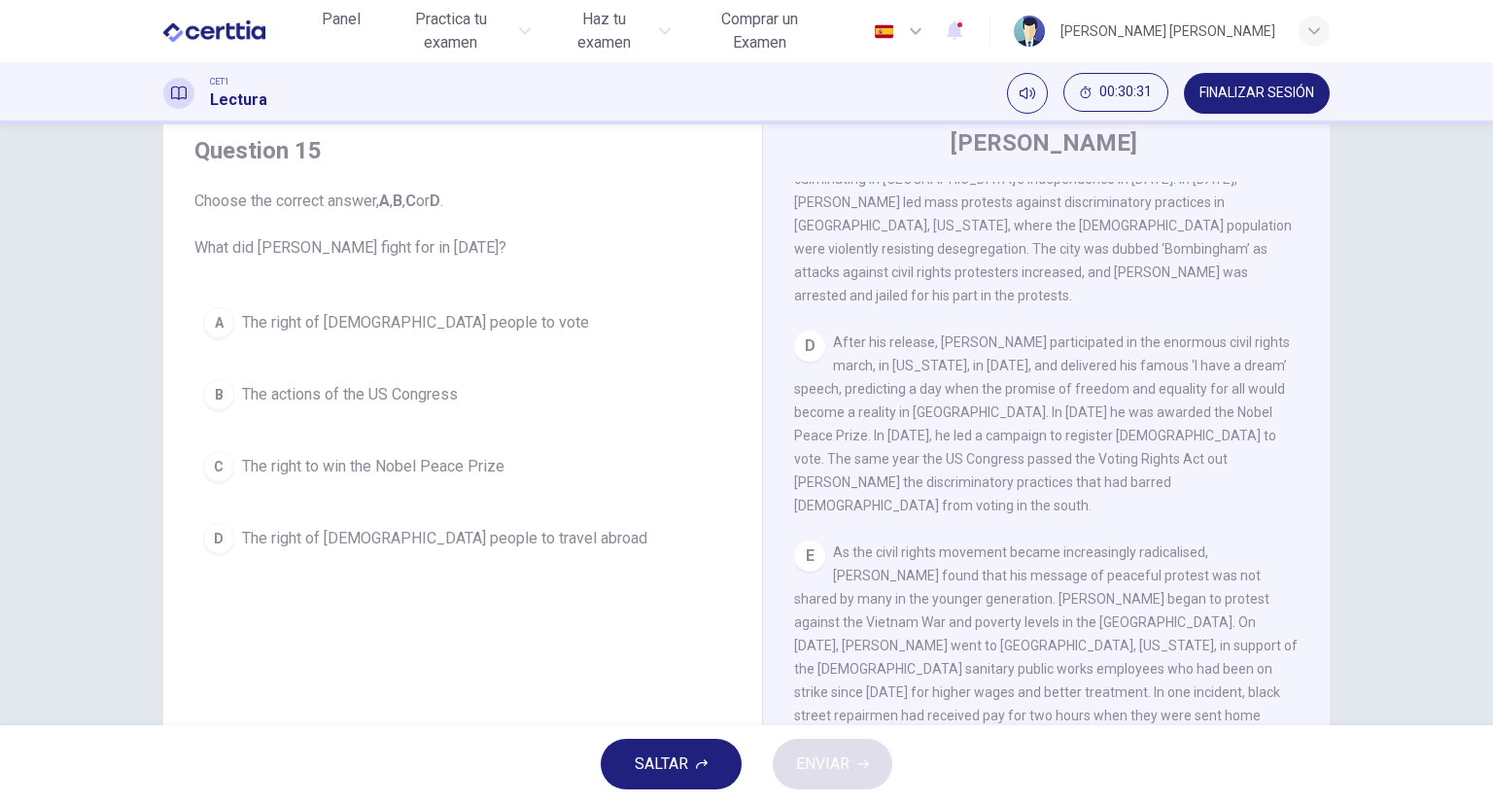
scroll to position [1075, 0]
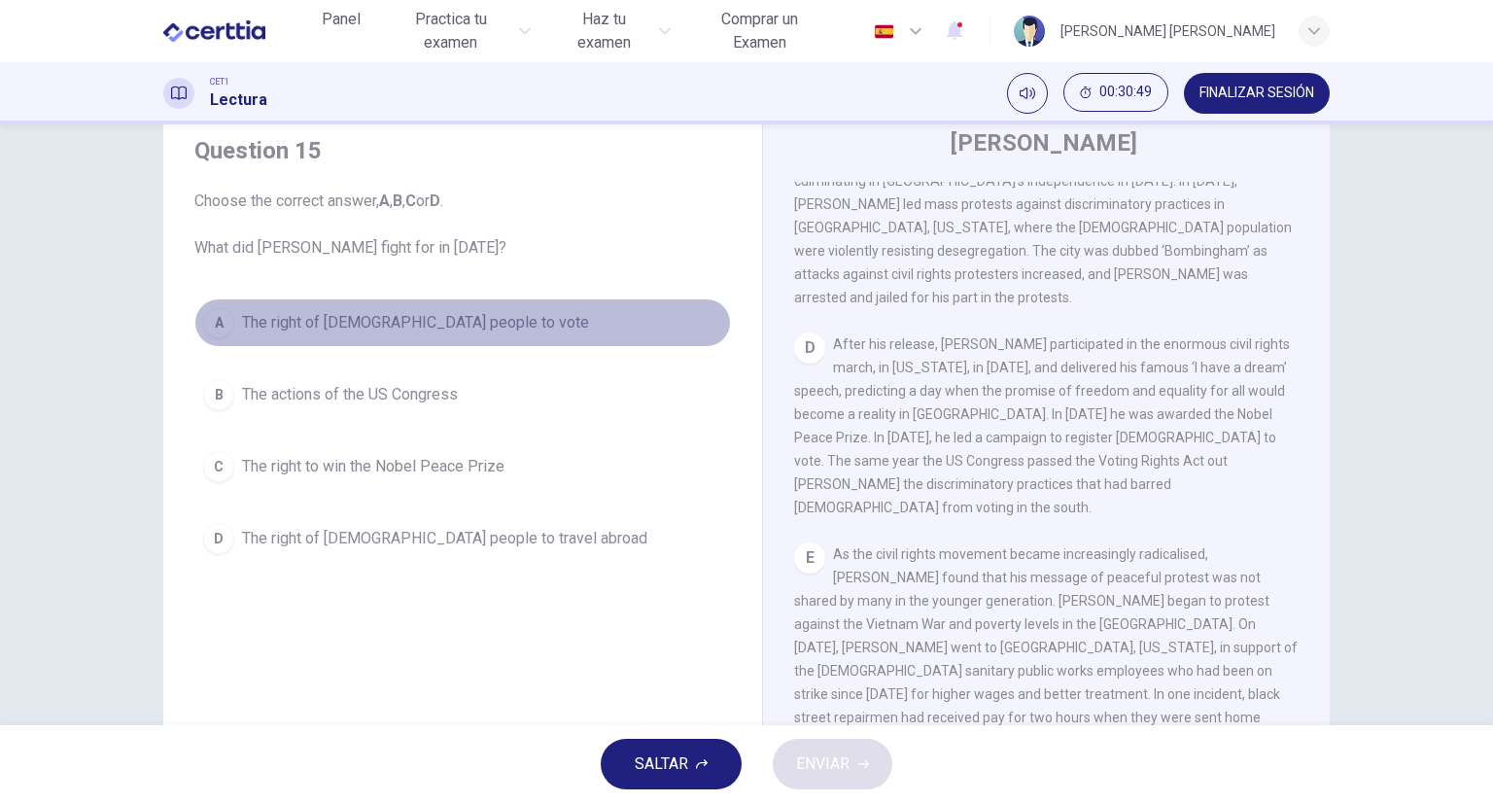
click at [216, 332] on div "A" at bounding box center [218, 322] width 31 height 31
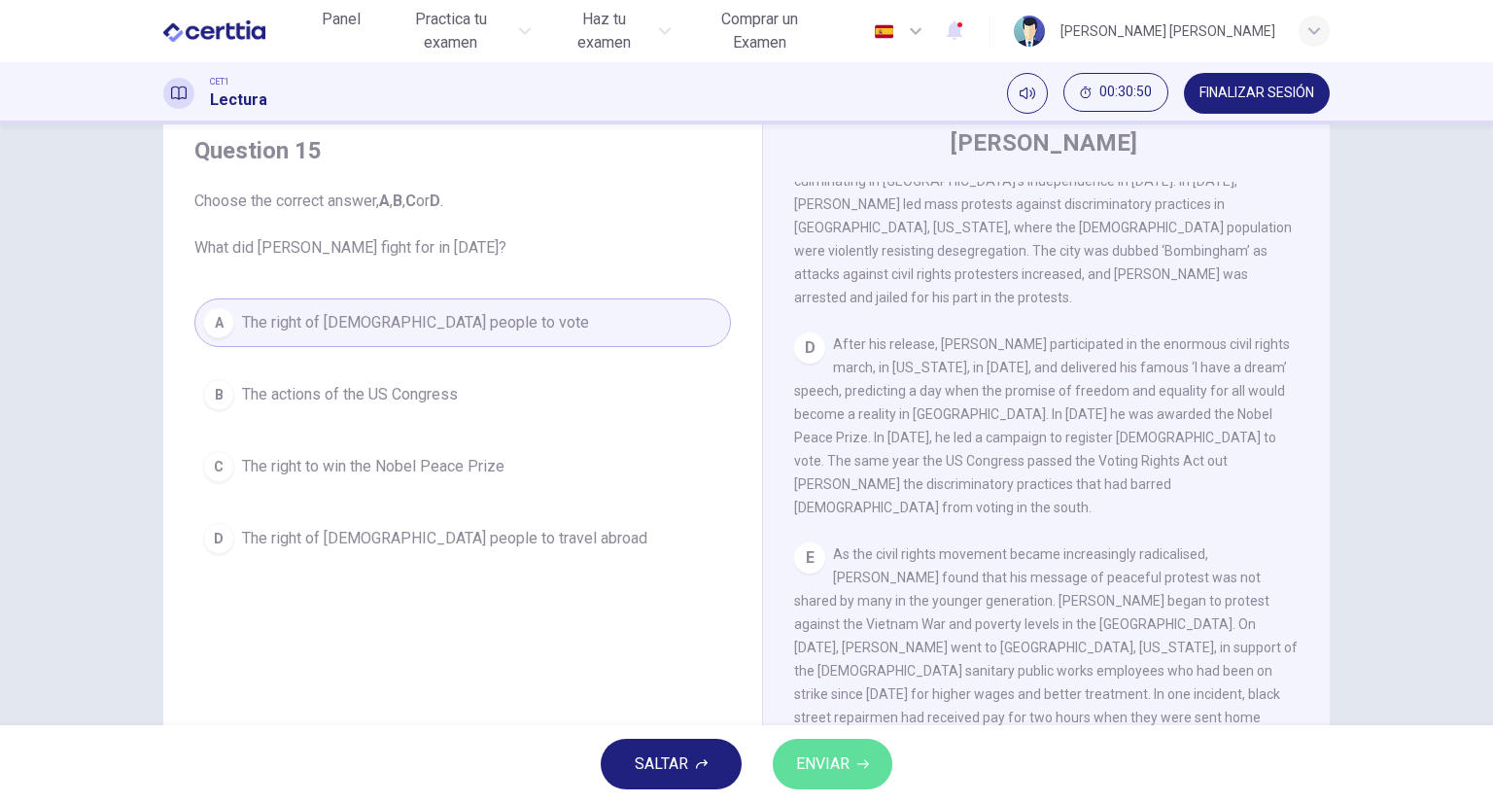
click at [805, 758] on span "ENVIAR" at bounding box center [822, 764] width 53 height 27
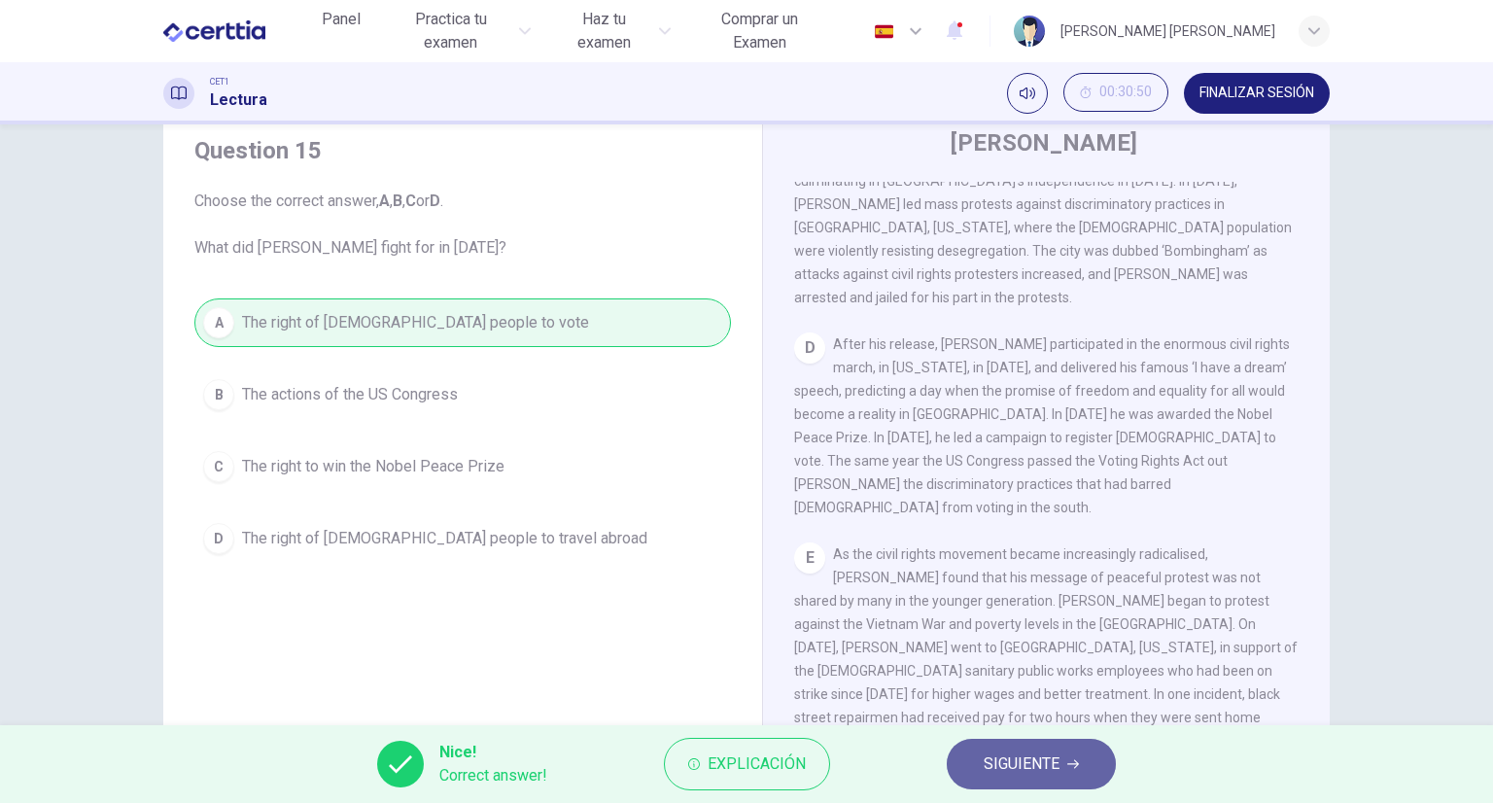
click at [976, 754] on button "SIGUIENTE" at bounding box center [1031, 764] width 169 height 51
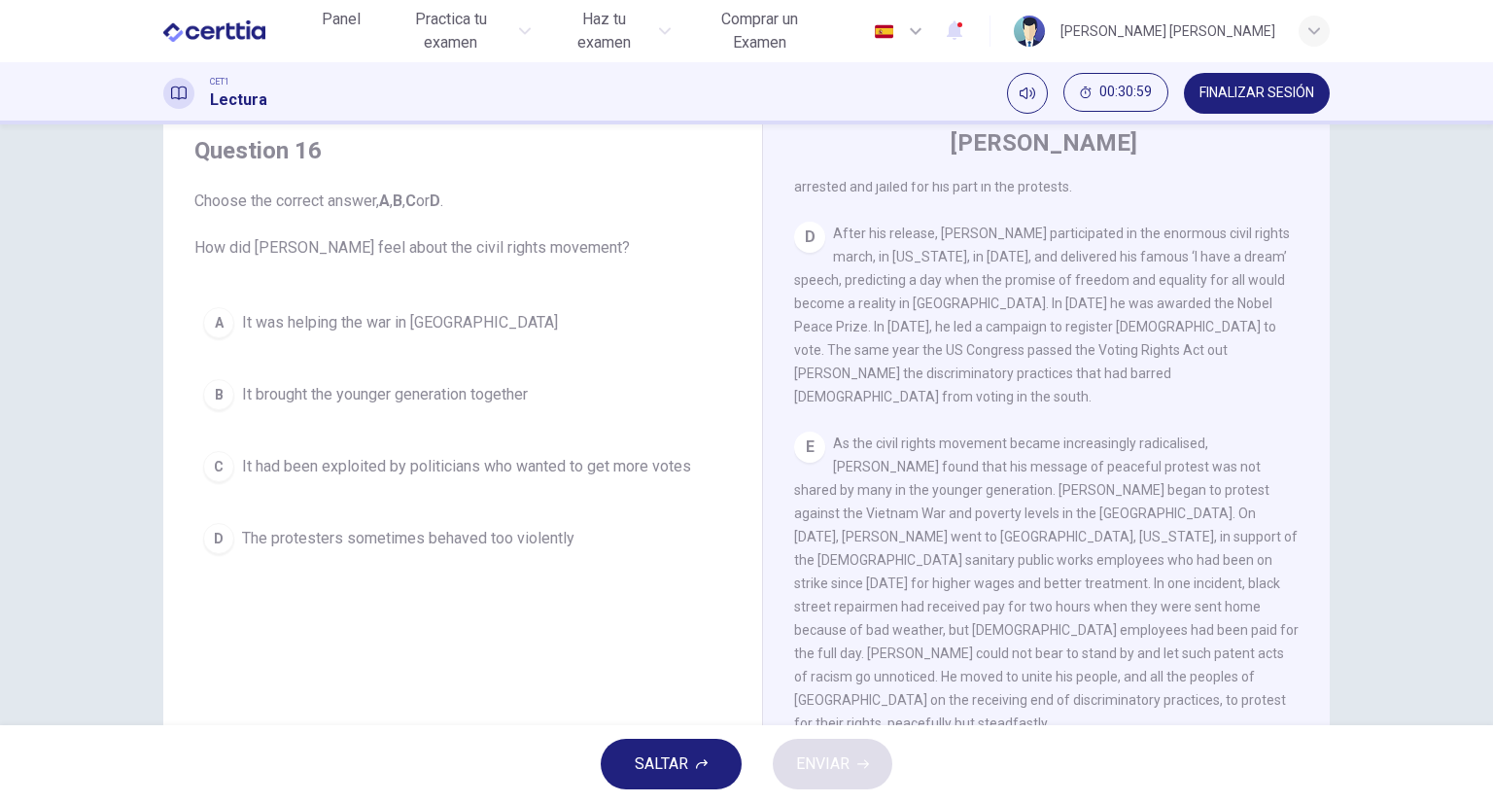
scroll to position [1196, 0]
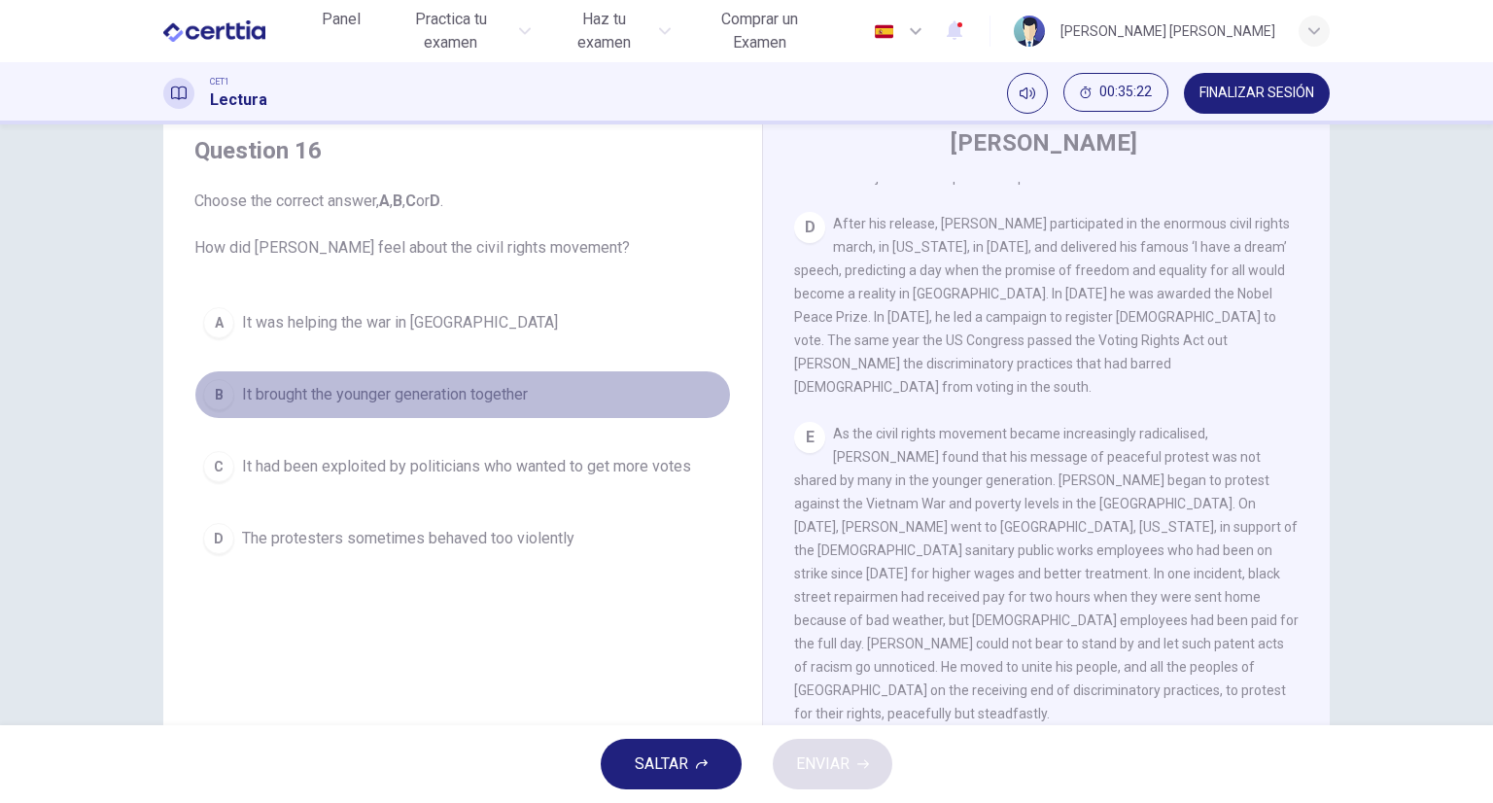
click at [218, 397] on div "B" at bounding box center [218, 394] width 31 height 31
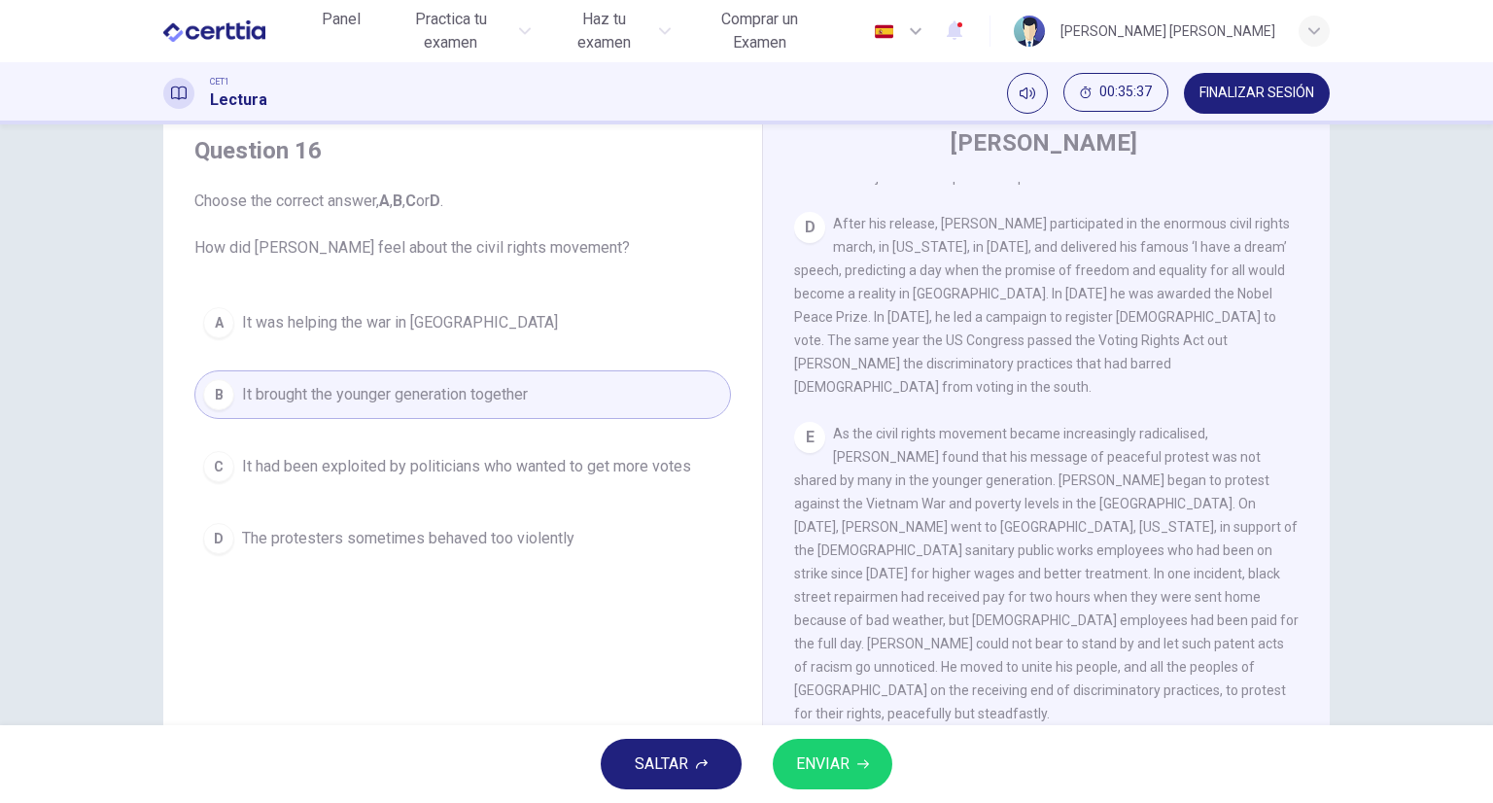
click at [795, 780] on button "ENVIAR" at bounding box center [833, 764] width 120 height 51
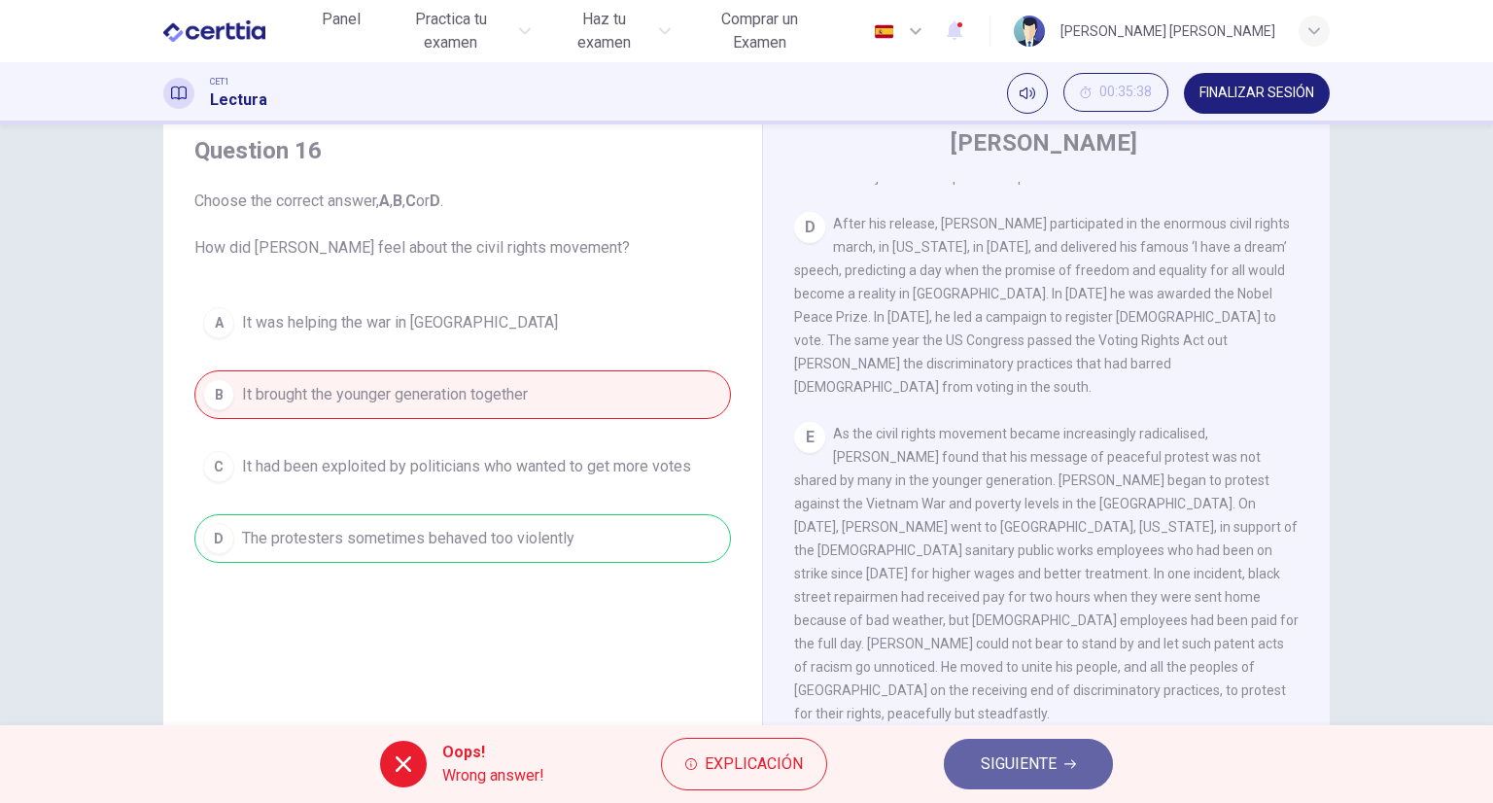
click at [976, 753] on button "SIGUIENTE" at bounding box center [1028, 764] width 169 height 51
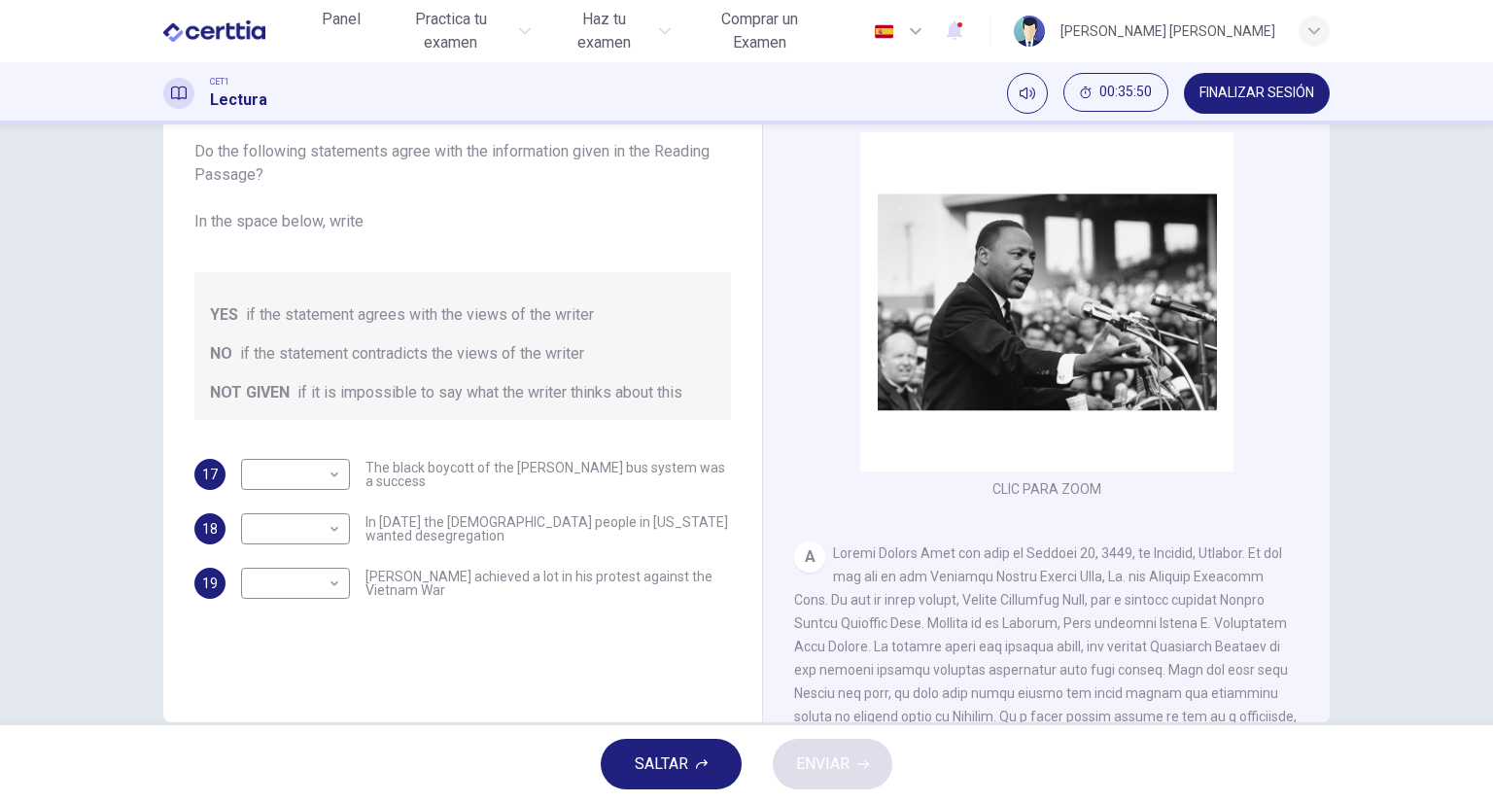
scroll to position [153, 0]
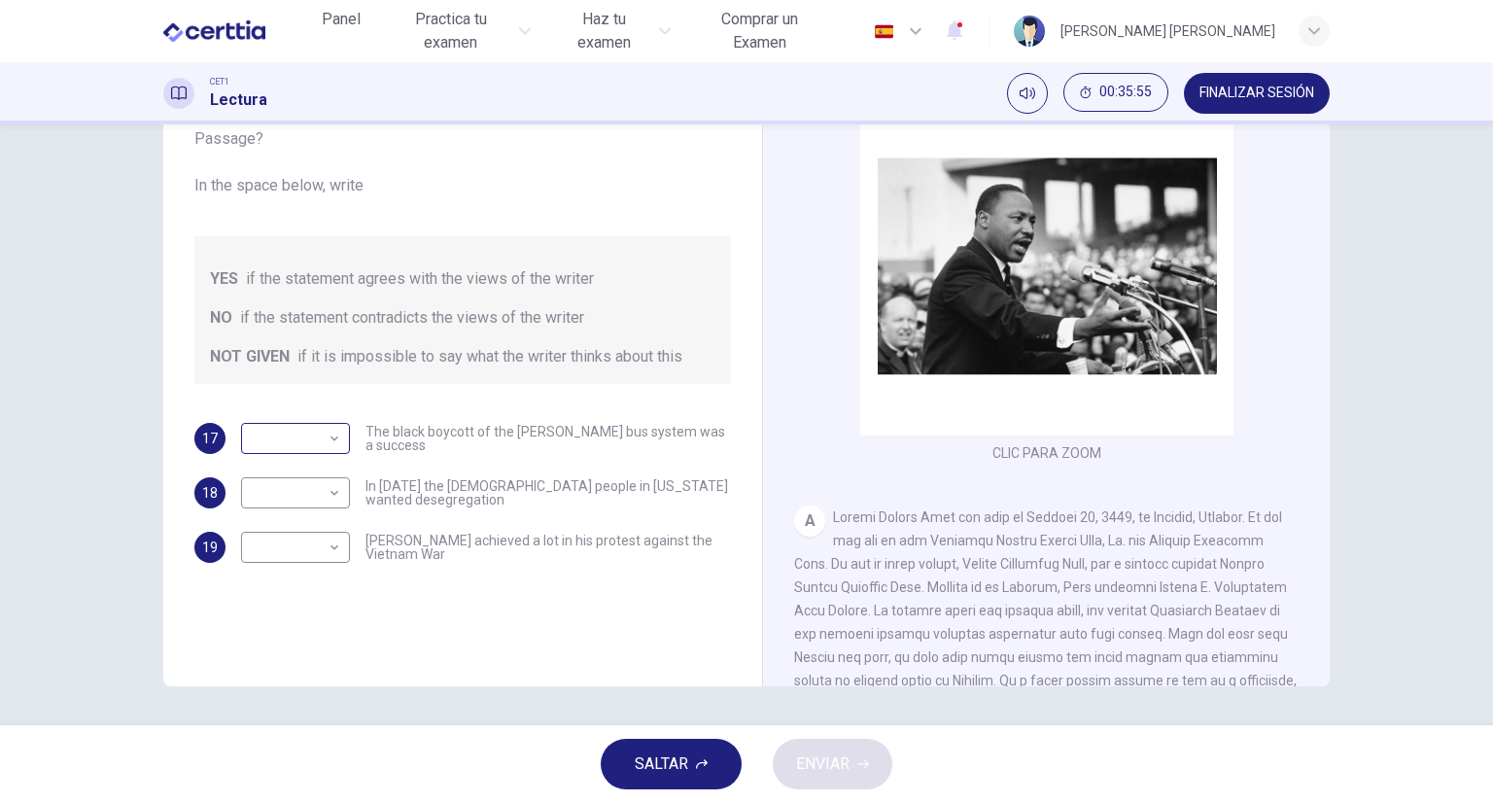
click at [333, 434] on body "Este sitio utiliza cookies, como se explica en nuestra Política de Privacidad .…" at bounding box center [746, 401] width 1493 height 803
click at [439, 604] on div at bounding box center [746, 401] width 1493 height 803
click at [334, 549] on body "Este sitio utiliza cookies, como se explica en nuestra Política de Privacidad .…" at bounding box center [746, 401] width 1493 height 803
click at [306, 578] on li "YES" at bounding box center [290, 577] width 109 height 31
type input "***"
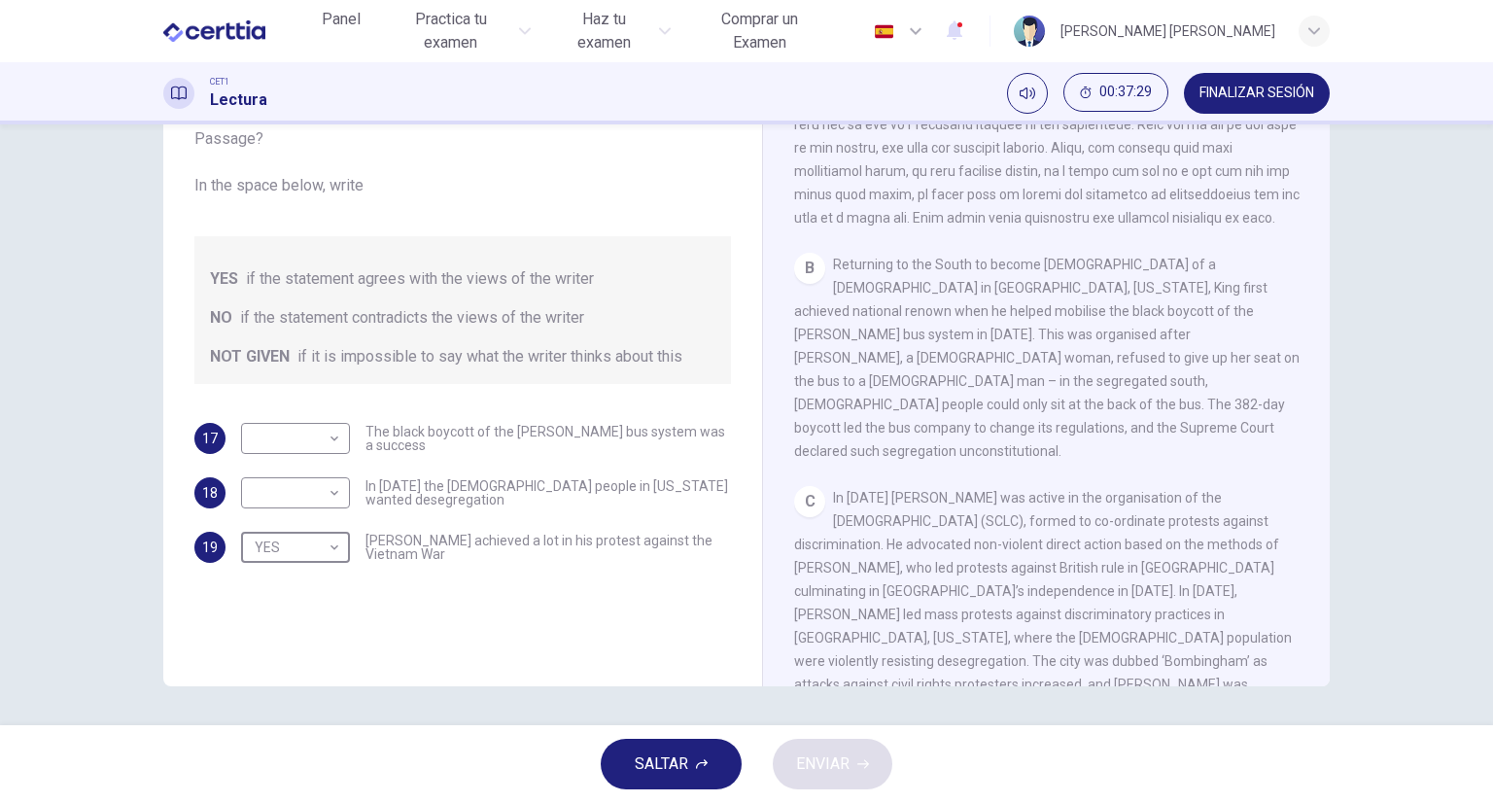
scroll to position [579, 0]
click at [317, 433] on body "Este sitio utiliza cookies, como se explica en nuestra Política de Privacidad .…" at bounding box center [746, 401] width 1493 height 803
click at [305, 475] on li "YES" at bounding box center [290, 468] width 109 height 31
type input "***"
click at [334, 497] on body "Este sitio utiliza cookies, como se explica en nuestra Política de Privacidad .…" at bounding box center [746, 401] width 1493 height 803
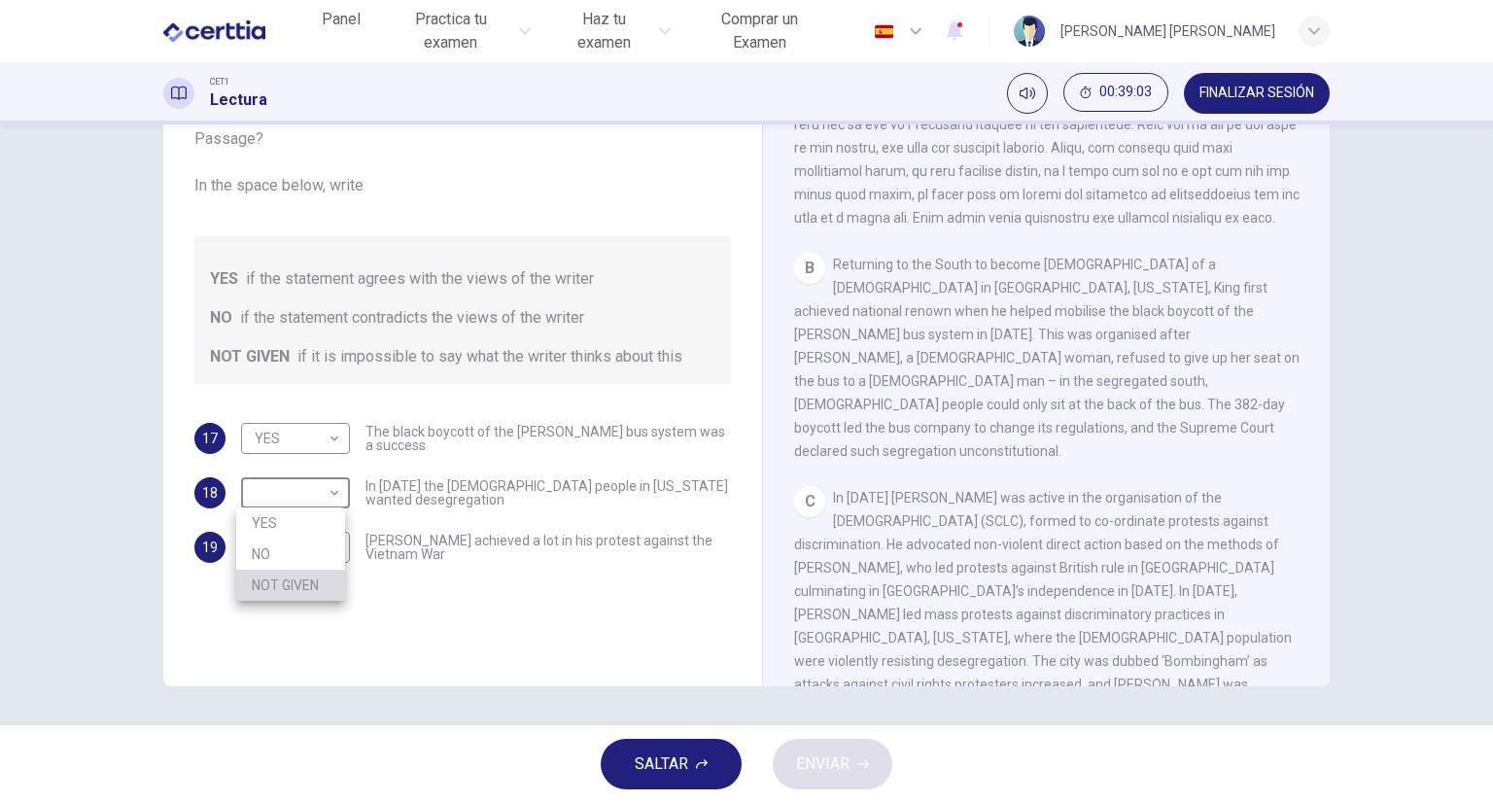
click at [311, 596] on li "NOT GIVEN" at bounding box center [290, 585] width 109 height 31
type input "*********"
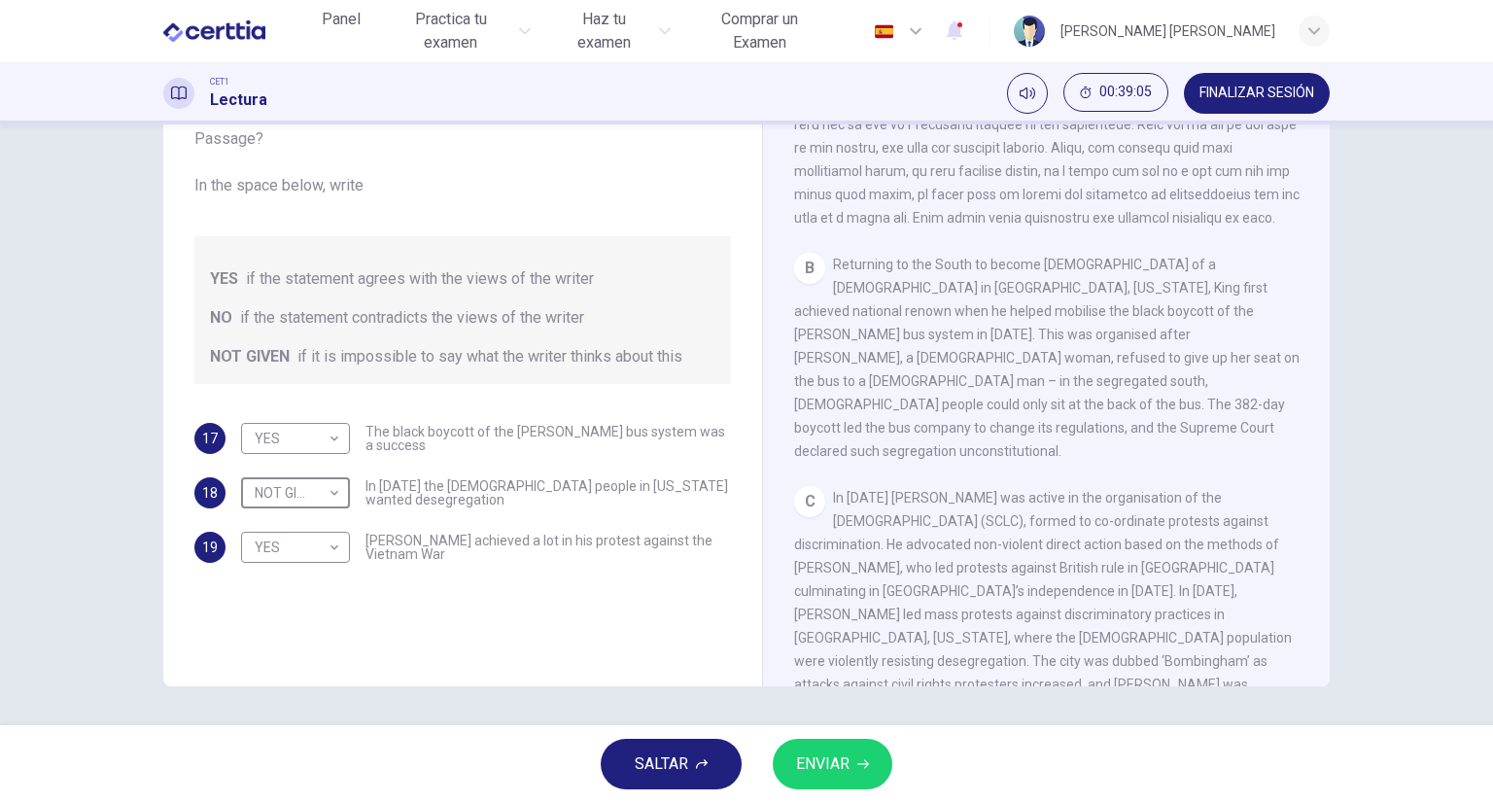
click at [814, 760] on span "ENVIAR" at bounding box center [822, 764] width 53 height 27
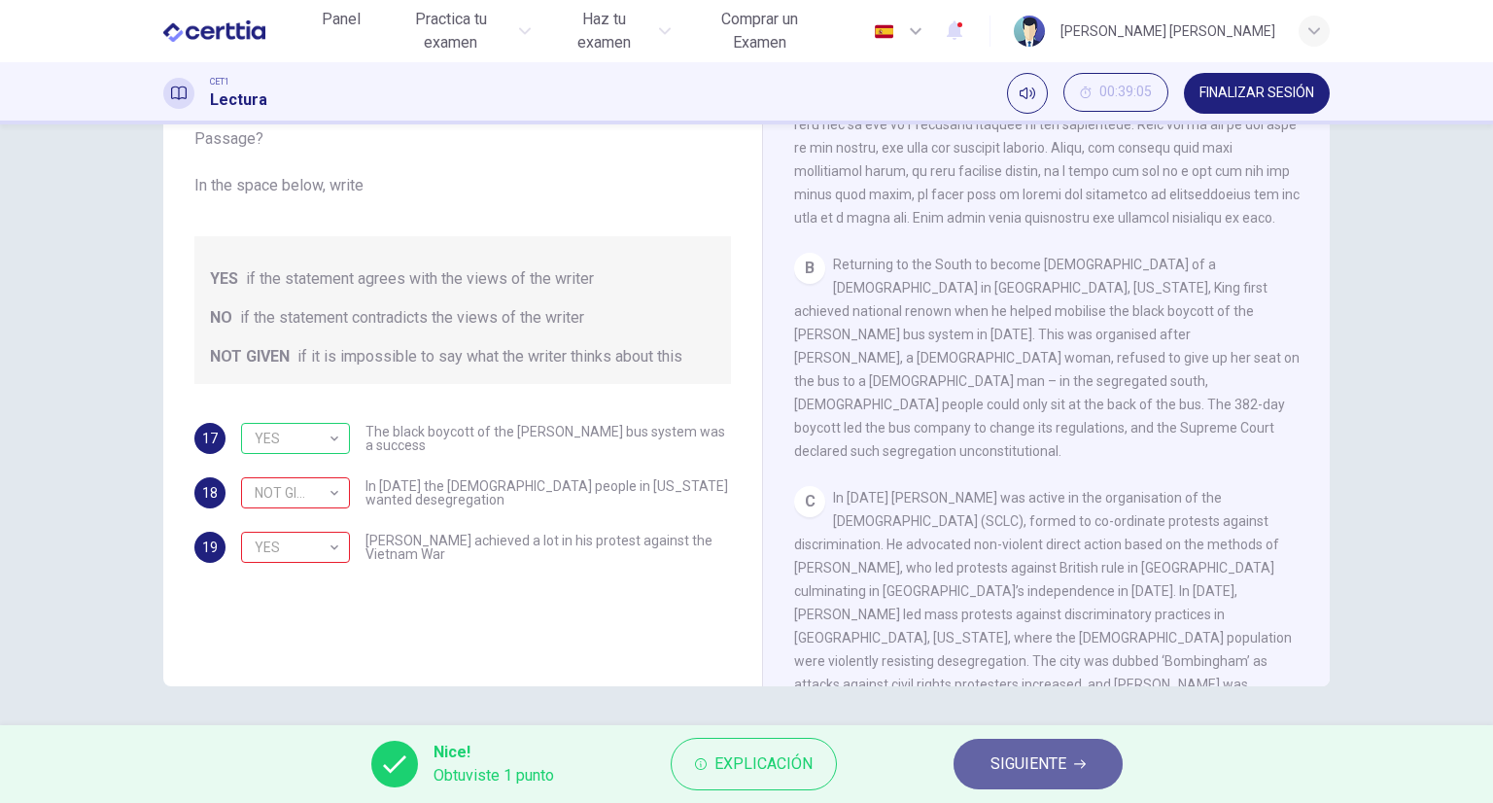
click at [993, 752] on span "SIGUIENTE" at bounding box center [1029, 764] width 76 height 27
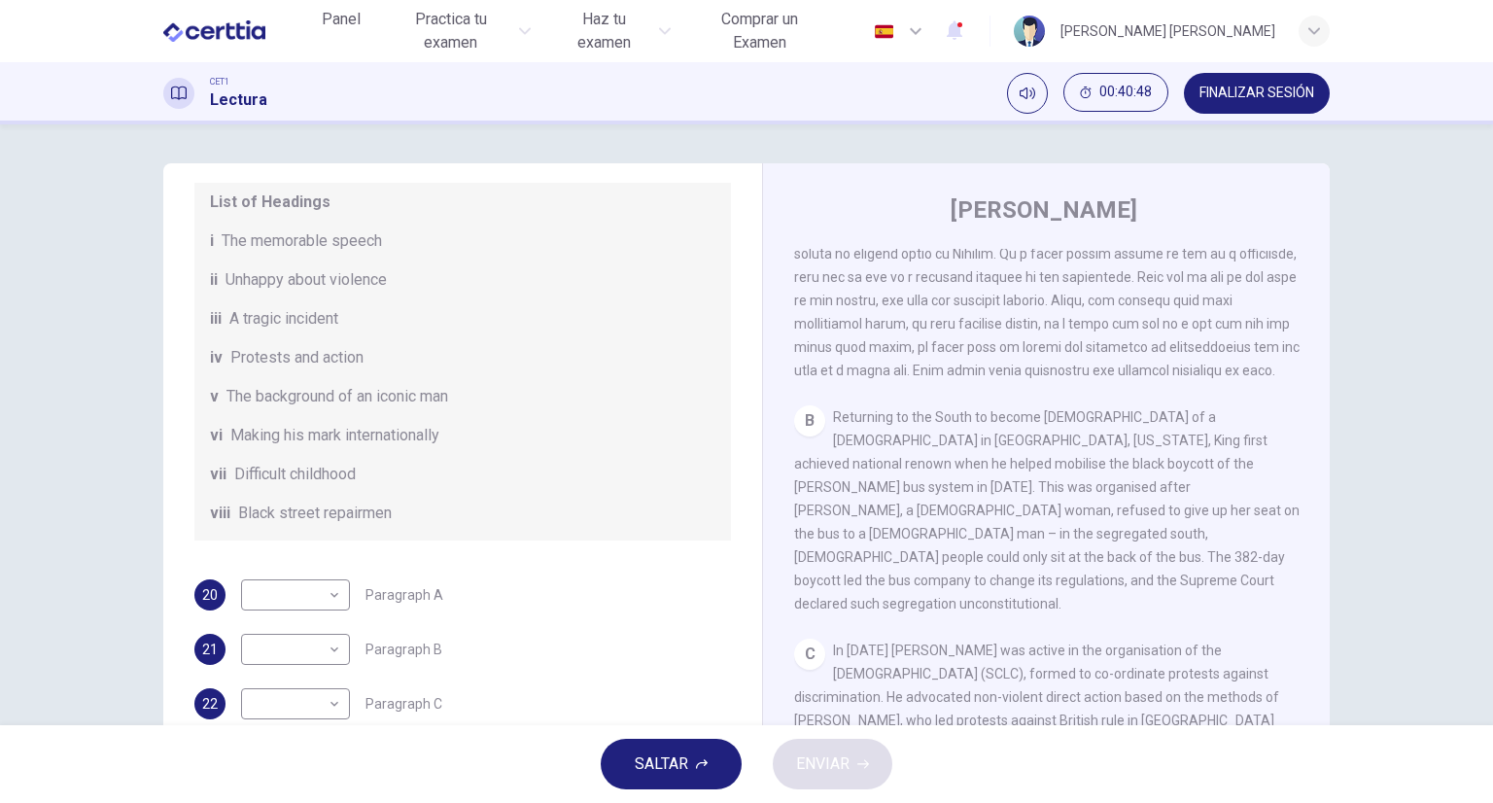
scroll to position [240, 0]
click at [1208, 87] on span "FINALIZAR SESIÓN" at bounding box center [1257, 94] width 115 height 16
